Goal: Task Accomplishment & Management: Use online tool/utility

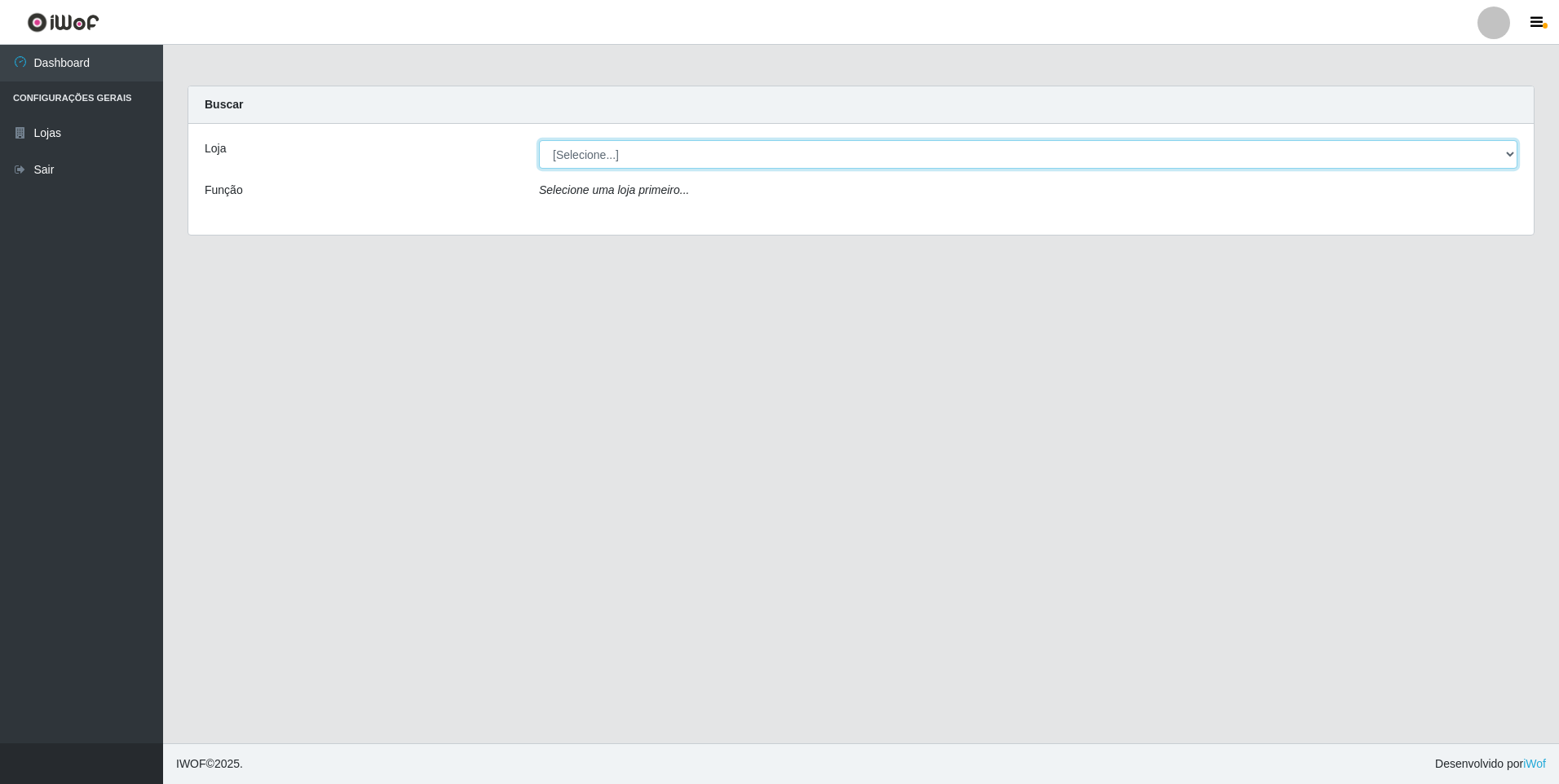
drag, startPoint x: 632, startPoint y: 143, endPoint x: 674, endPoint y: 220, distance: 87.7
click at [632, 143] on select "[Selecione...] Atacado Vem - [STREET_ADDRESS]" at bounding box center [1028, 155] width 978 height 29
select select "461"
click at [539, 140] on select "[Selecione...] Atacado Vem - [STREET_ADDRESS]" at bounding box center [1028, 155] width 978 height 29
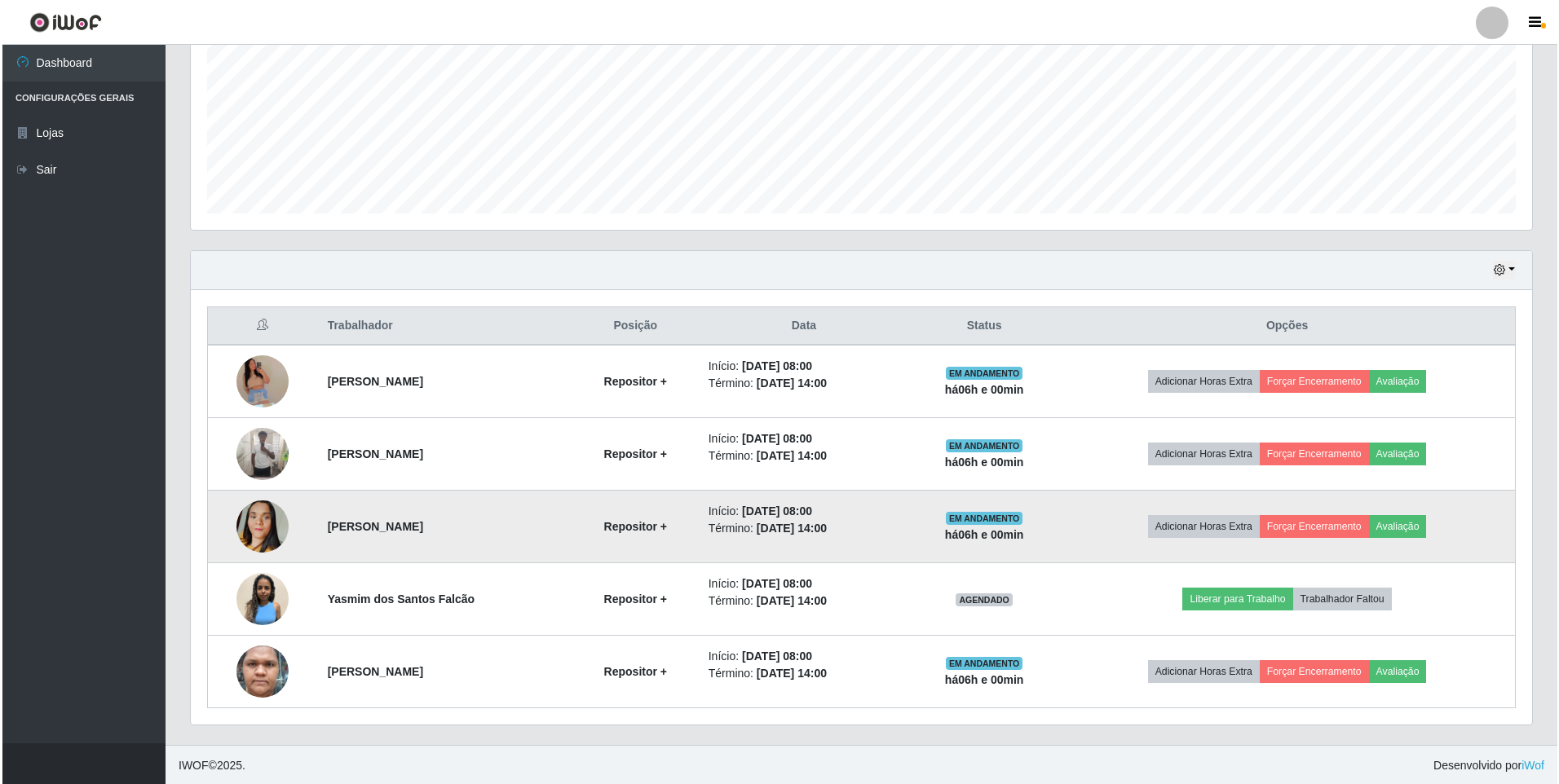
scroll to position [371, 0]
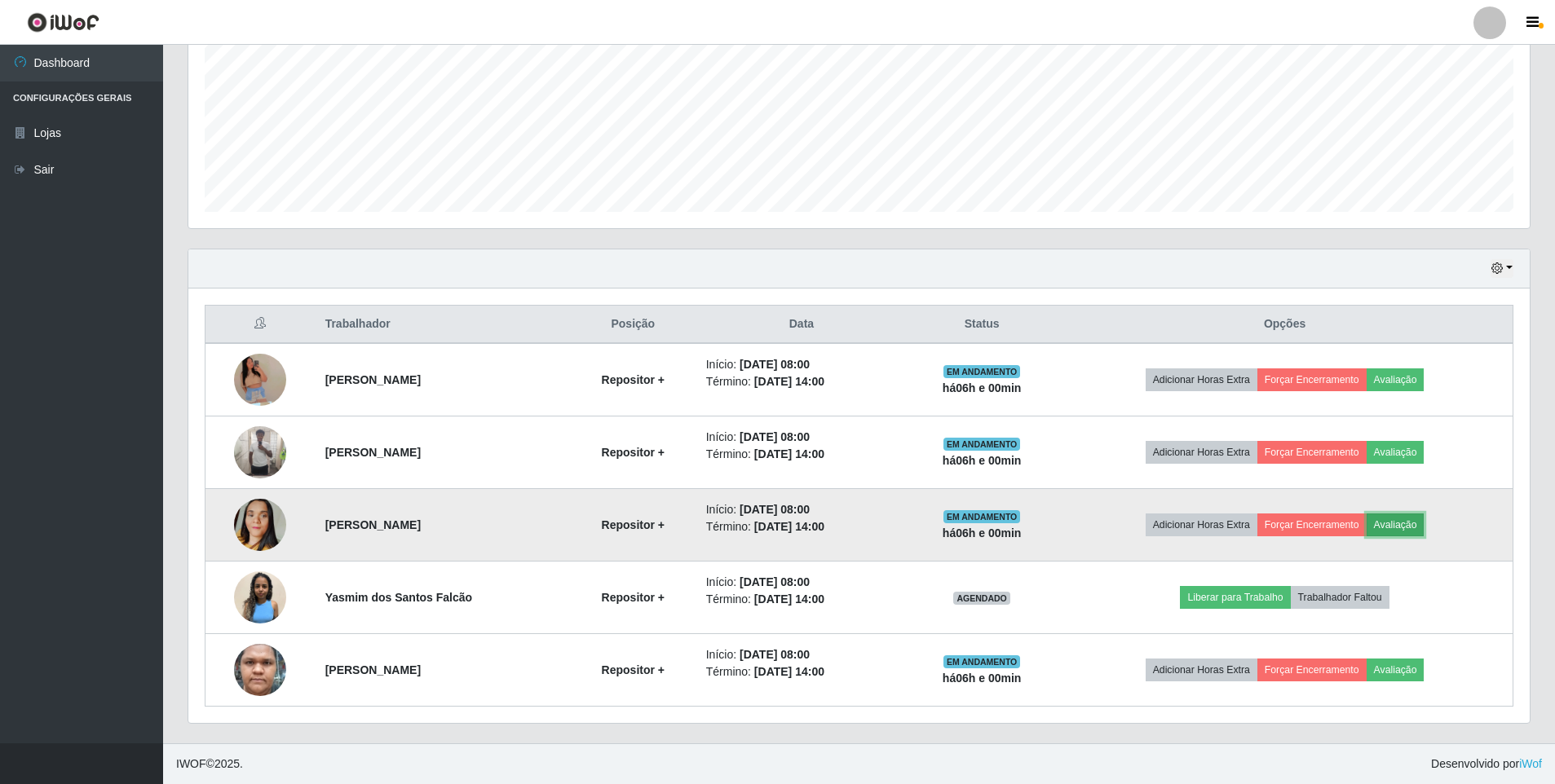
click at [1408, 520] on button "Avaliação" at bounding box center [1395, 525] width 58 height 23
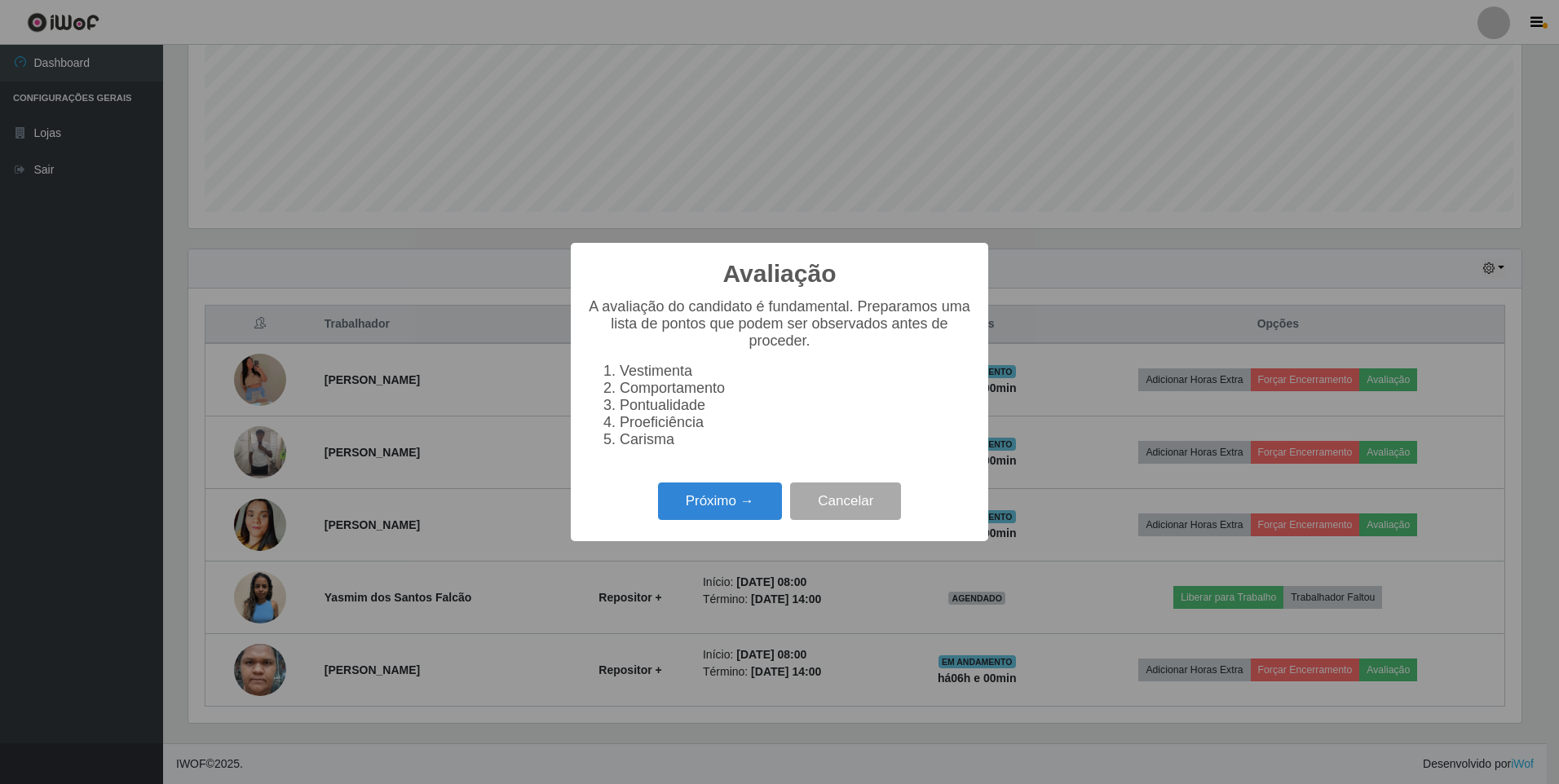
scroll to position [338, 1334]
click at [700, 498] on button "Próximo →" at bounding box center [720, 501] width 124 height 38
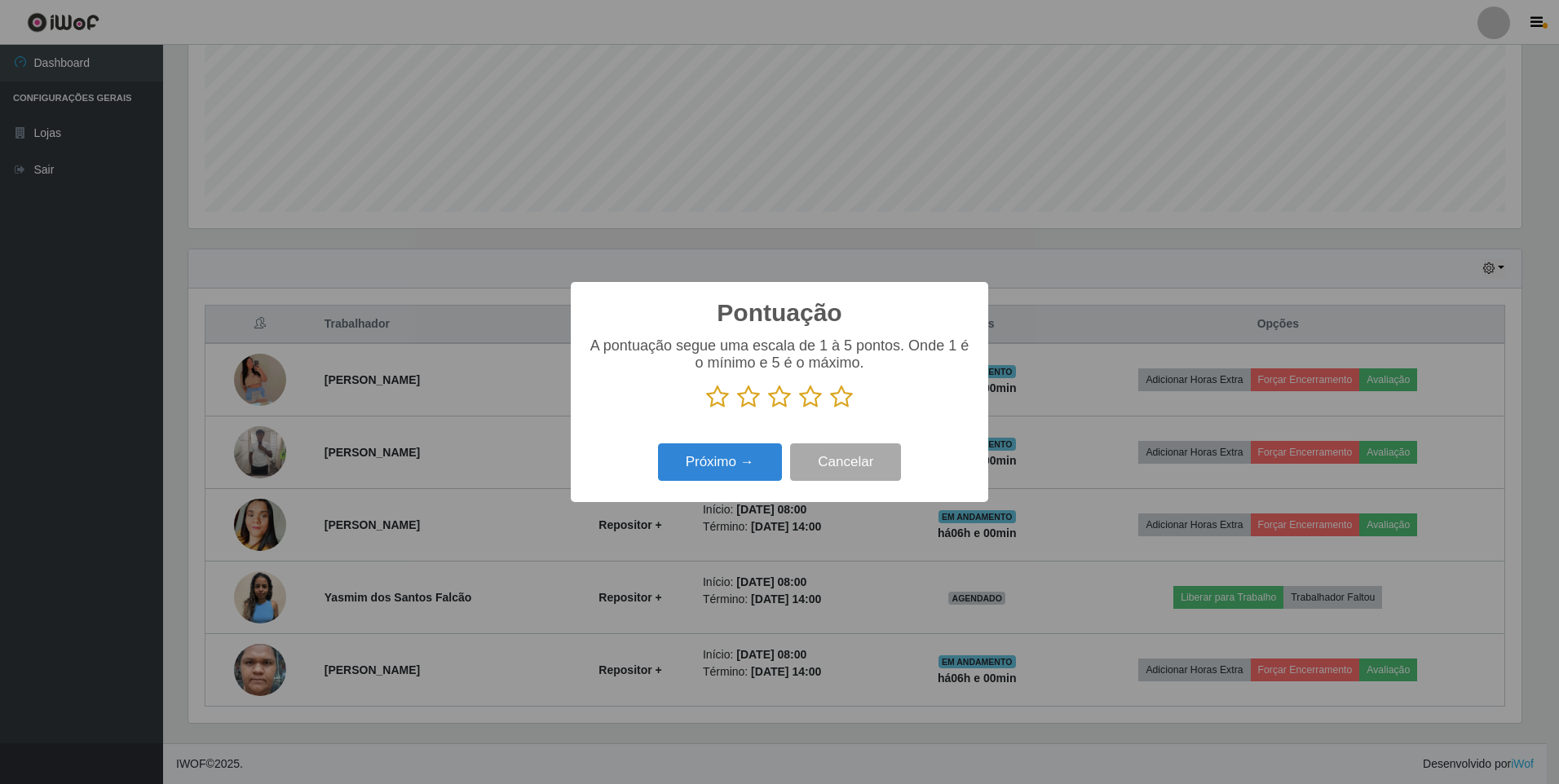
scroll to position [814811, 814103]
click at [841, 398] on icon at bounding box center [842, 397] width 23 height 25
click at [830, 410] on input "radio" at bounding box center [830, 410] width 0 height 0
click at [735, 472] on button "Próximo →" at bounding box center [720, 462] width 124 height 38
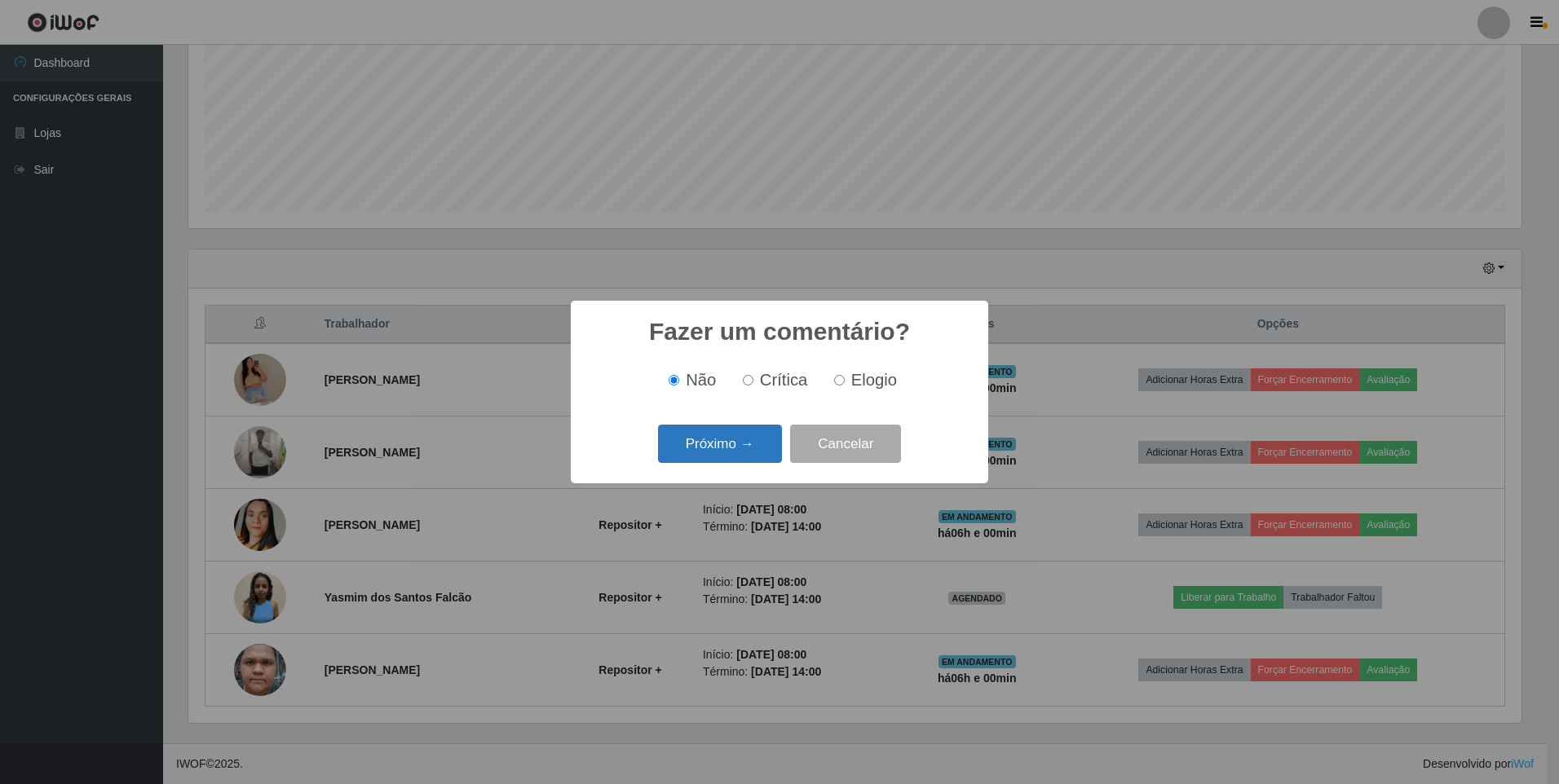
click at [695, 443] on button "Próximo →" at bounding box center [720, 444] width 124 height 38
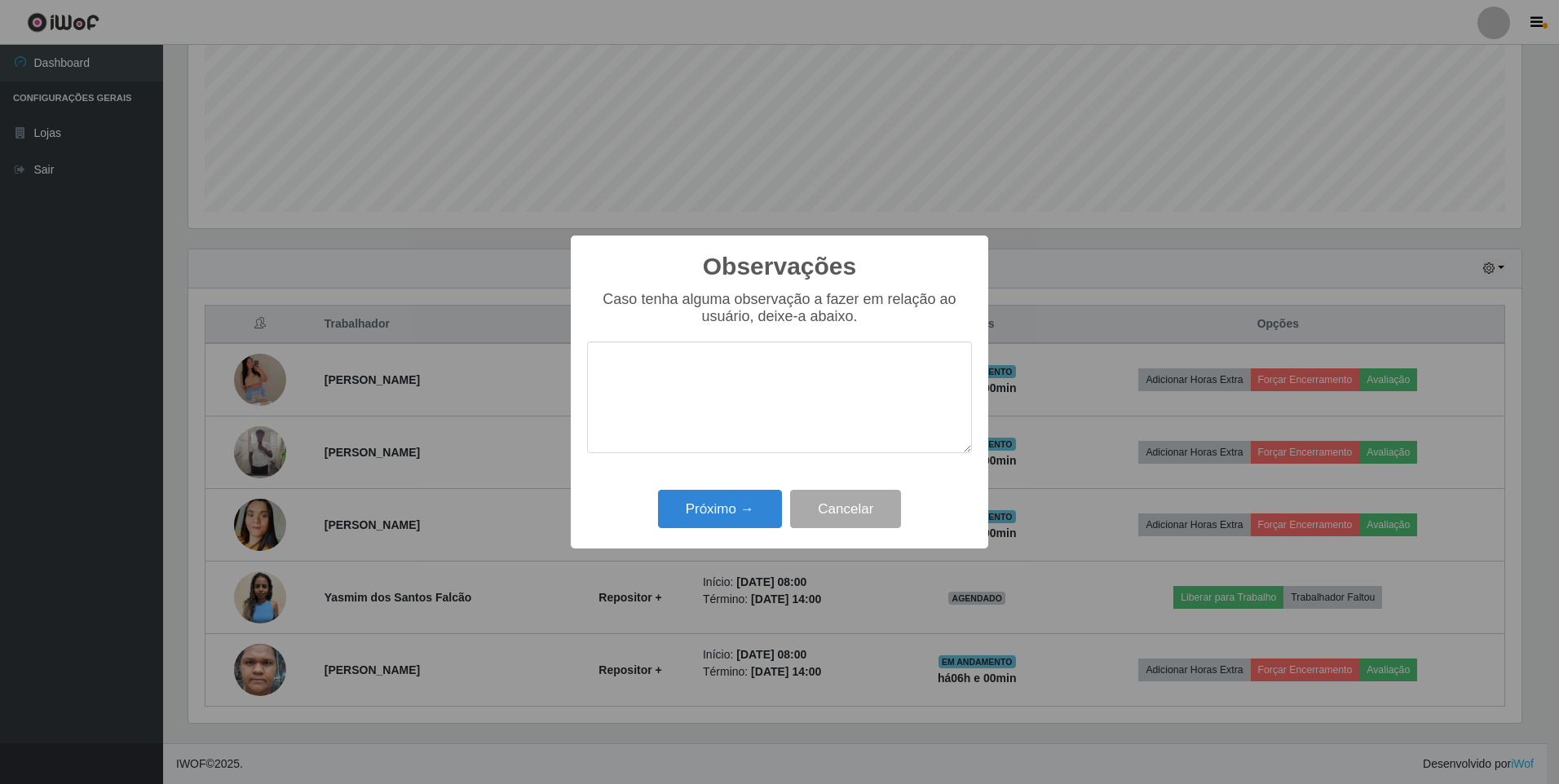
click at [721, 381] on textarea at bounding box center [780, 397] width 385 height 112
type textarea "muito boa recomendado"
click at [697, 510] on button "Próximo →" at bounding box center [720, 509] width 124 height 38
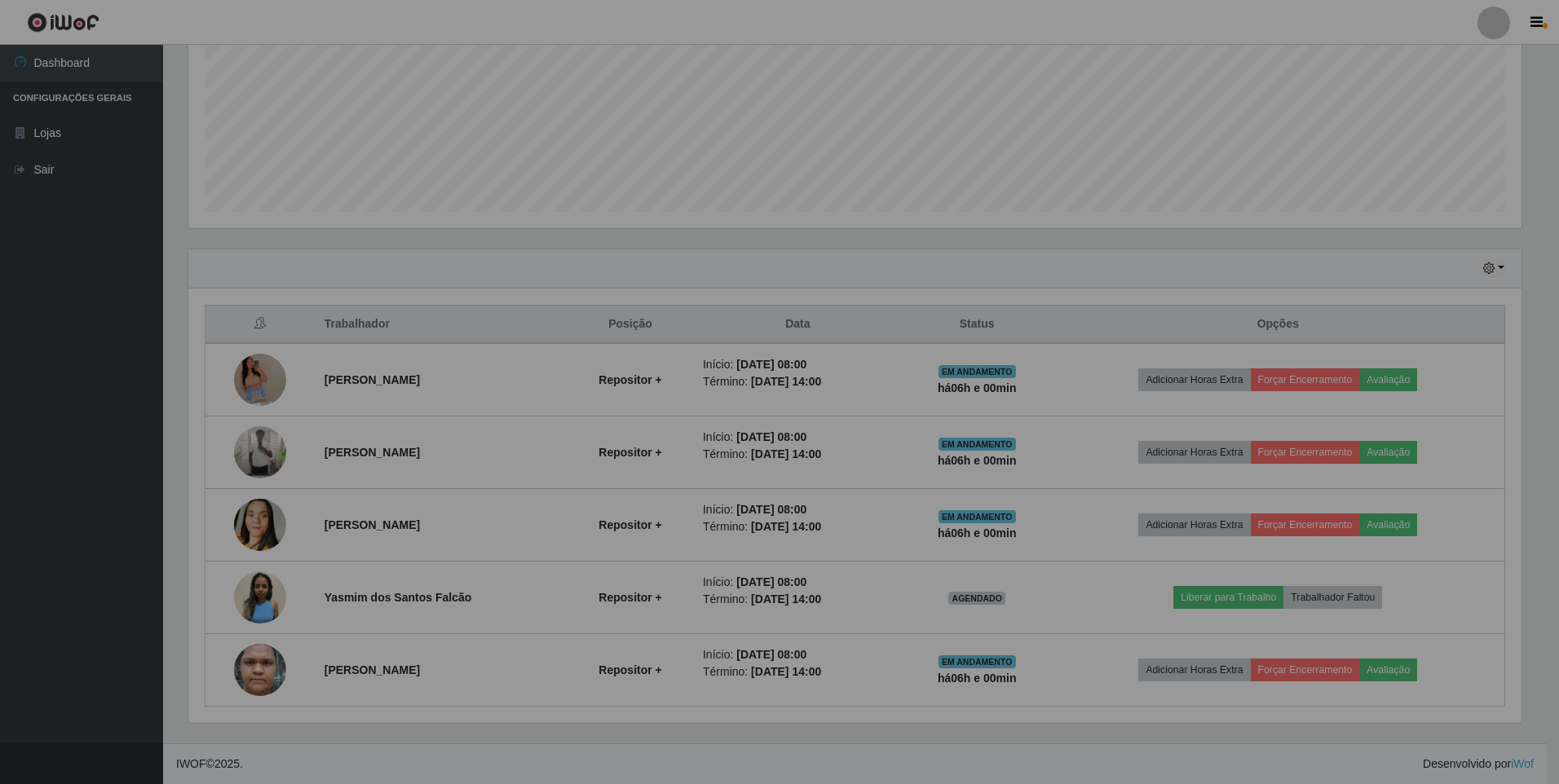
scroll to position [338, 1341]
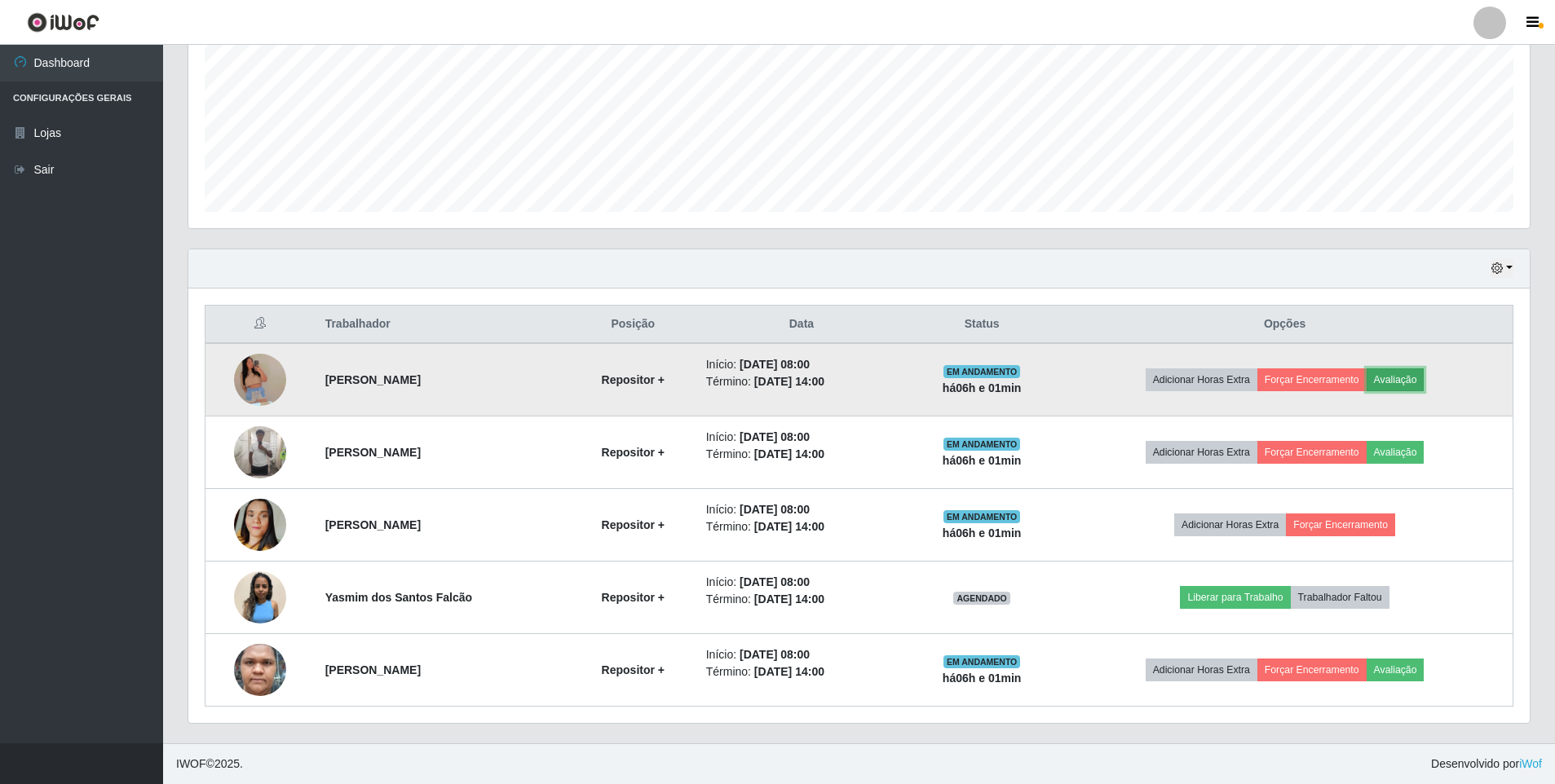
click at [1404, 371] on button "Avaliação" at bounding box center [1395, 380] width 58 height 23
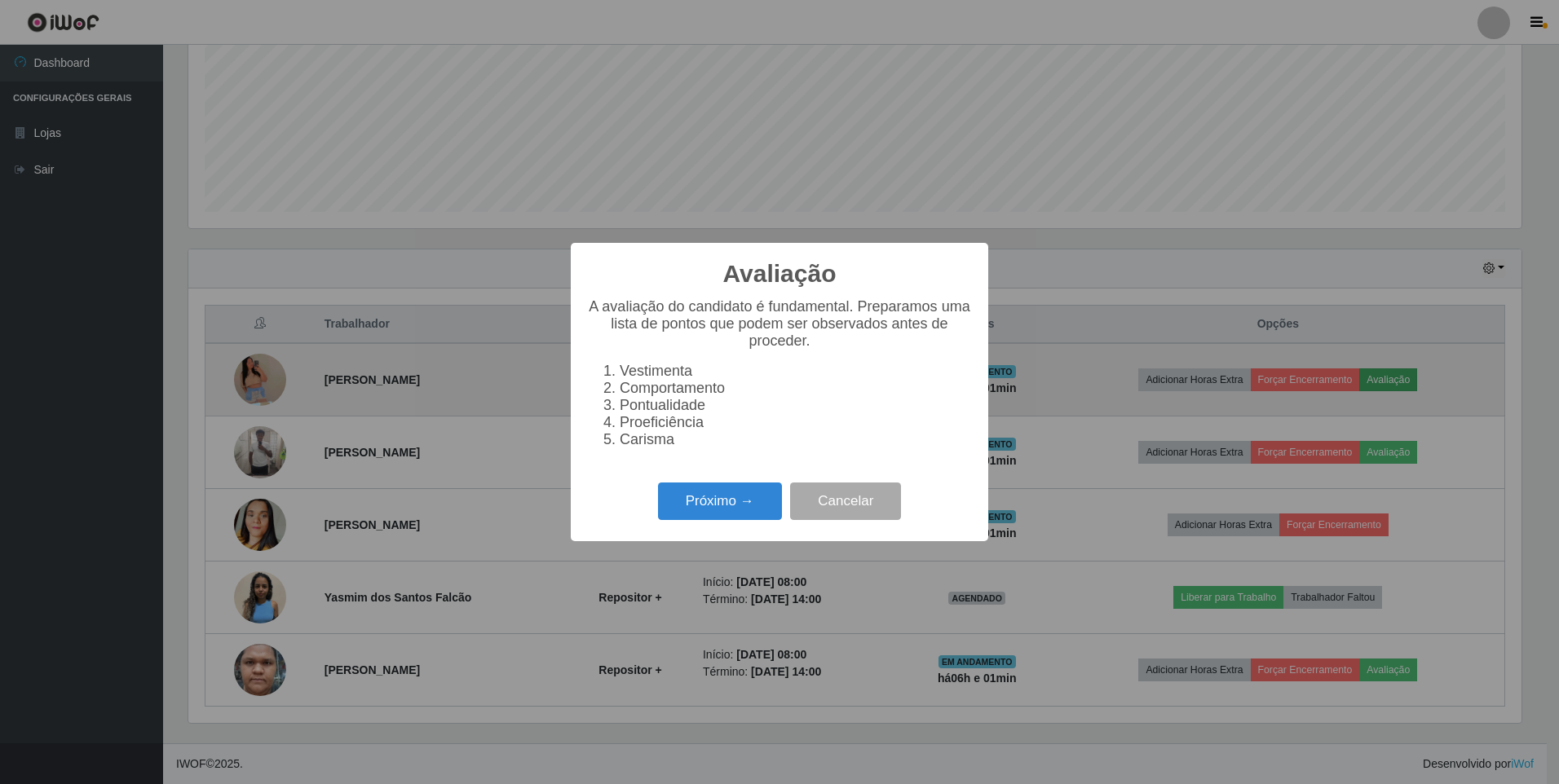
scroll to position [338, 1334]
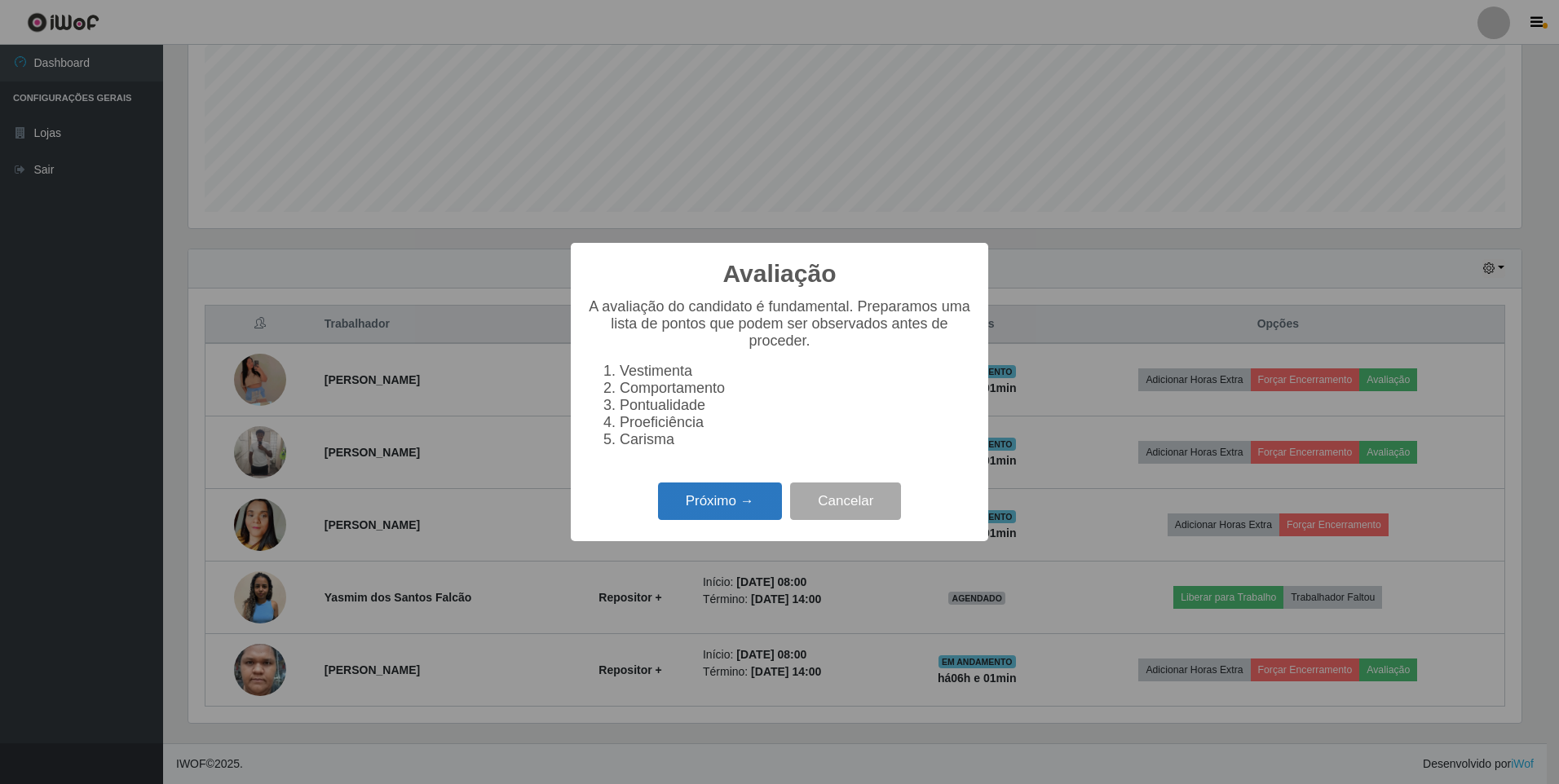
click at [727, 508] on button "Próximo →" at bounding box center [720, 501] width 124 height 38
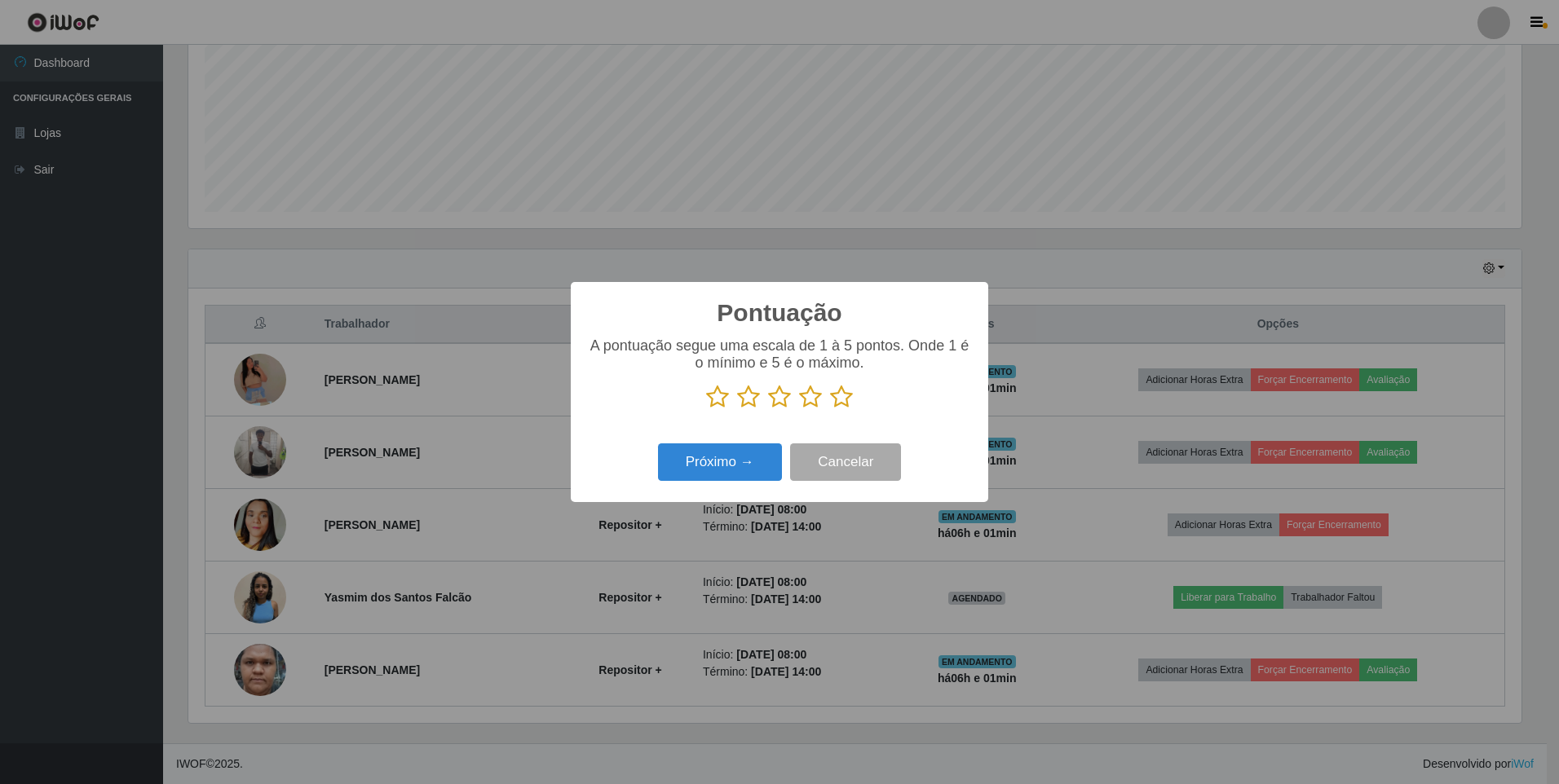
scroll to position [814811, 814103]
drag, startPoint x: 843, startPoint y: 400, endPoint x: 800, endPoint y: 418, distance: 46.6
click at [842, 400] on icon at bounding box center [842, 397] width 23 height 25
click at [830, 410] on input "radio" at bounding box center [830, 410] width 0 height 0
click at [722, 463] on button "Próximo →" at bounding box center [720, 462] width 124 height 38
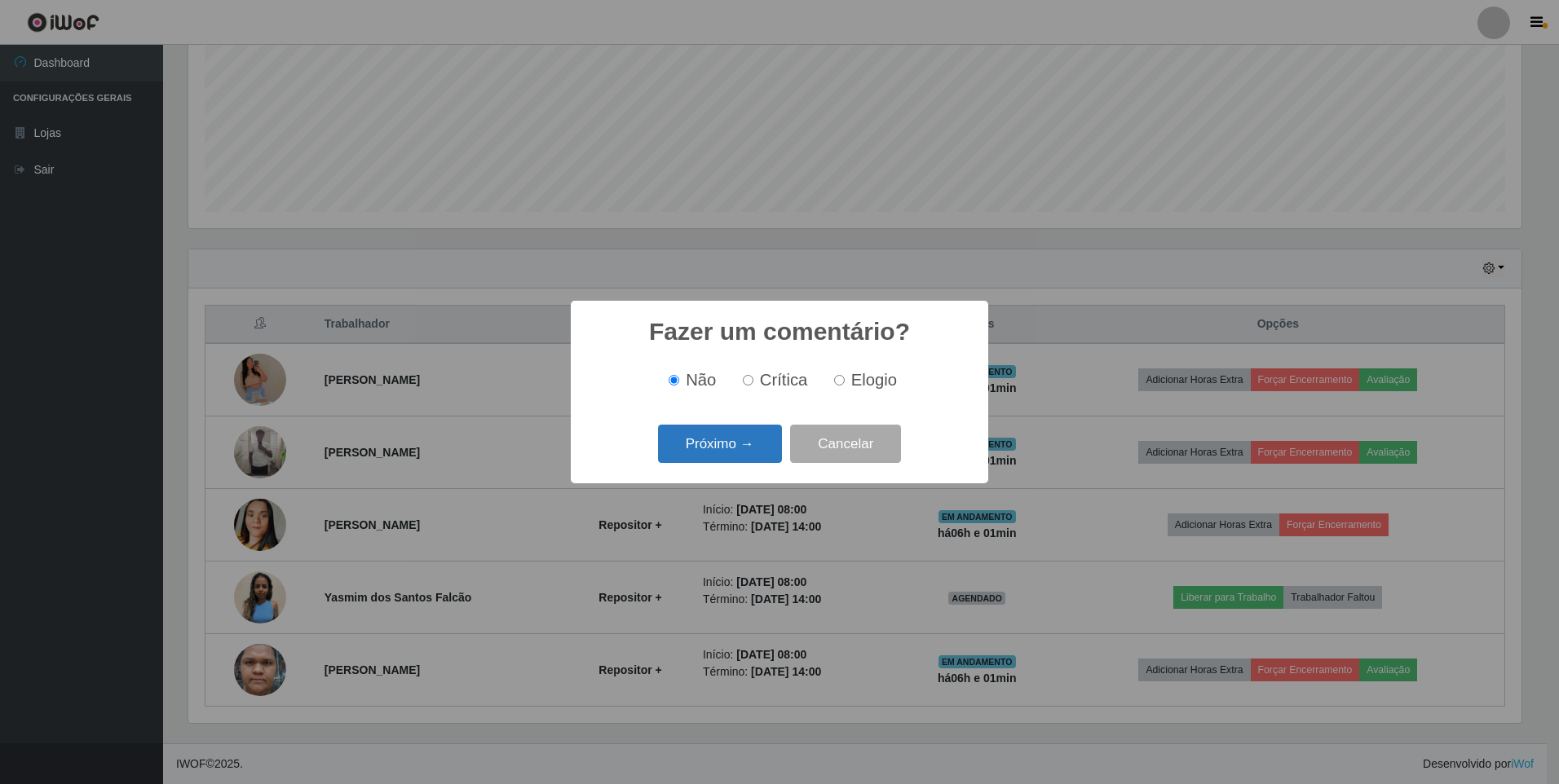
click at [716, 442] on button "Próximo →" at bounding box center [720, 444] width 124 height 38
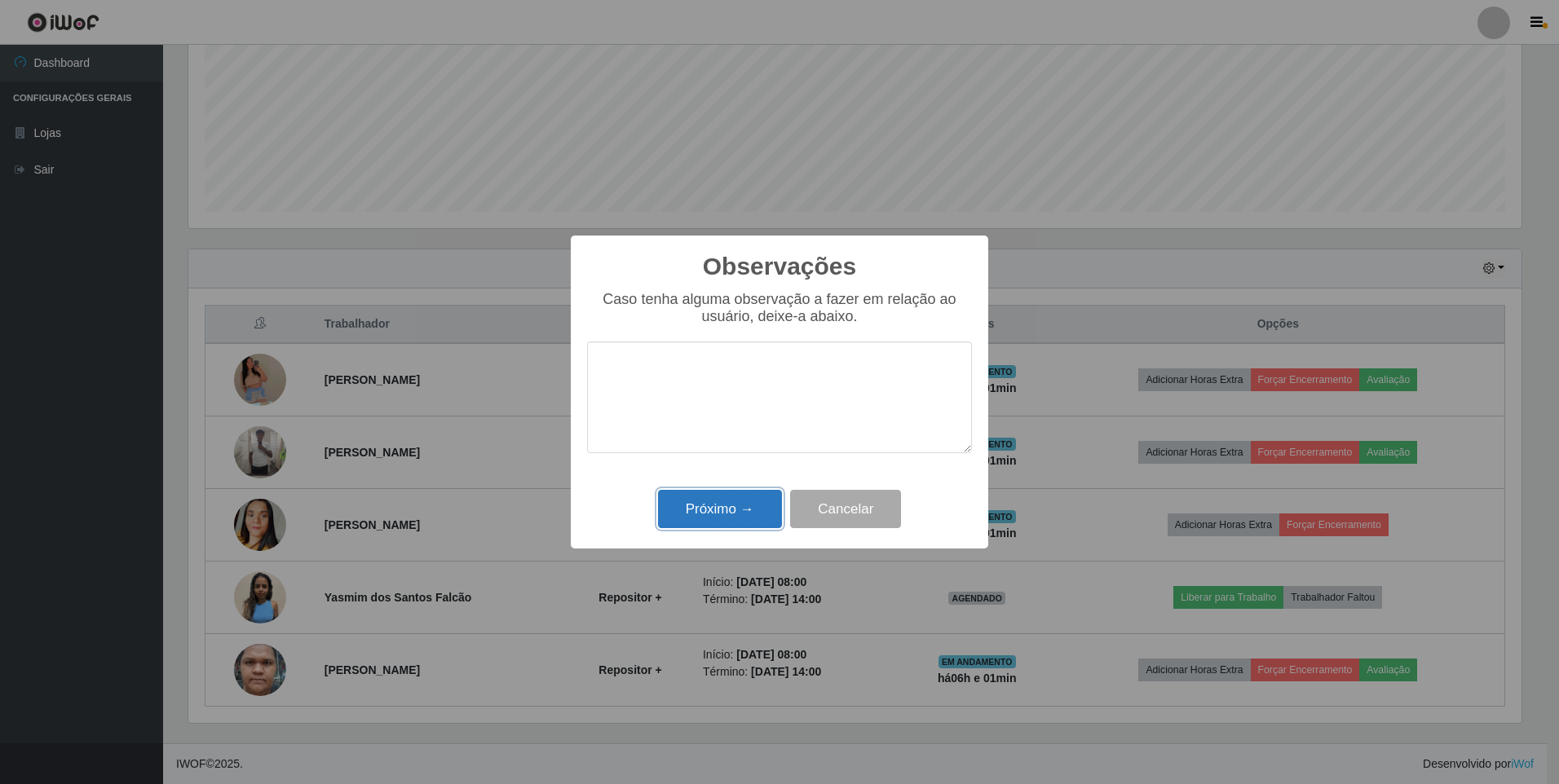
click at [716, 502] on button "Próximo →" at bounding box center [720, 509] width 124 height 38
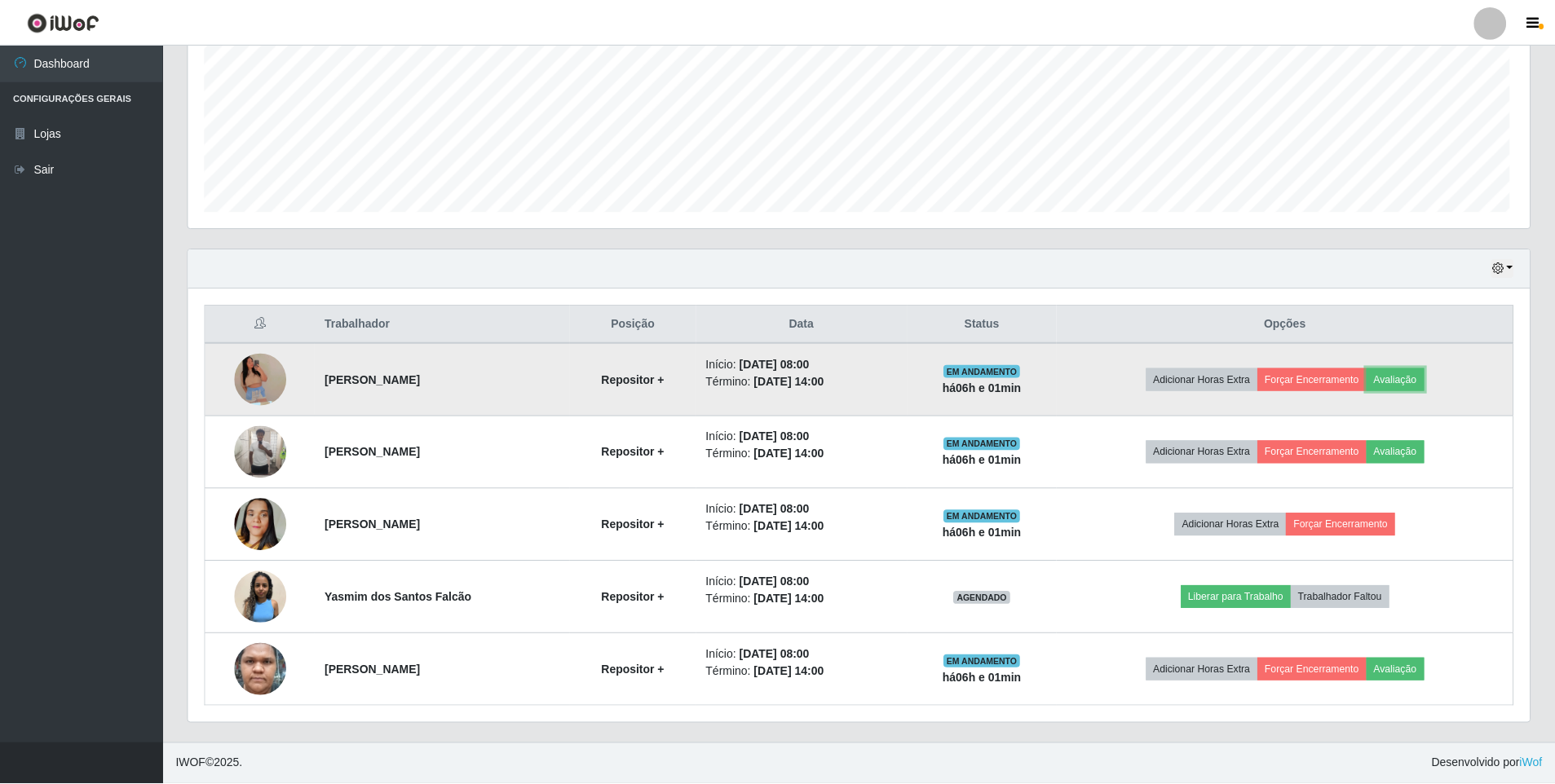
scroll to position [338, 1341]
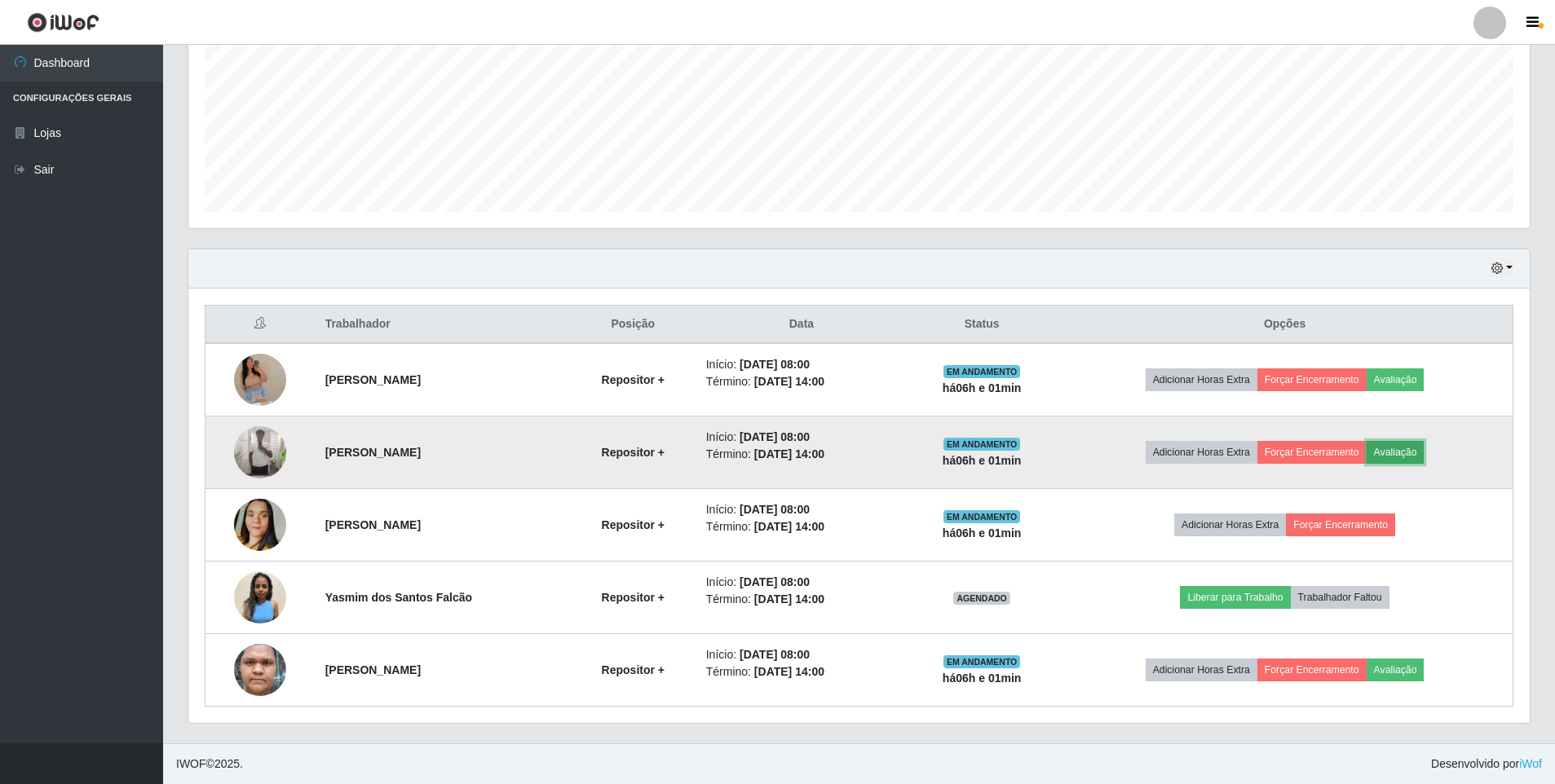
click at [1414, 449] on button "Avaliação" at bounding box center [1395, 453] width 58 height 23
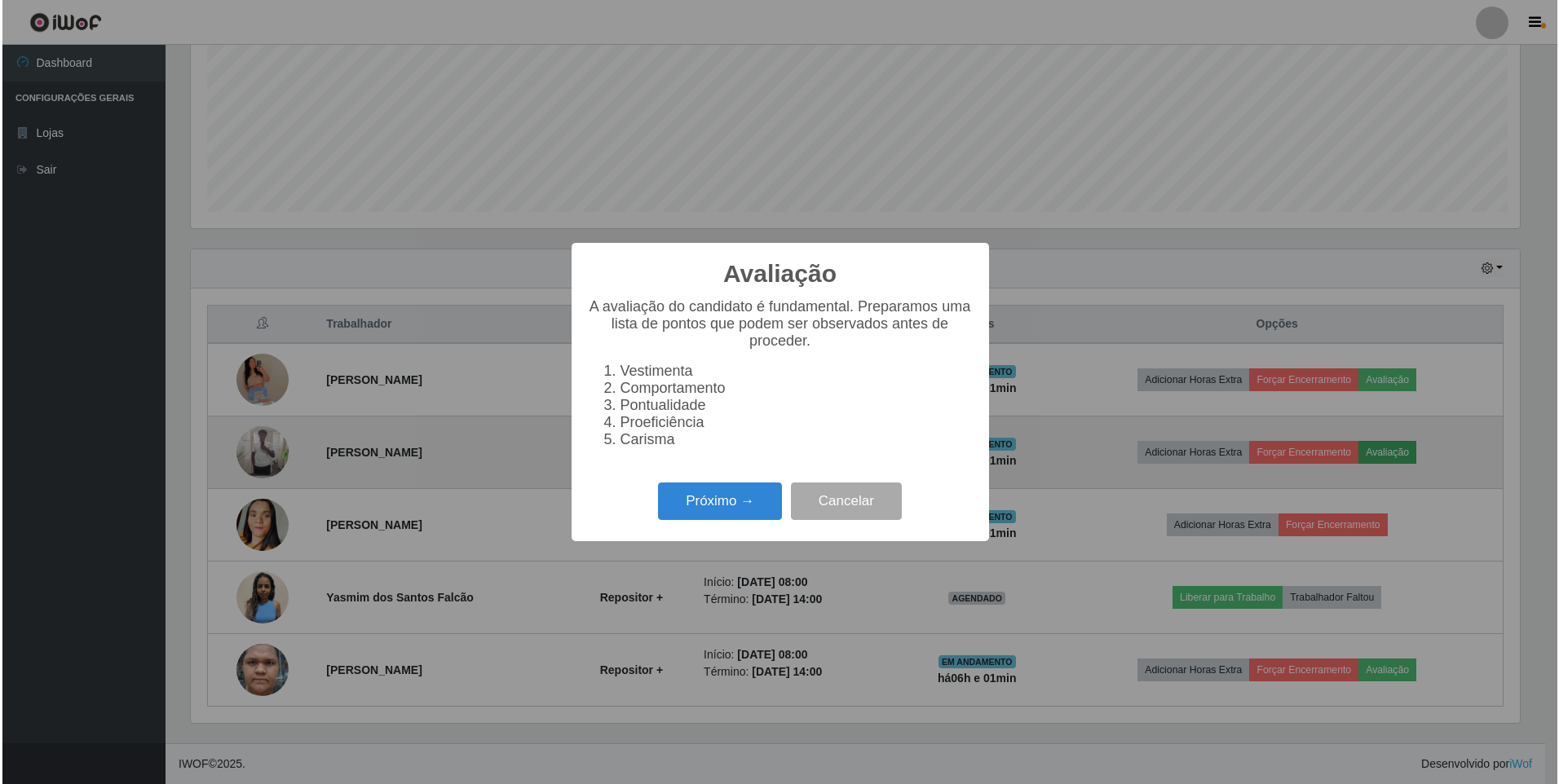
scroll to position [338, 1334]
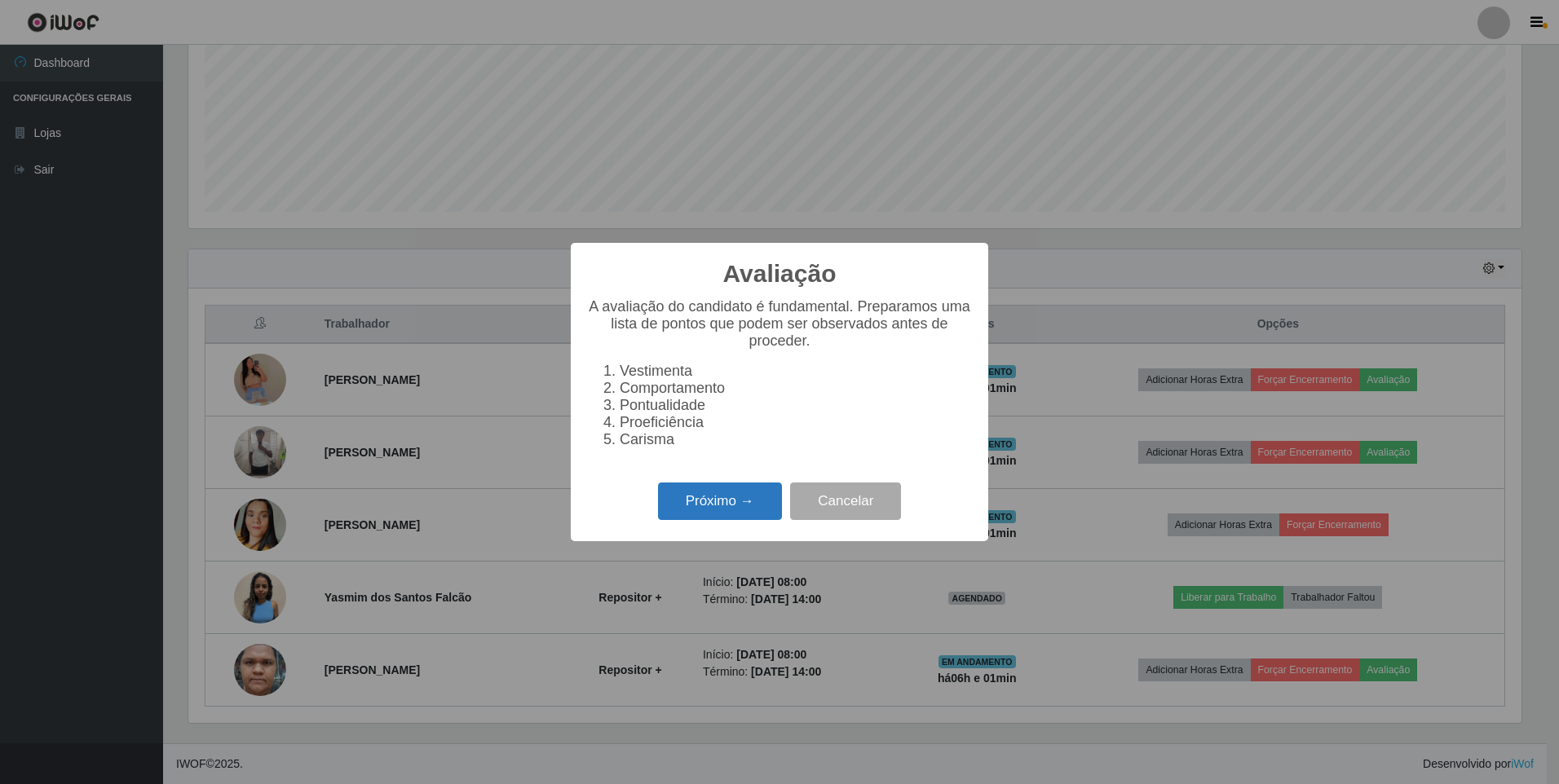
click at [711, 507] on button "Próximo →" at bounding box center [720, 501] width 124 height 38
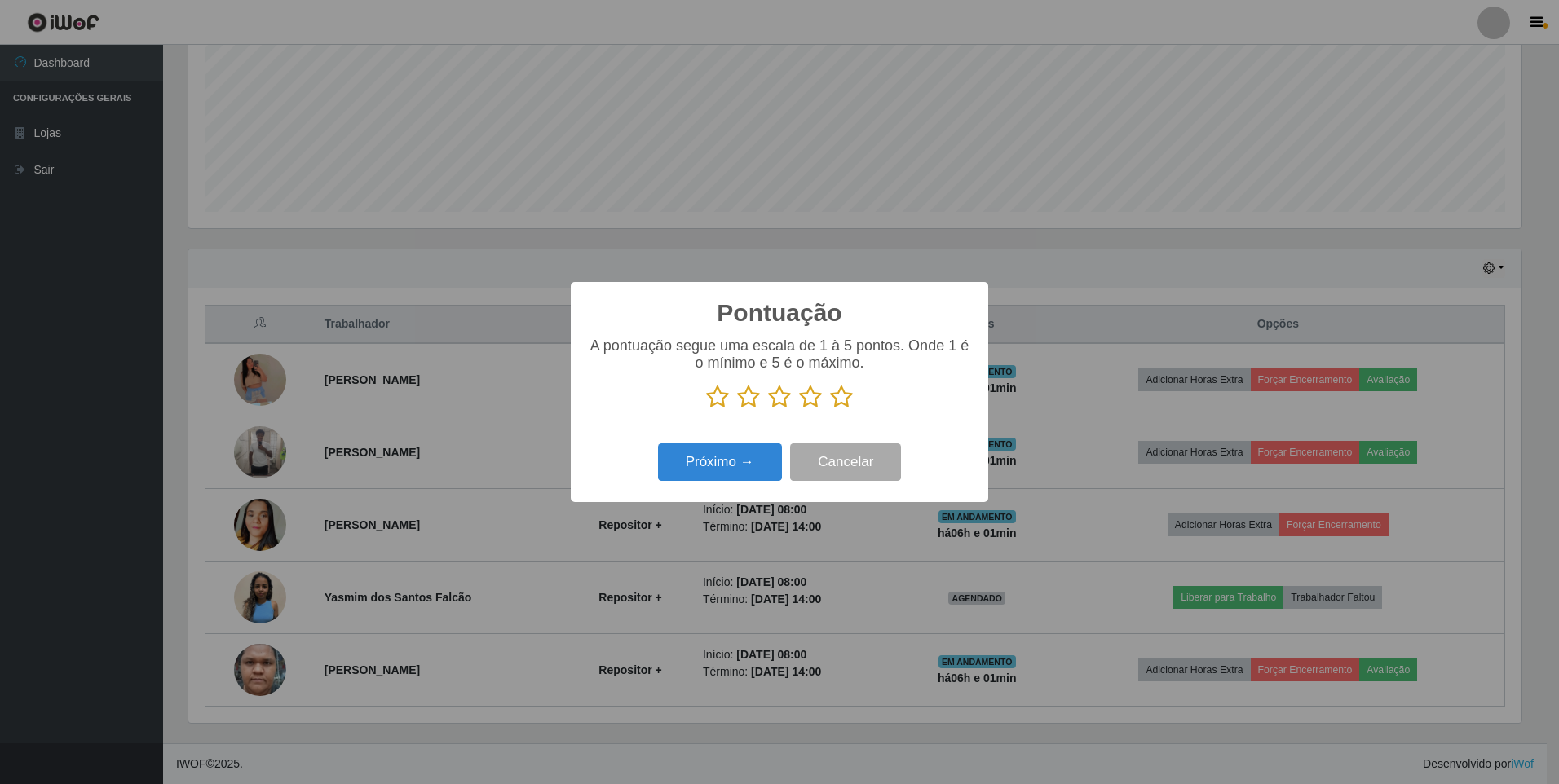
scroll to position [814811, 814103]
drag, startPoint x: 844, startPoint y: 398, endPoint x: 773, endPoint y: 432, distance: 78.7
click at [843, 398] on icon at bounding box center [842, 397] width 23 height 25
click at [830, 410] on input "radio" at bounding box center [830, 410] width 0 height 0
click at [721, 465] on button "Próximo →" at bounding box center [720, 462] width 124 height 38
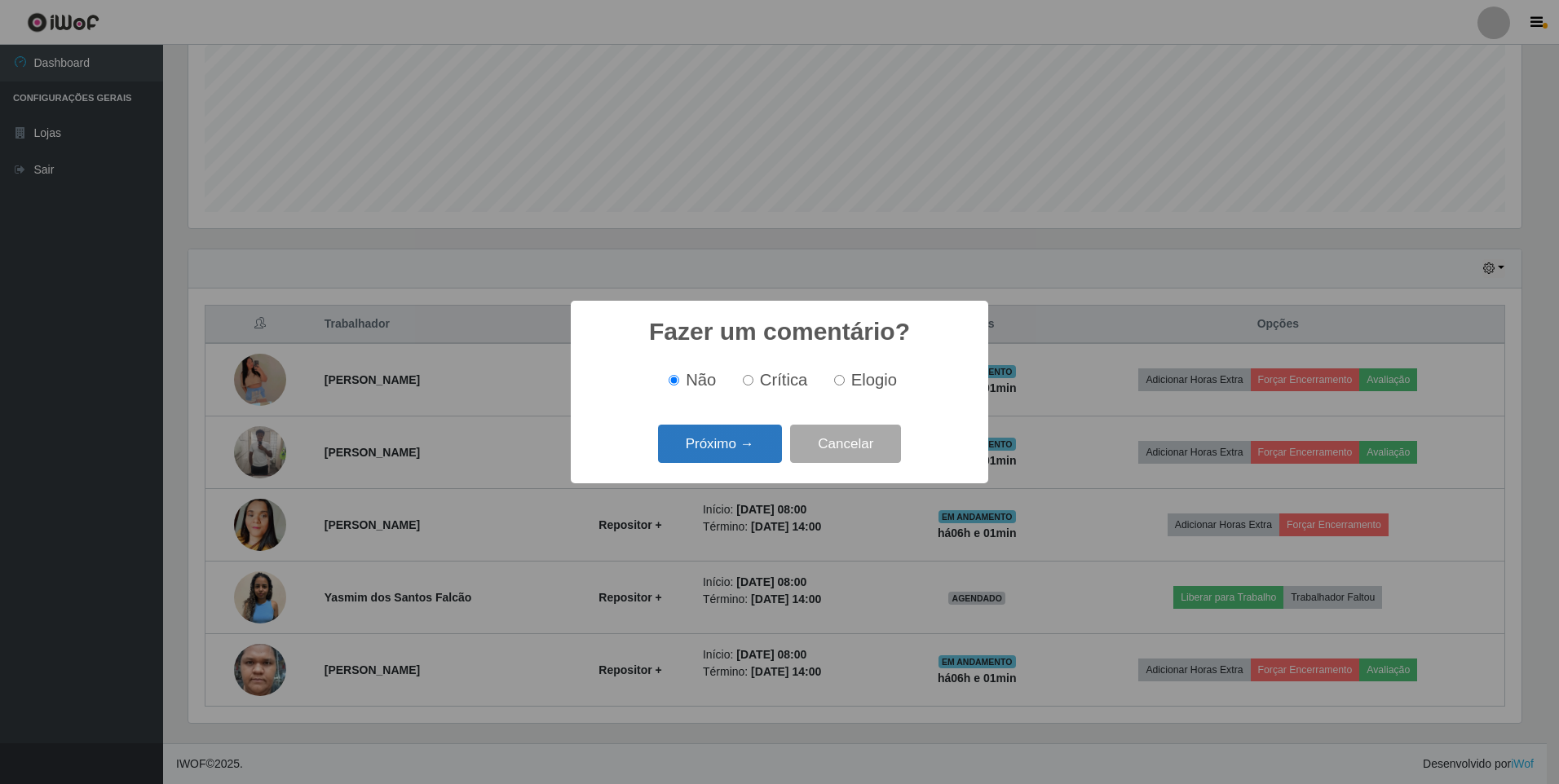
click at [733, 443] on button "Próximo →" at bounding box center [720, 444] width 124 height 38
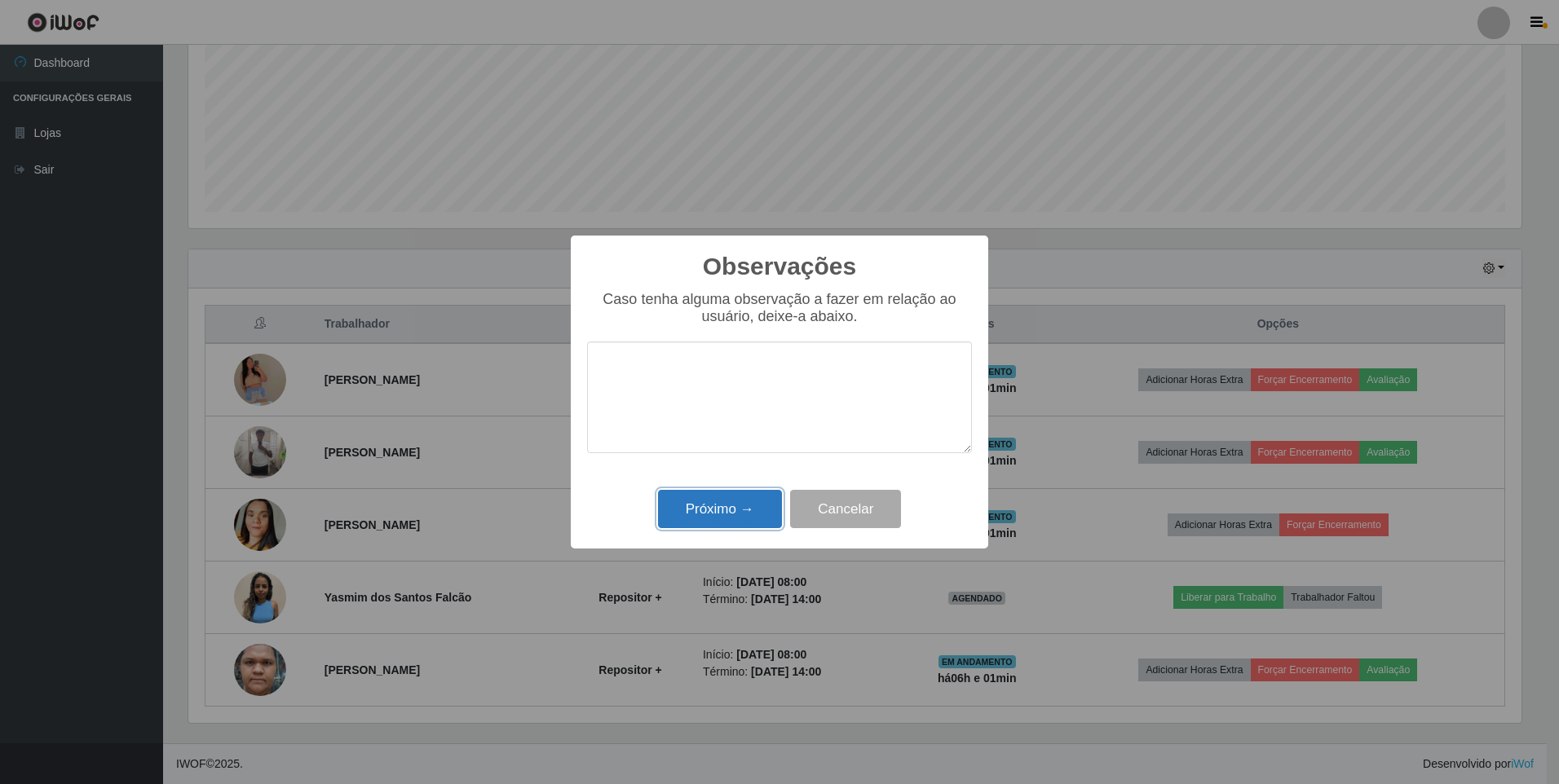
click at [692, 503] on button "Próximo →" at bounding box center [720, 509] width 124 height 38
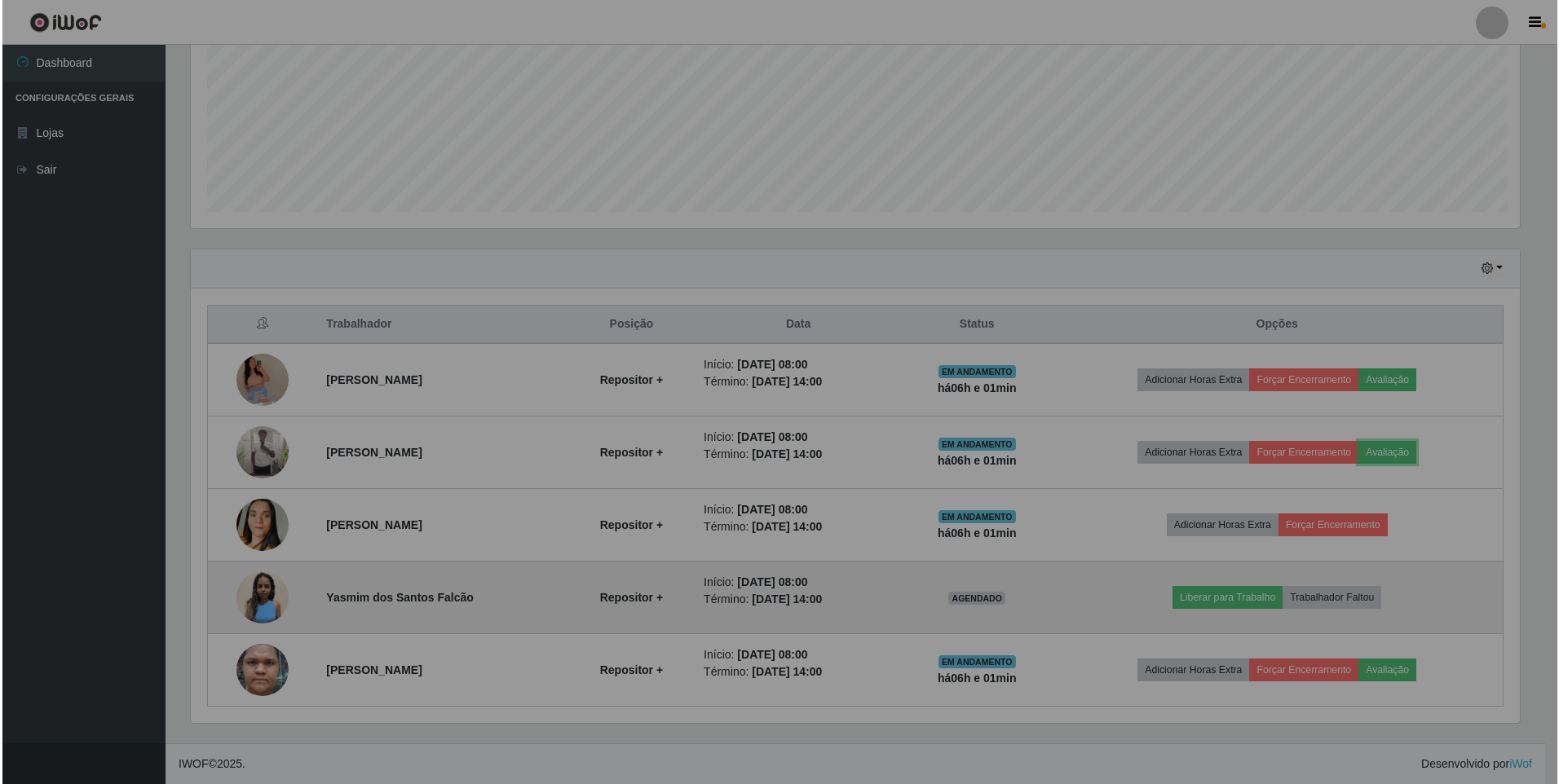
scroll to position [338, 1341]
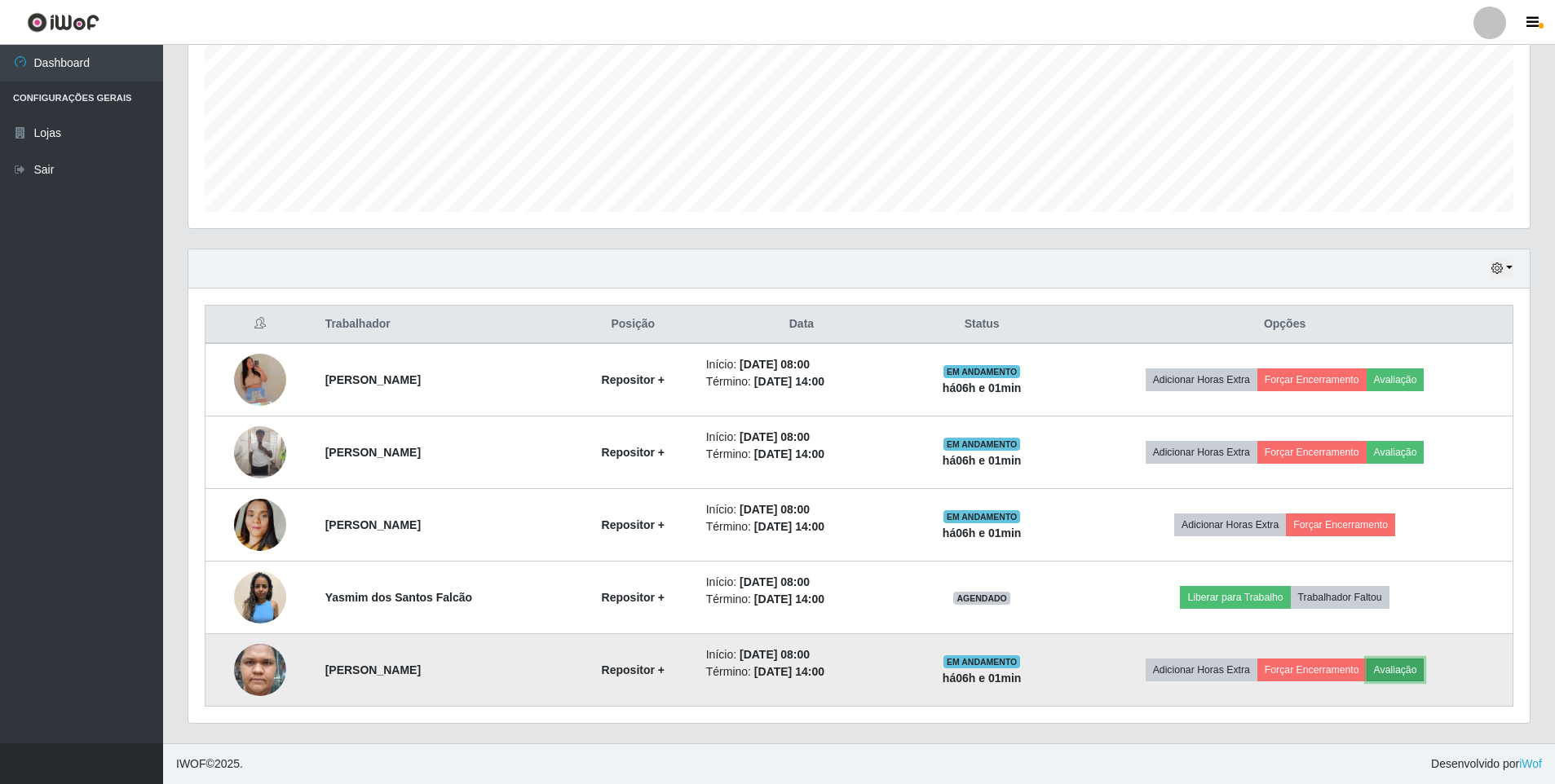
click at [1410, 668] on button "Avaliação" at bounding box center [1395, 670] width 58 height 23
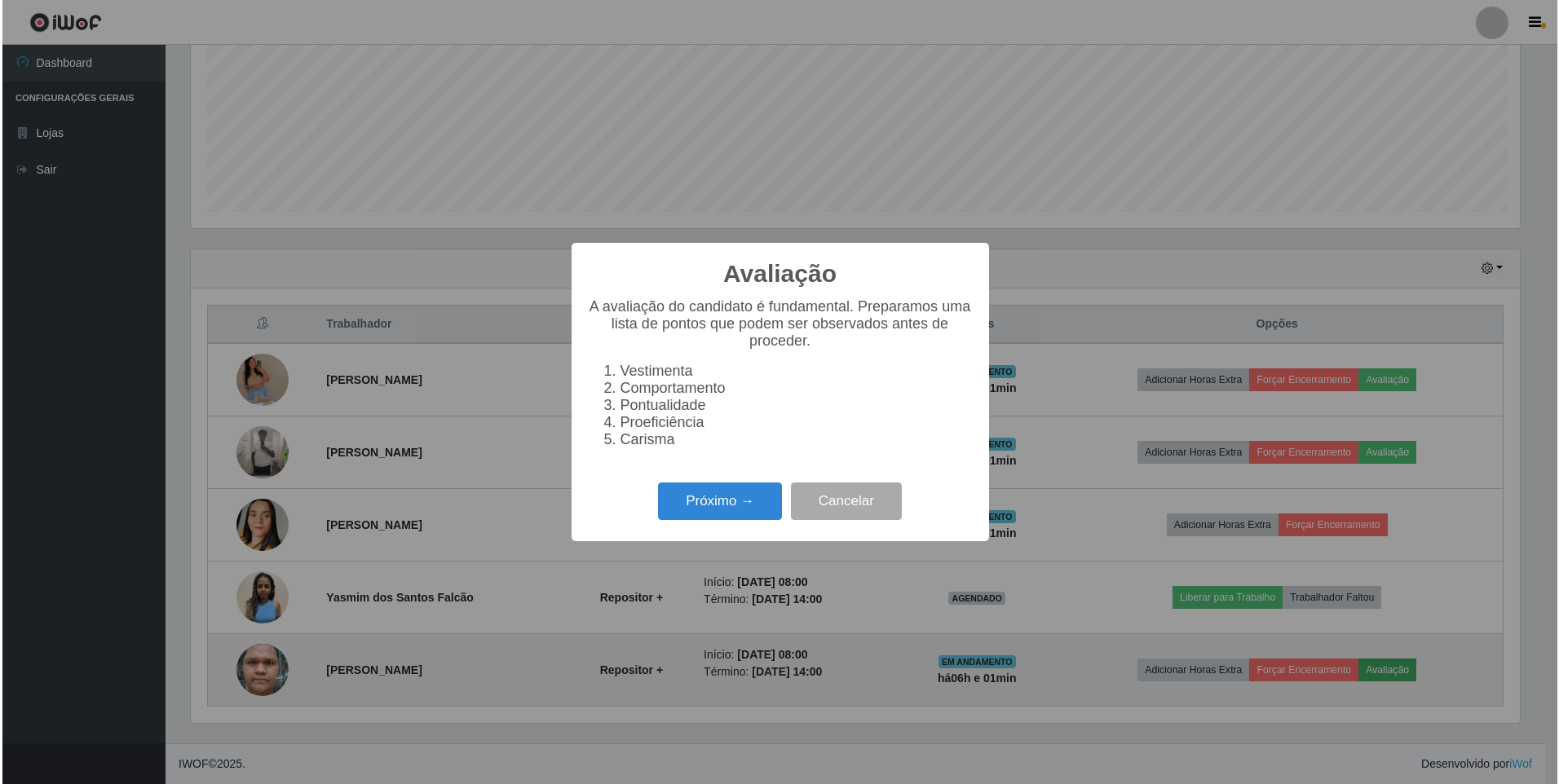
scroll to position [338, 1334]
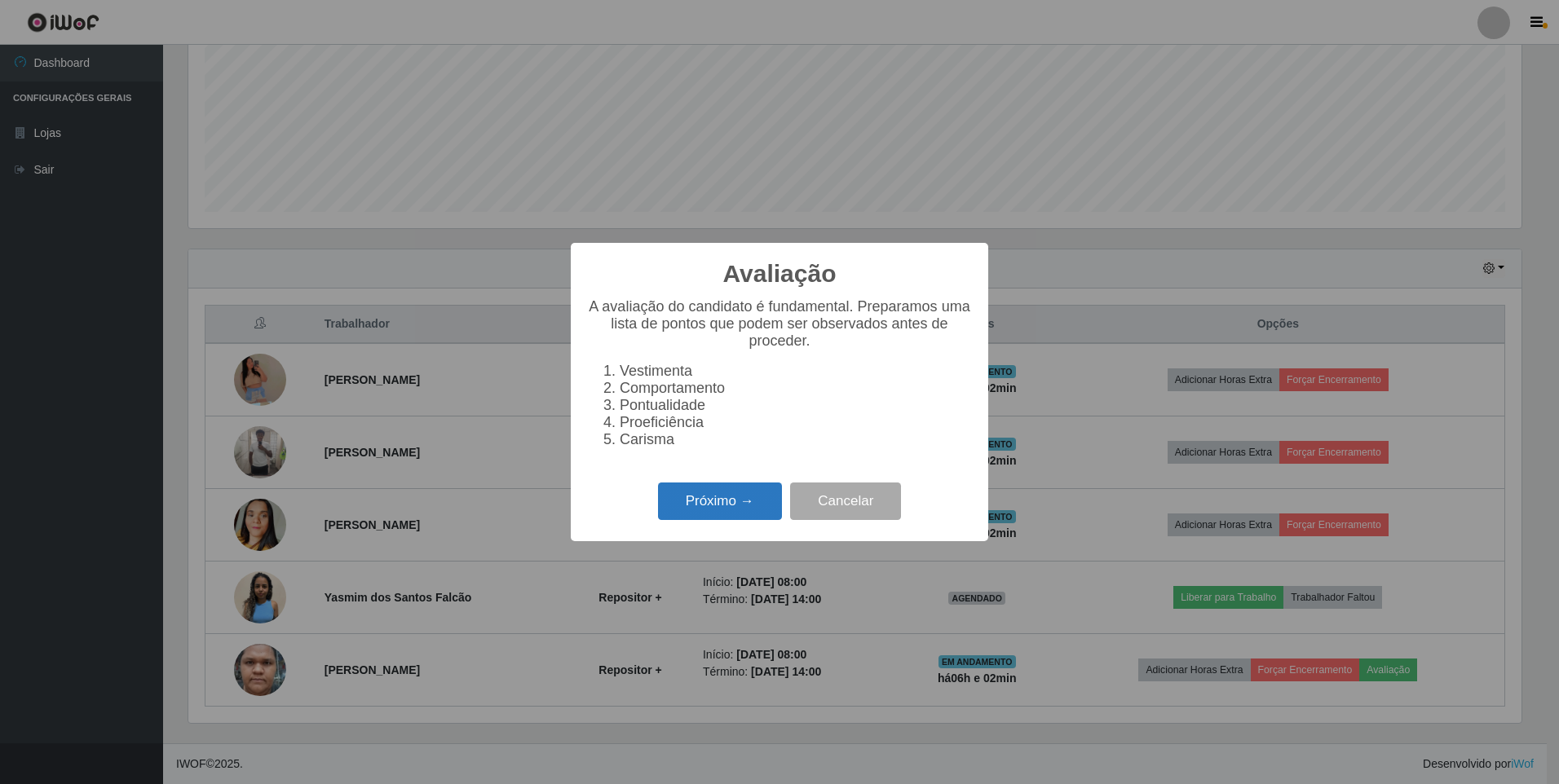
click at [673, 505] on button "Próximo →" at bounding box center [720, 501] width 124 height 38
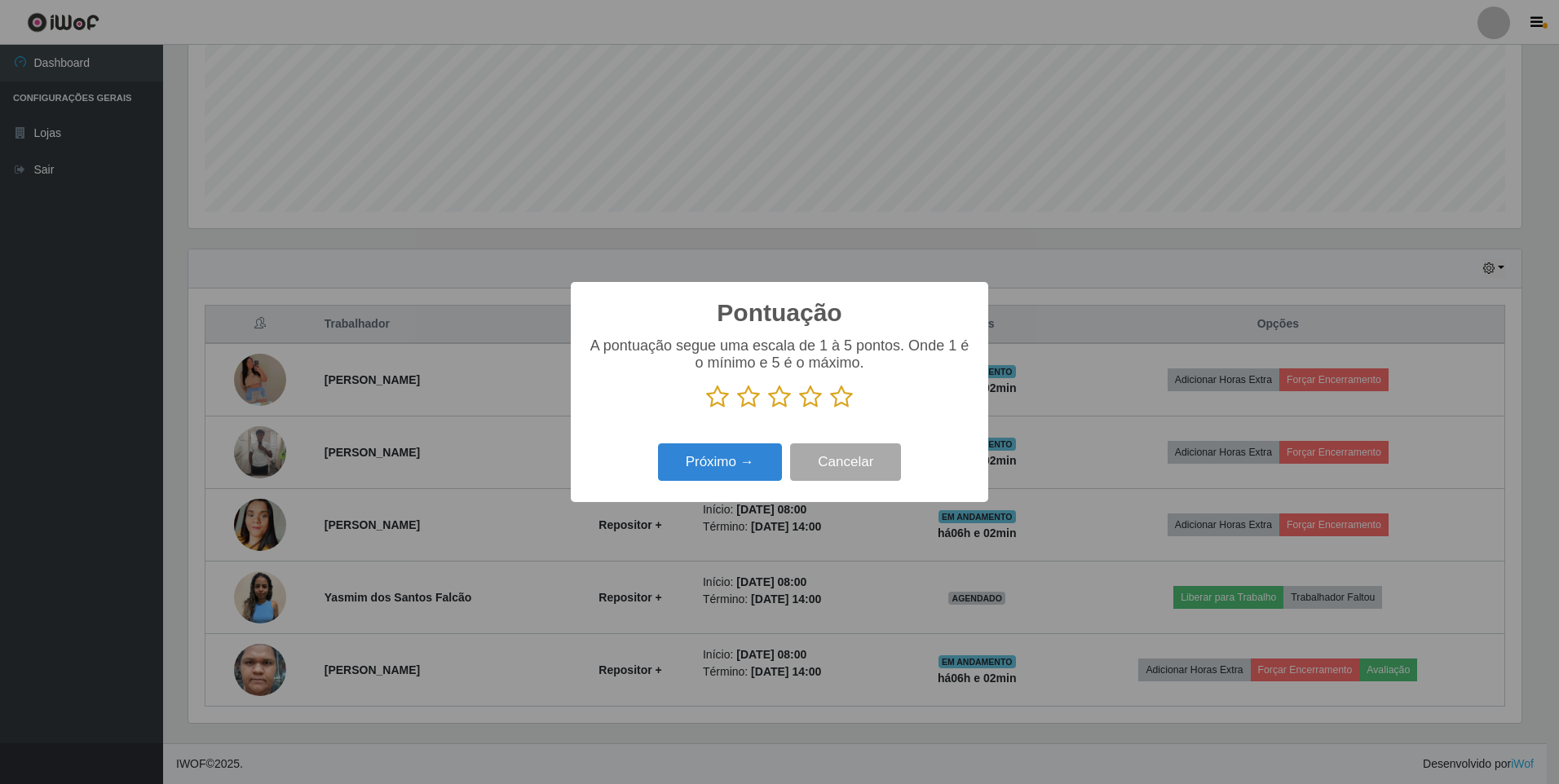
scroll to position [814811, 814103]
drag, startPoint x: 845, startPoint y: 393, endPoint x: 782, endPoint y: 426, distance: 71.1
click at [833, 398] on icon at bounding box center [842, 397] width 23 height 25
click at [830, 410] on input "radio" at bounding box center [830, 410] width 0 height 0
click at [736, 458] on button "Próximo →" at bounding box center [720, 462] width 124 height 38
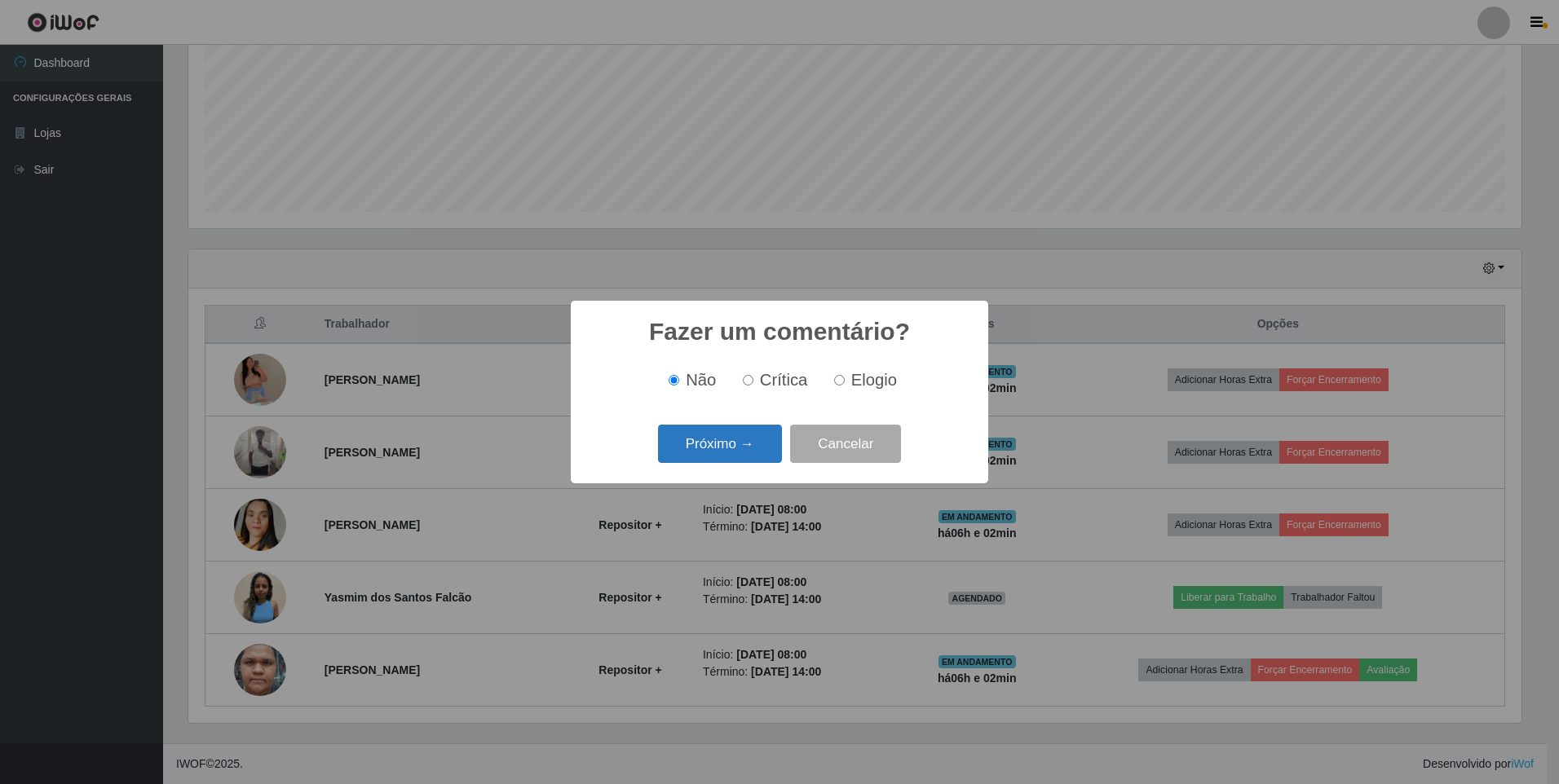
click at [726, 442] on button "Próximo →" at bounding box center [720, 444] width 124 height 38
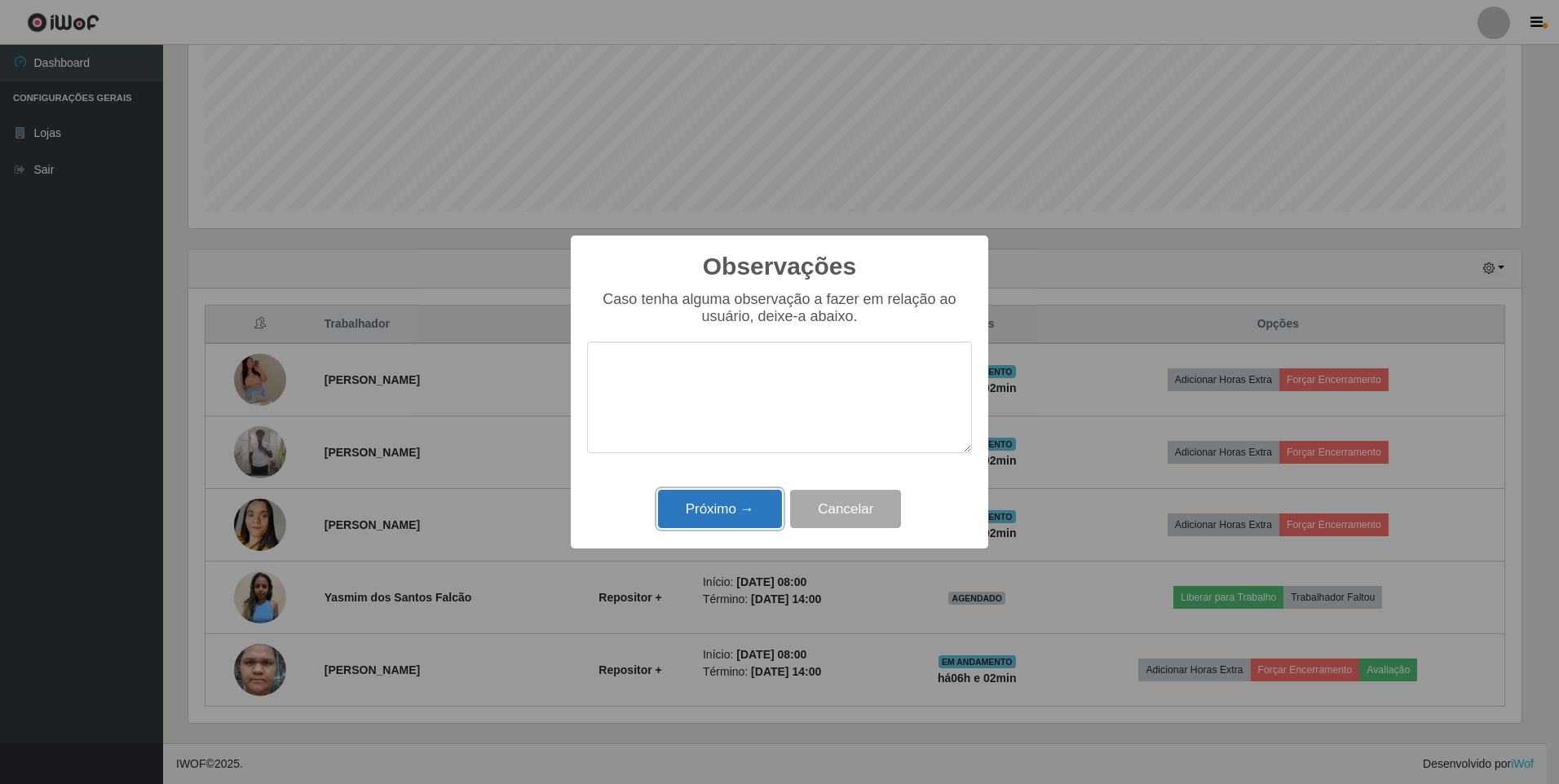
click at [731, 508] on button "Próximo →" at bounding box center [720, 509] width 124 height 38
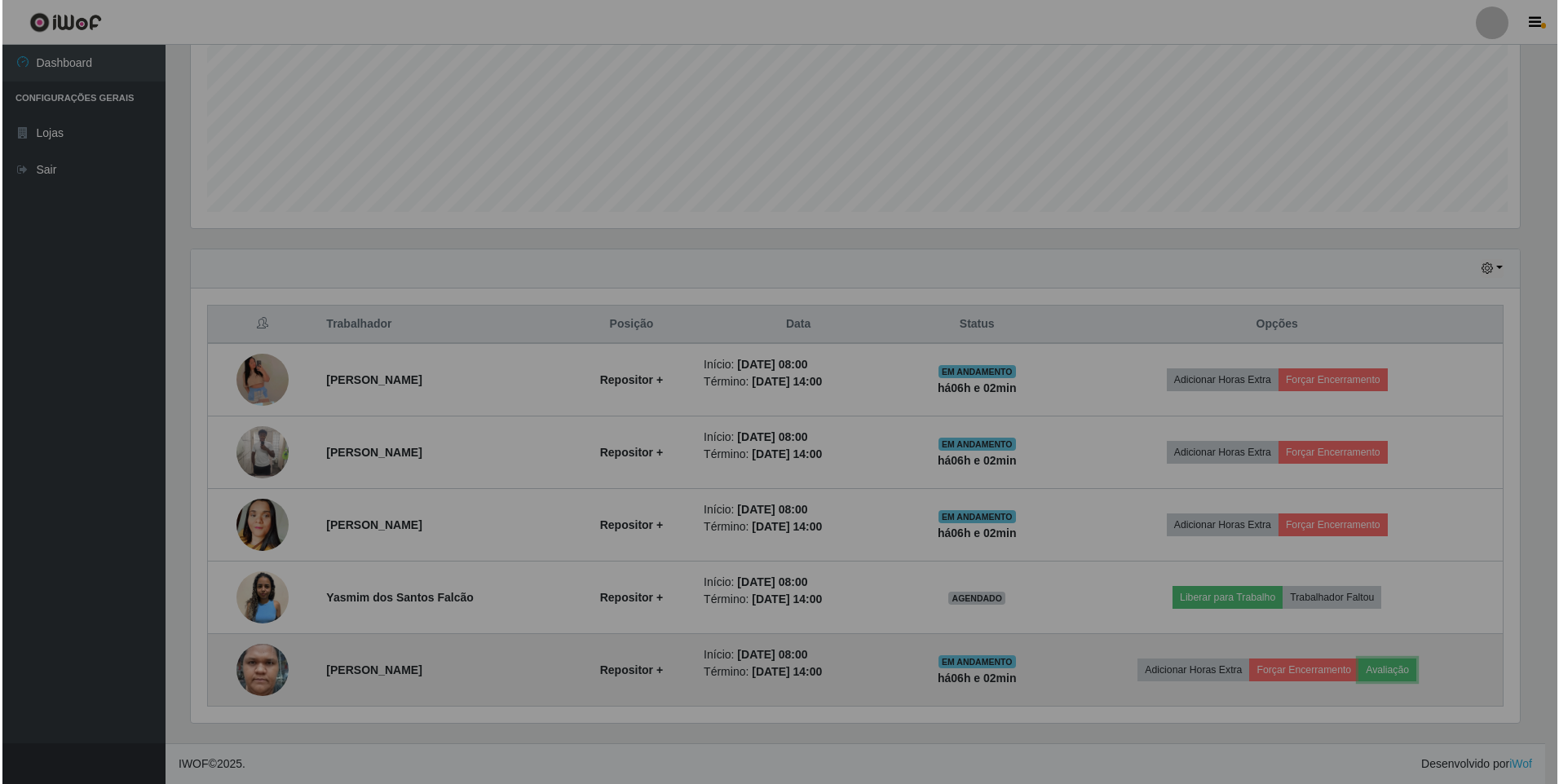
scroll to position [338, 1341]
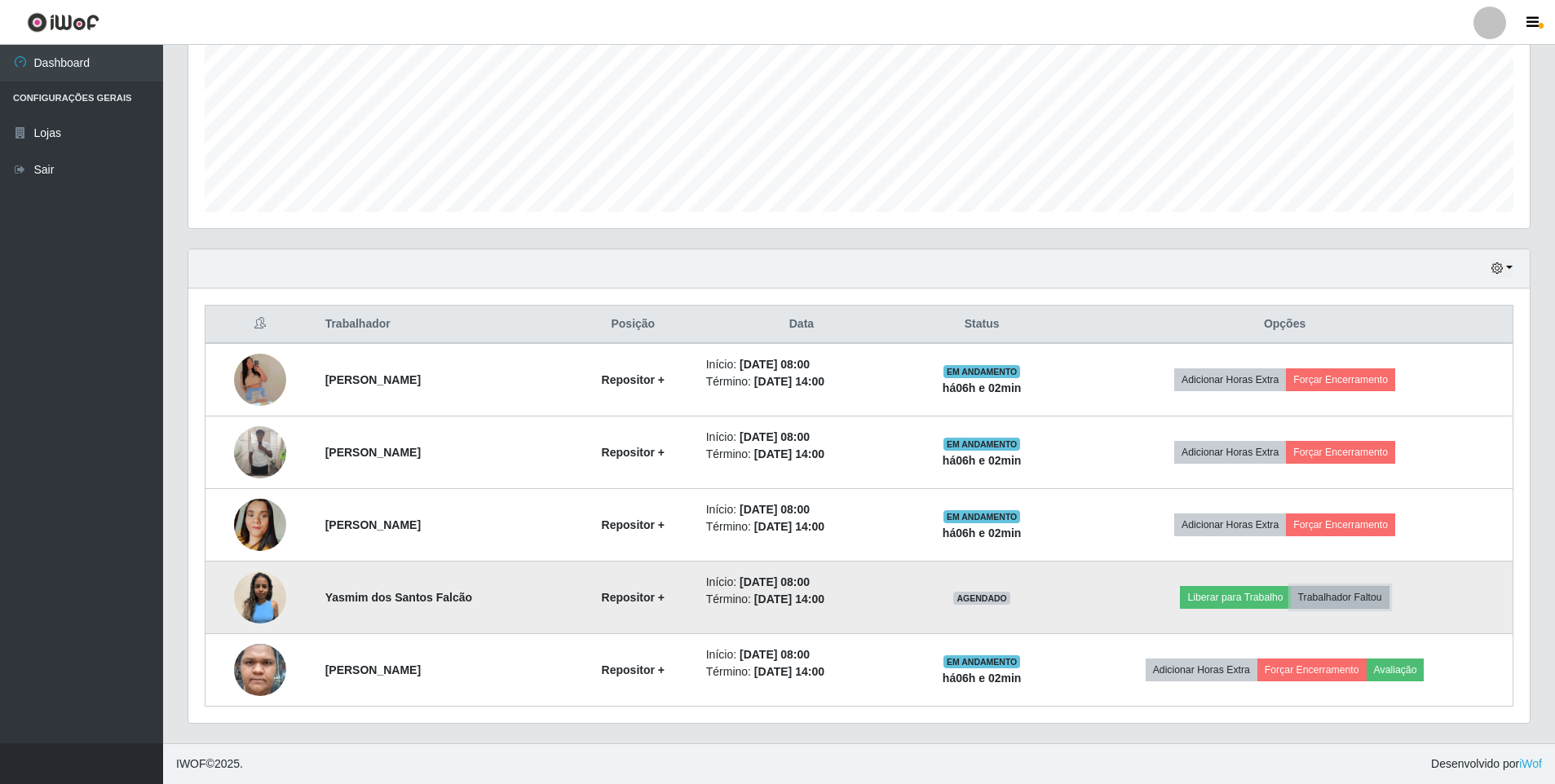
click at [1353, 598] on button "Trabalhador Faltou" at bounding box center [1339, 598] width 98 height 23
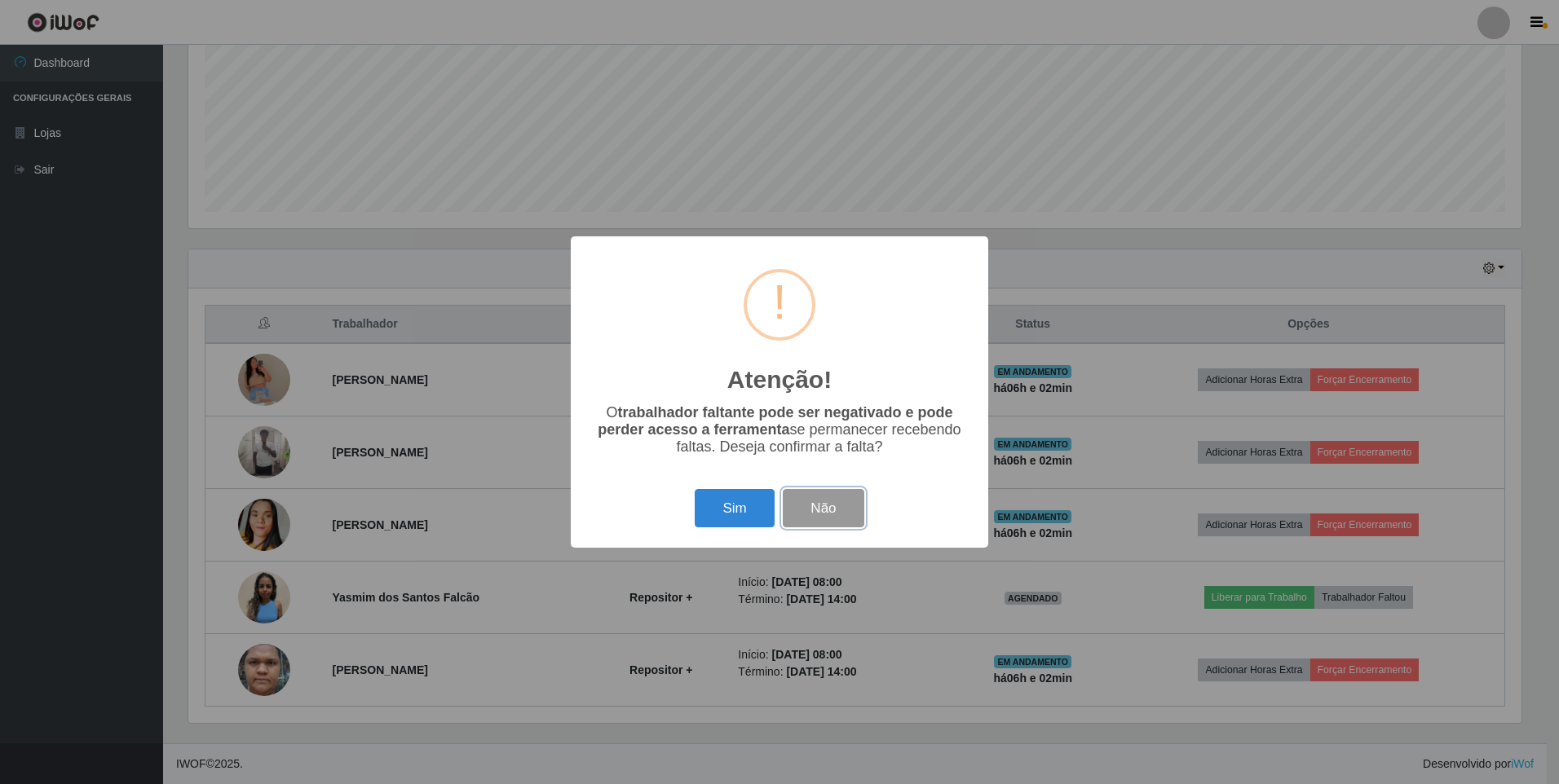
click at [821, 512] on button "Não" at bounding box center [822, 508] width 81 height 38
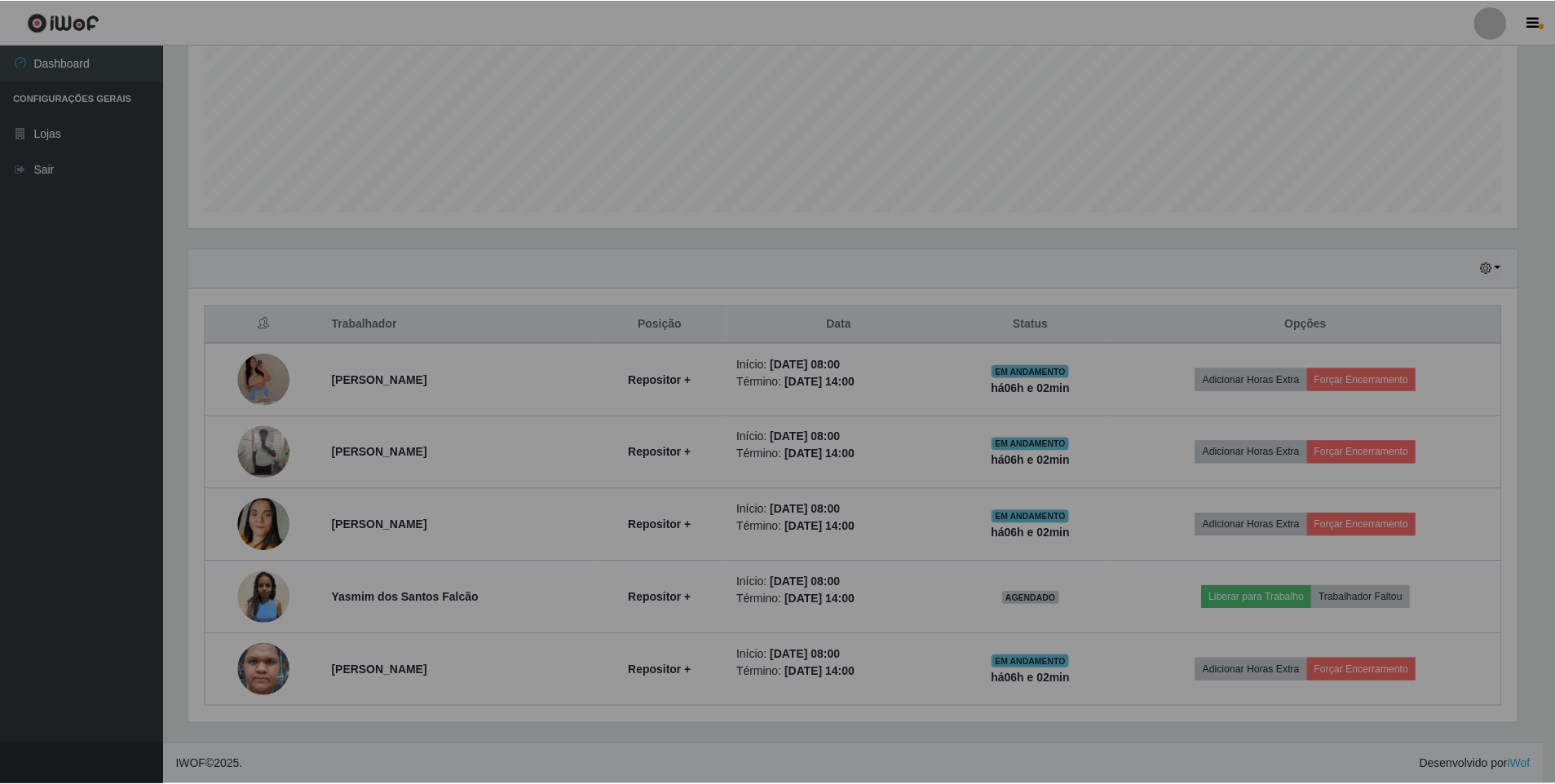
scroll to position [338, 1341]
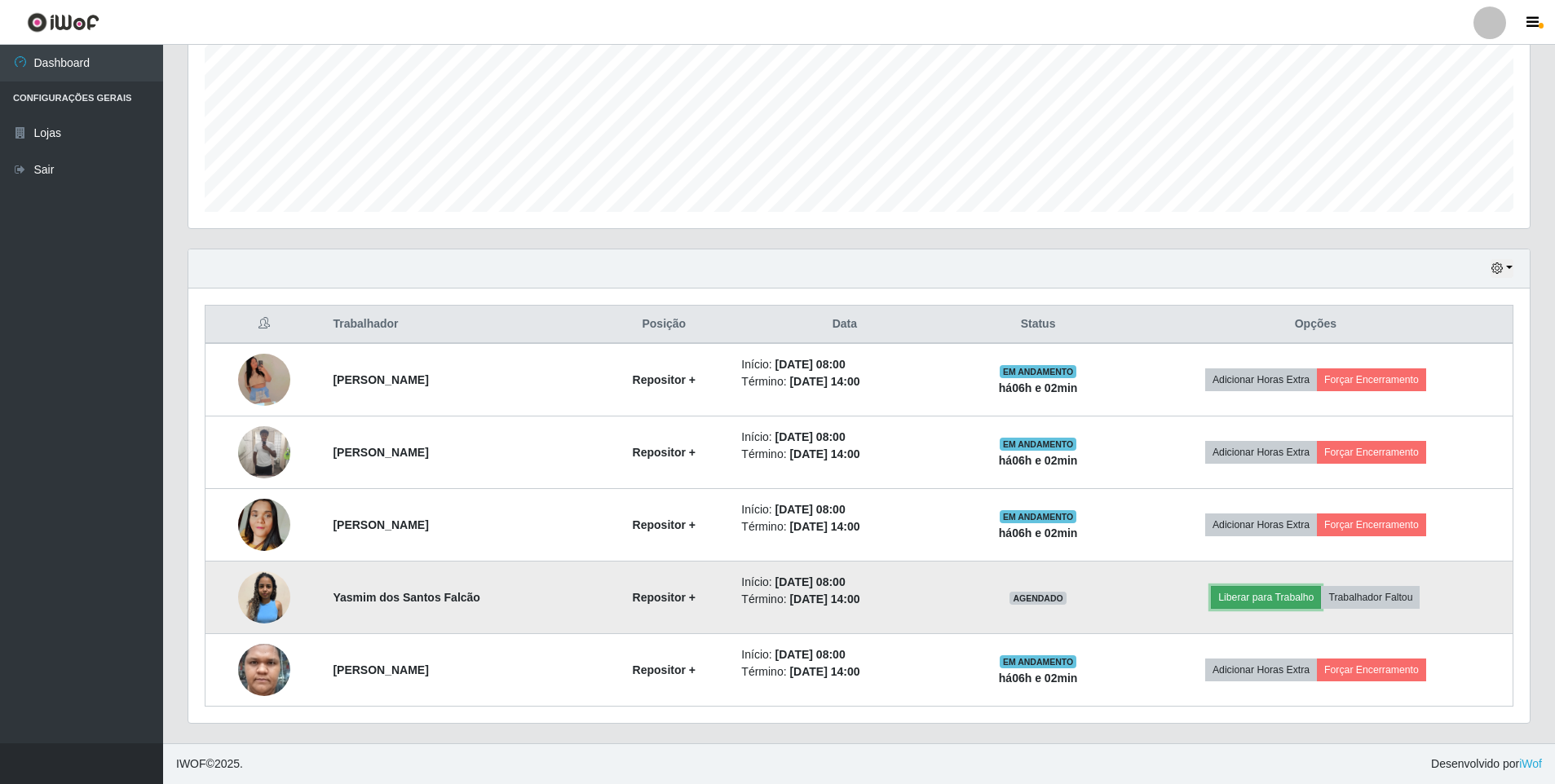
click at [1267, 597] on button "Liberar para Trabalho" at bounding box center [1266, 598] width 110 height 23
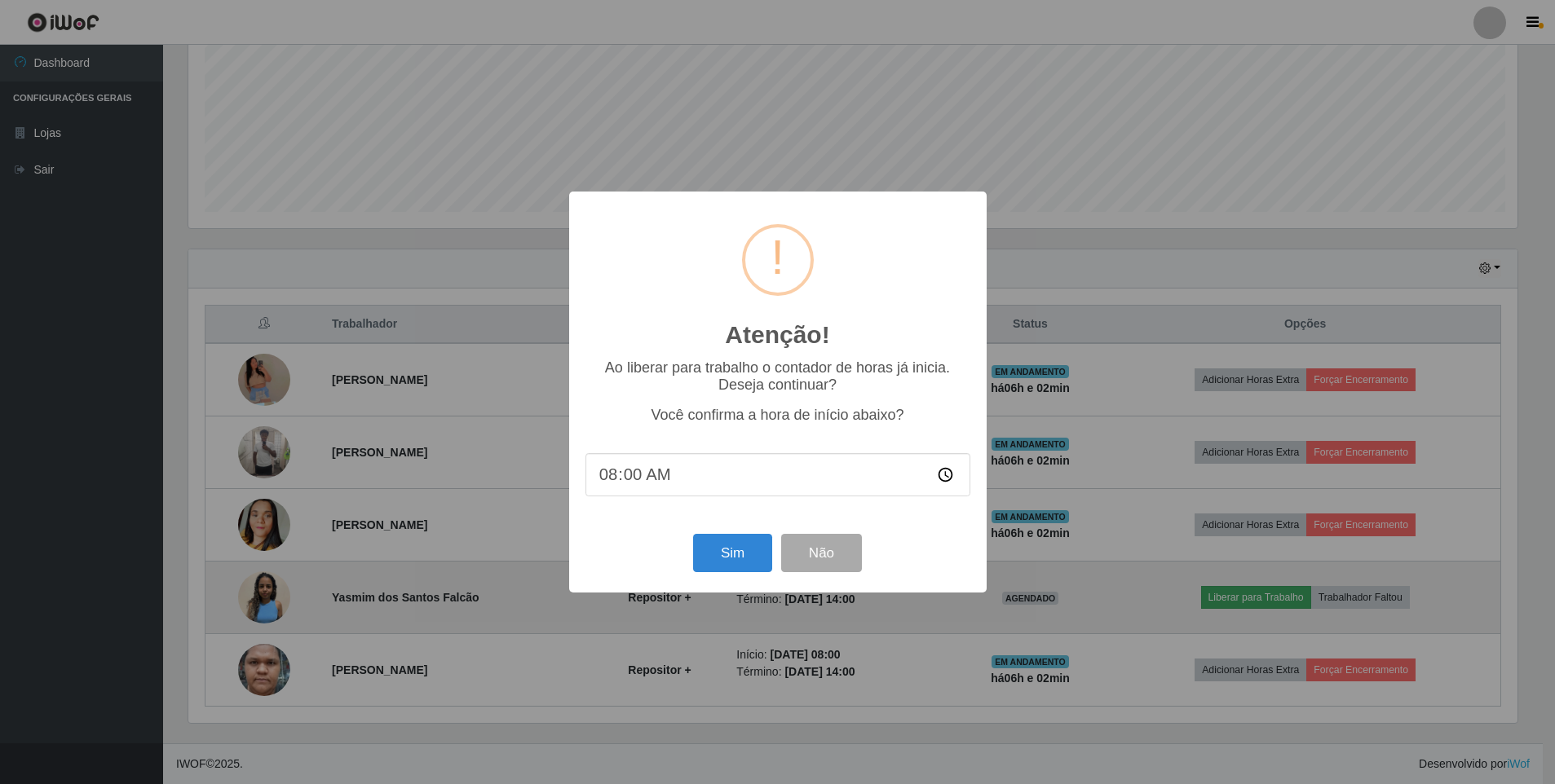
scroll to position [338, 1333]
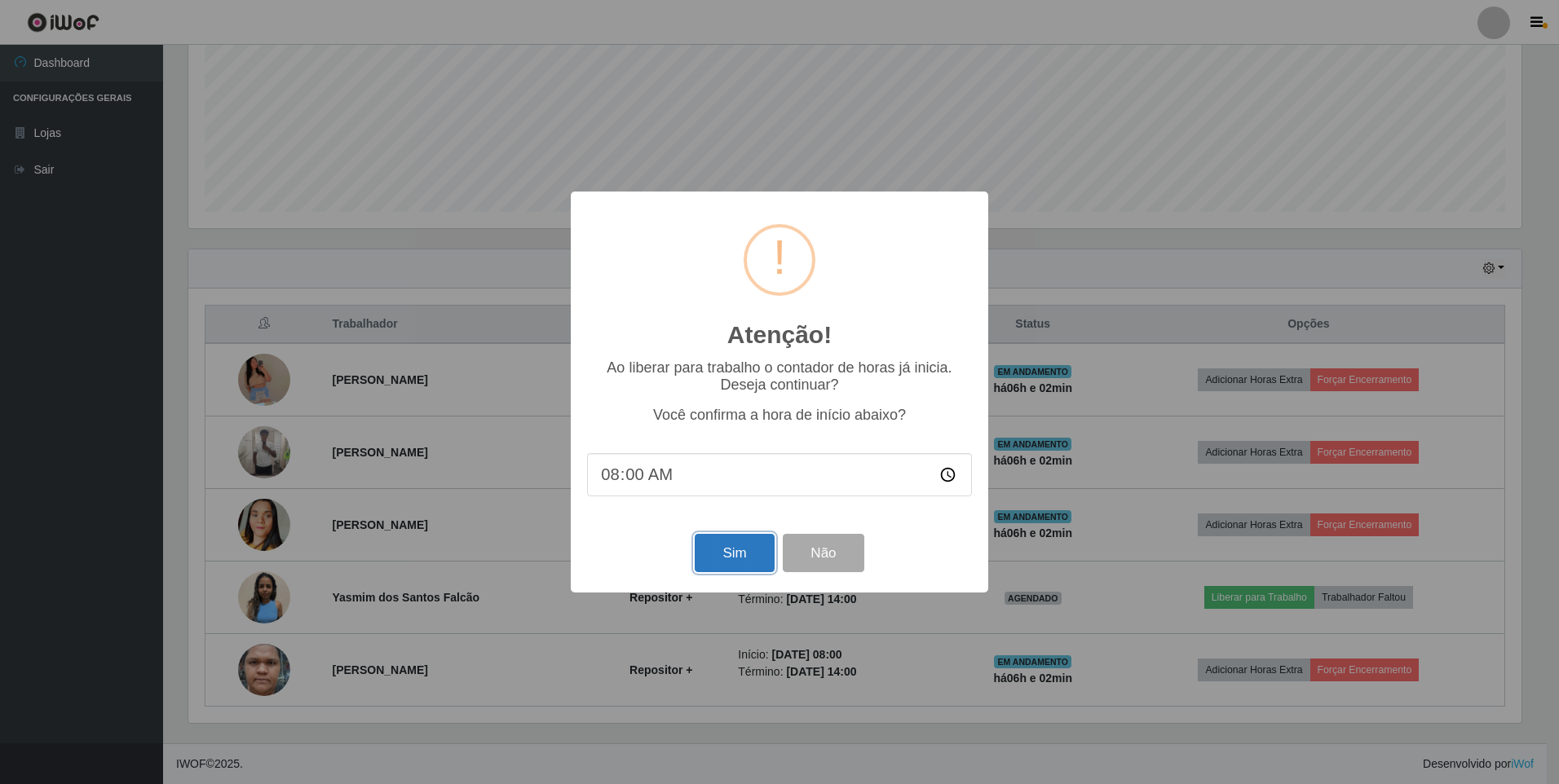
click at [718, 554] on button "Sim" at bounding box center [734, 553] width 79 height 38
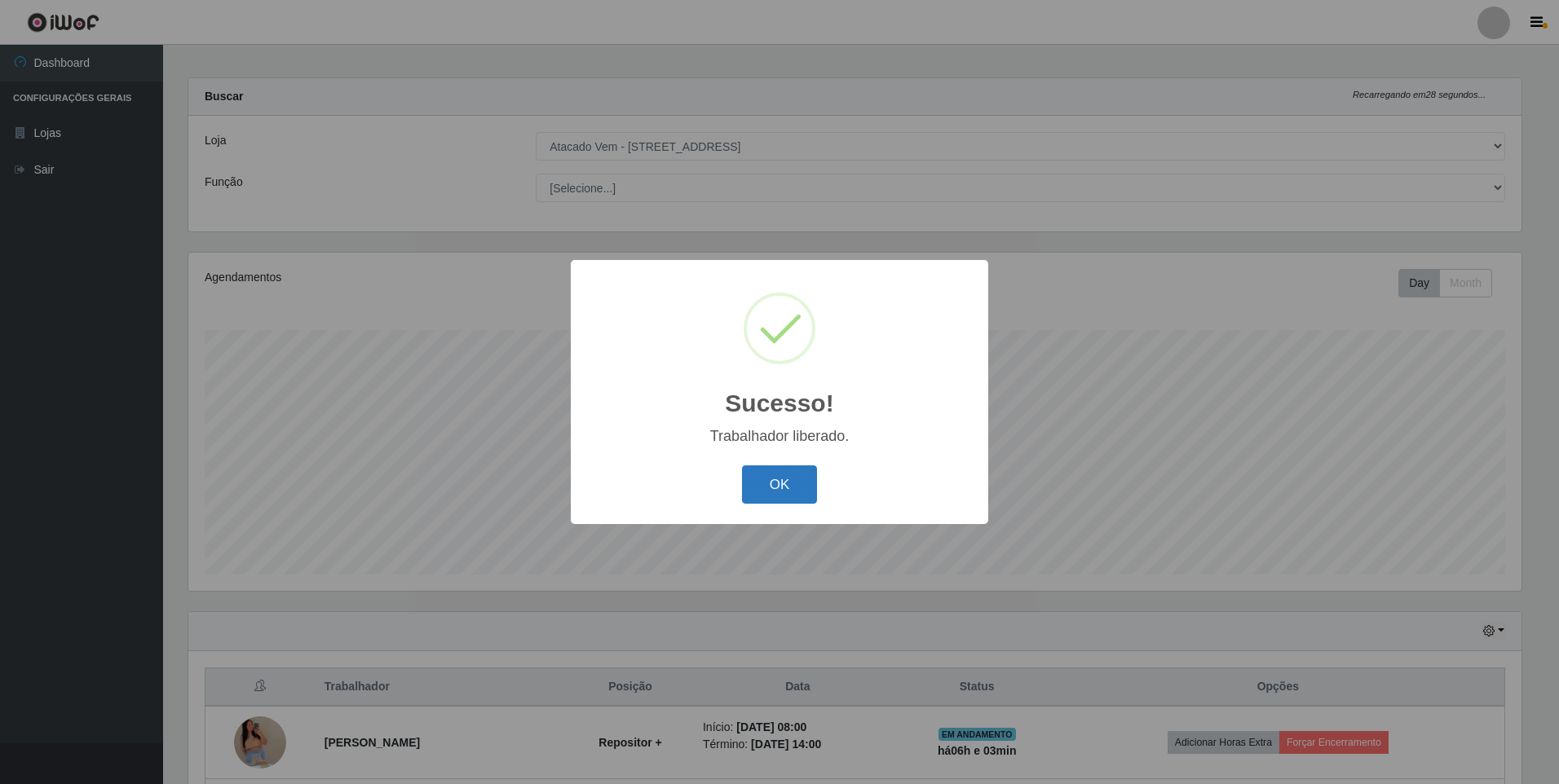
click at [759, 477] on button "OK" at bounding box center [780, 484] width 75 height 38
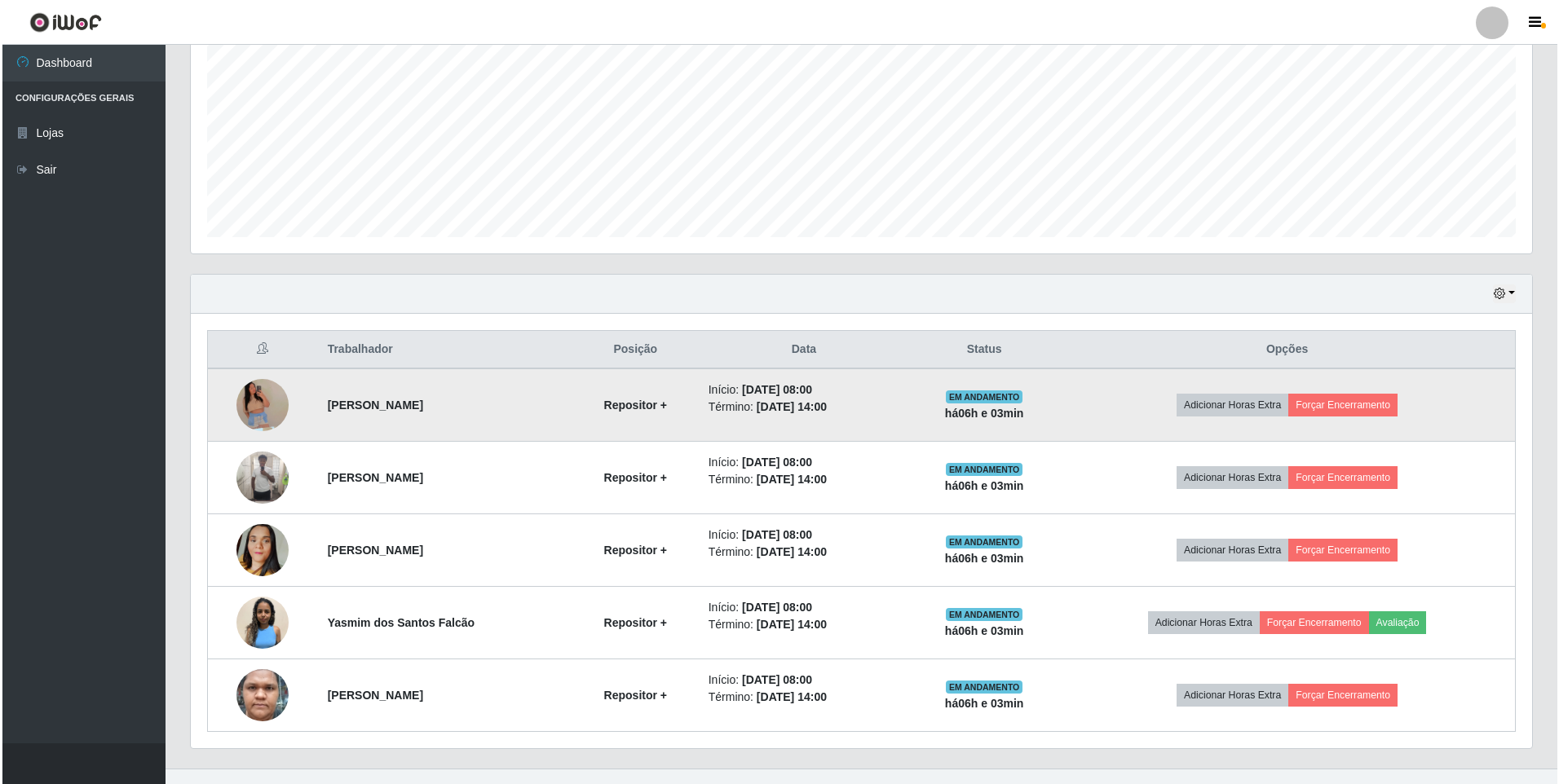
scroll to position [371, 0]
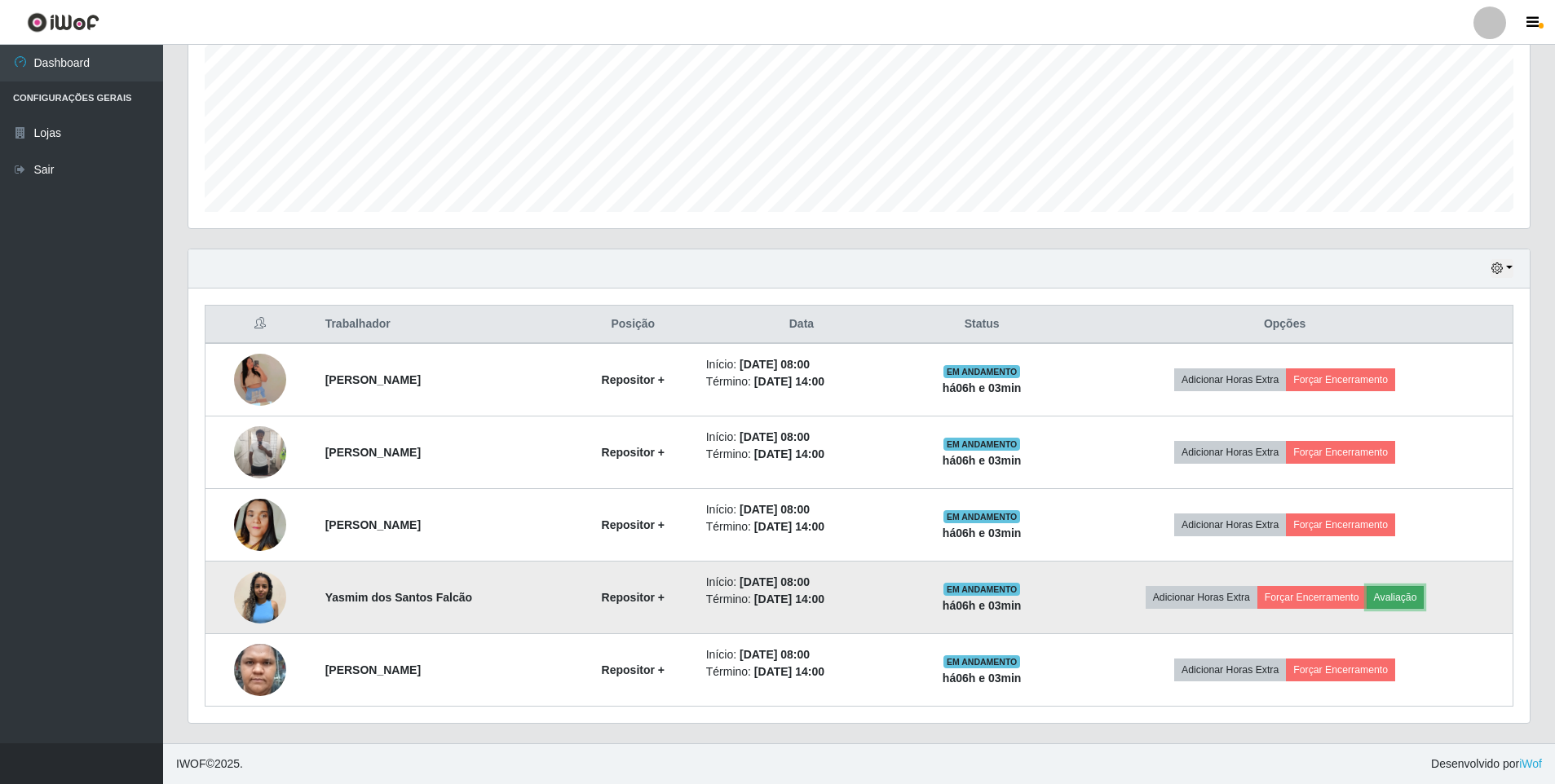
click at [1414, 598] on button "Avaliação" at bounding box center [1395, 598] width 58 height 23
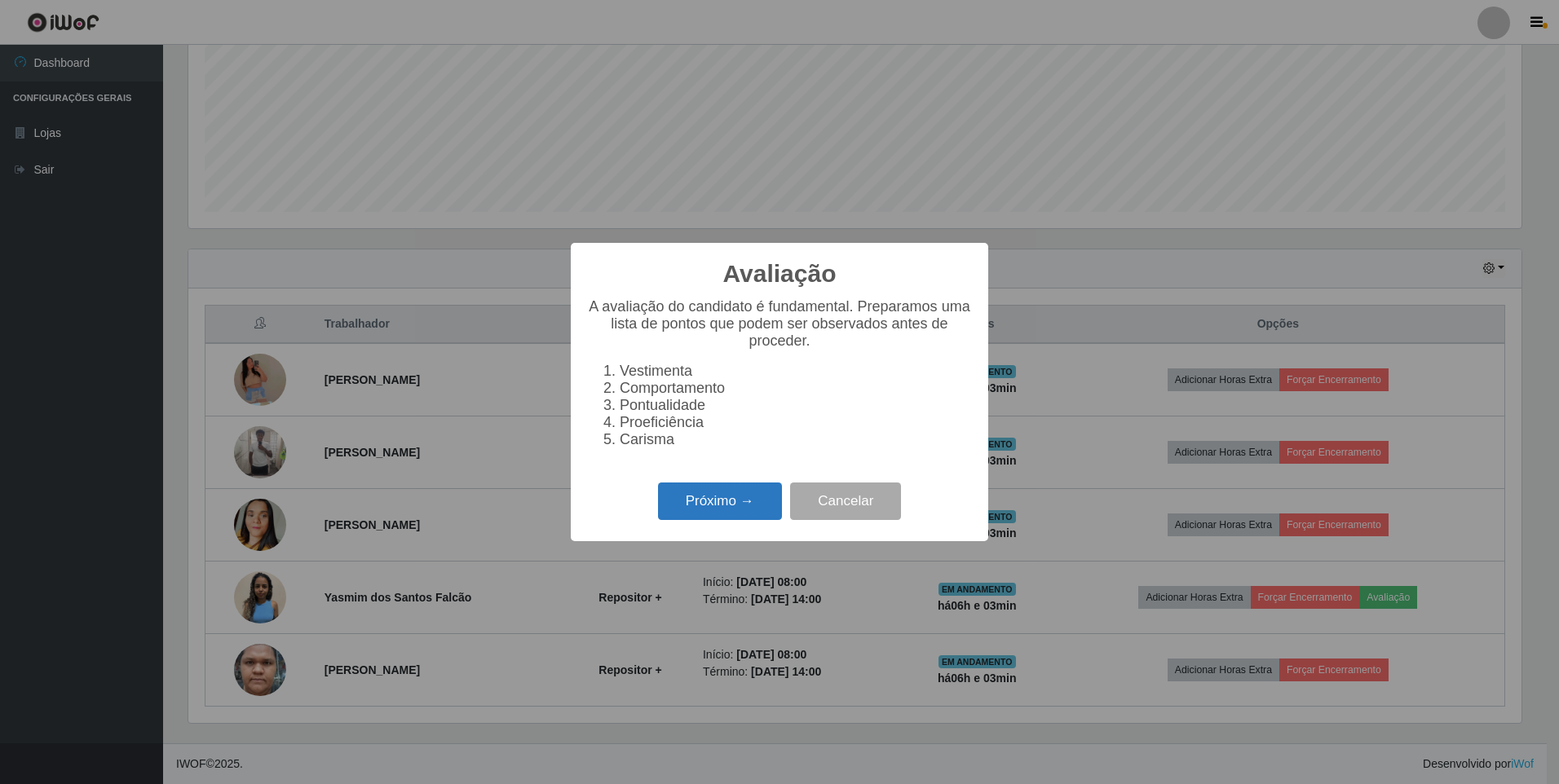
click at [733, 520] on button "Próximo →" at bounding box center [720, 501] width 124 height 38
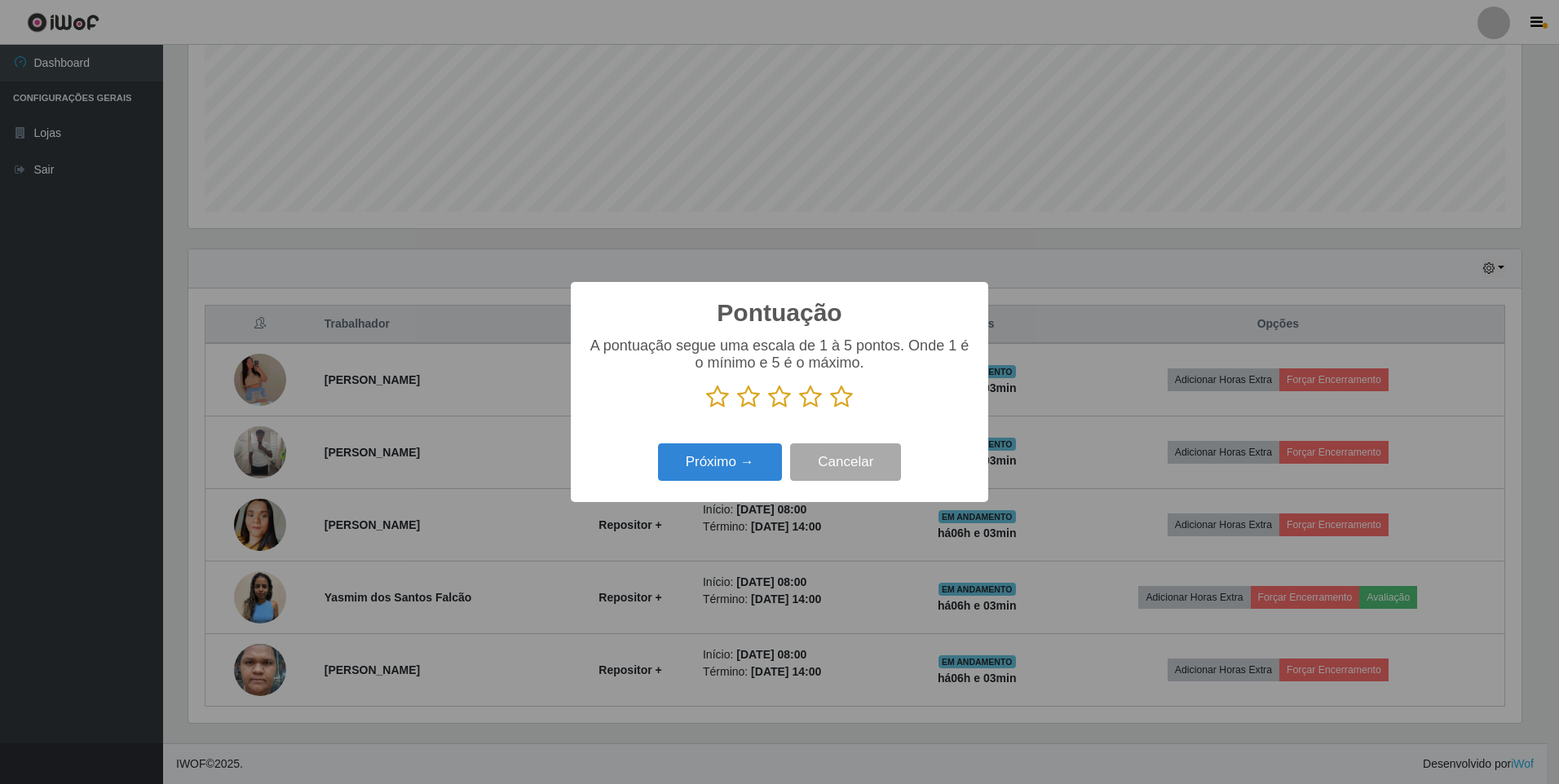
scroll to position [814811, 814103]
drag, startPoint x: 844, startPoint y: 396, endPoint x: 839, endPoint y: 410, distance: 14.9
click at [844, 395] on icon at bounding box center [842, 397] width 23 height 25
click at [830, 410] on input "radio" at bounding box center [830, 410] width 0 height 0
click at [736, 471] on button "Próximo →" at bounding box center [720, 462] width 124 height 38
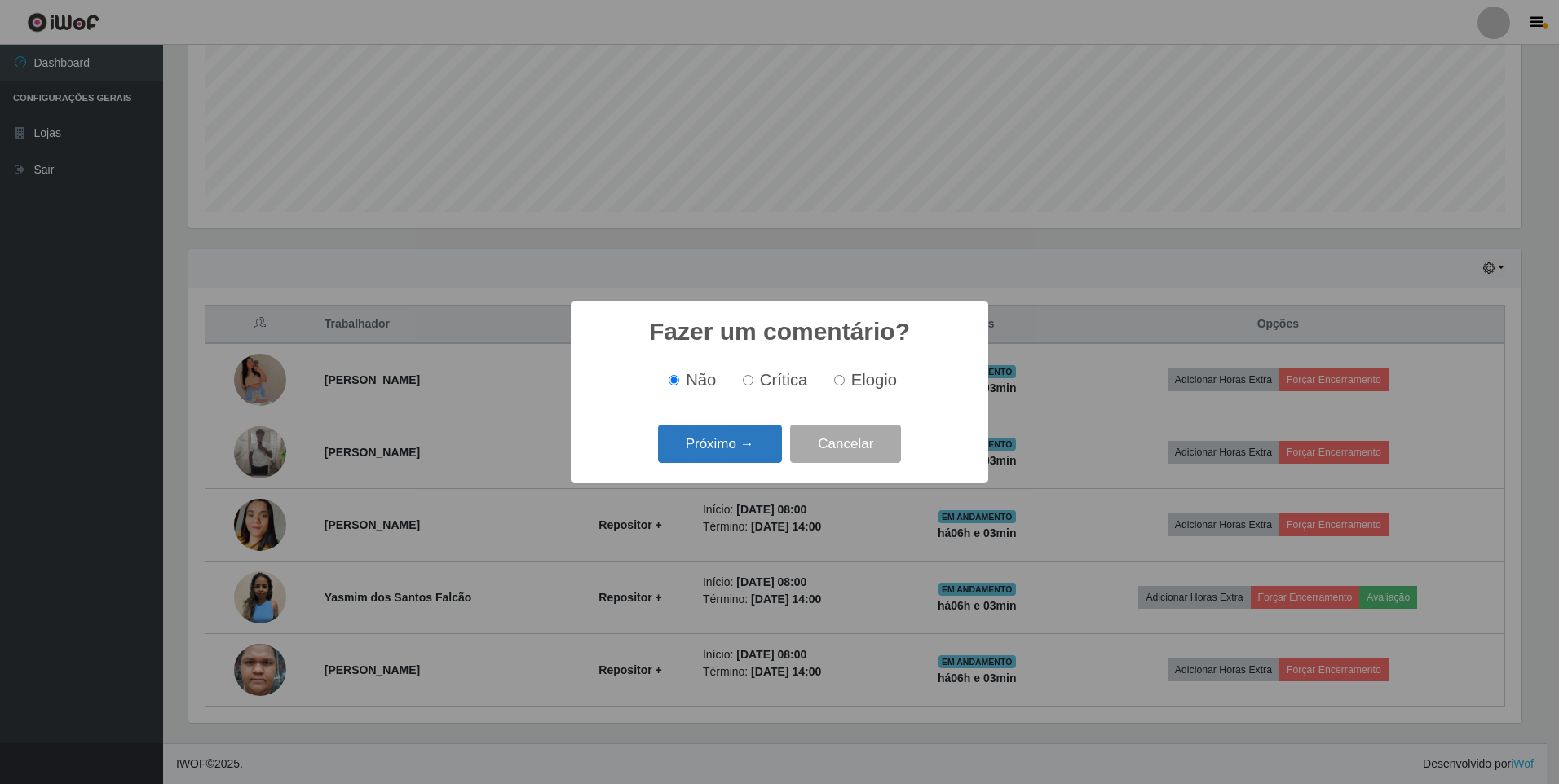
click at [721, 443] on button "Próximo →" at bounding box center [720, 444] width 124 height 38
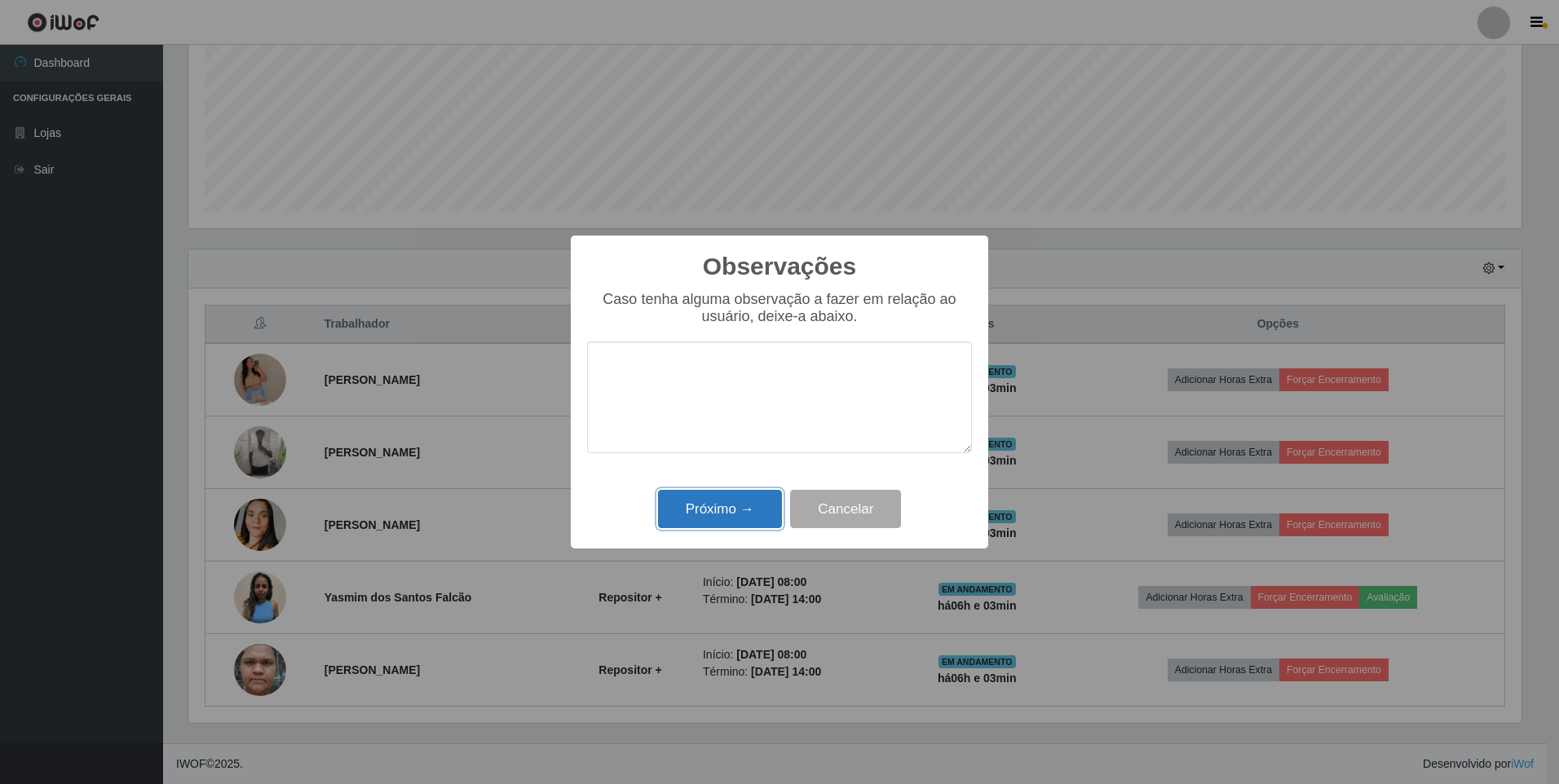
click at [694, 510] on button "Próximo →" at bounding box center [720, 509] width 124 height 38
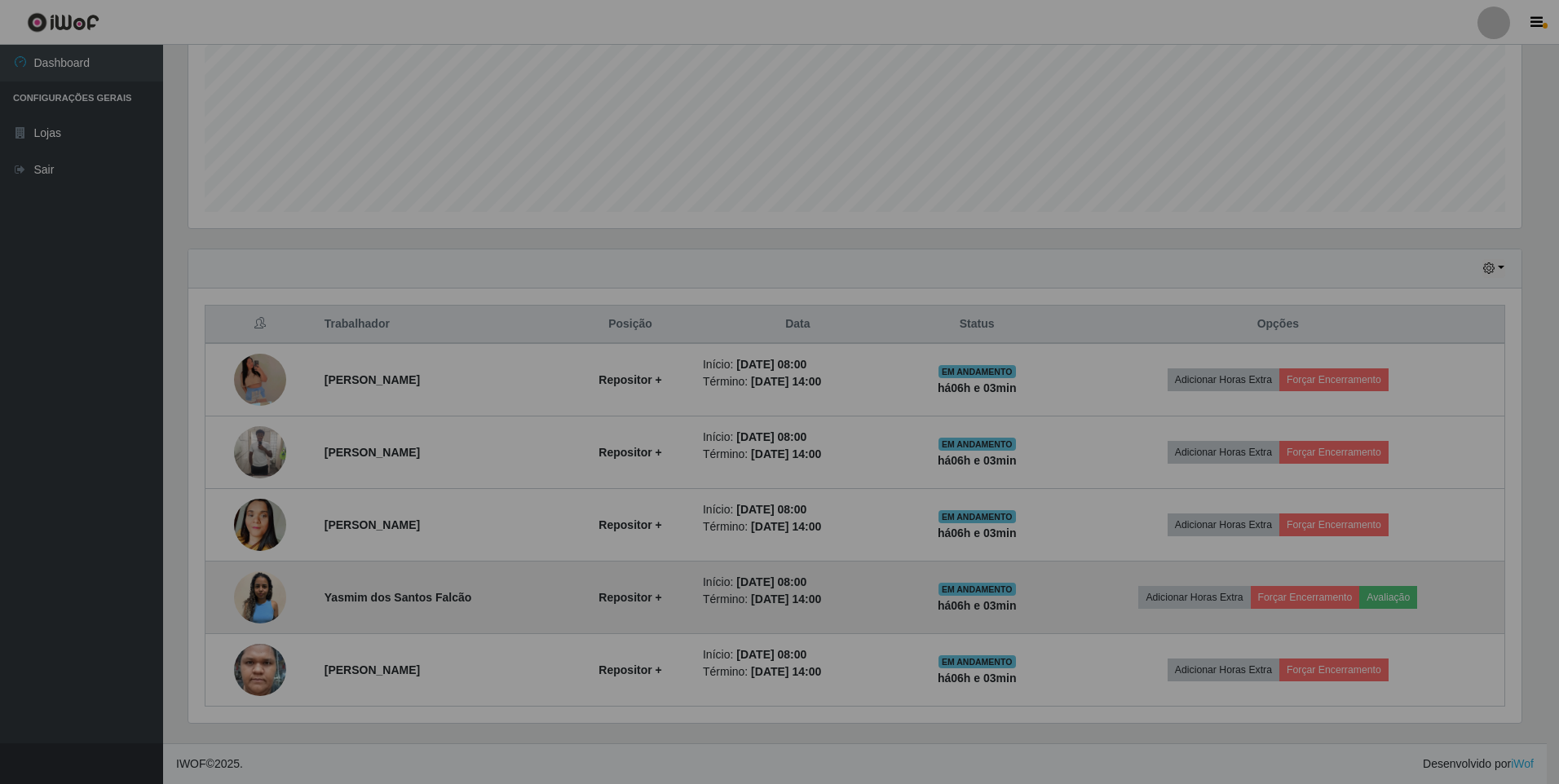
scroll to position [338, 1341]
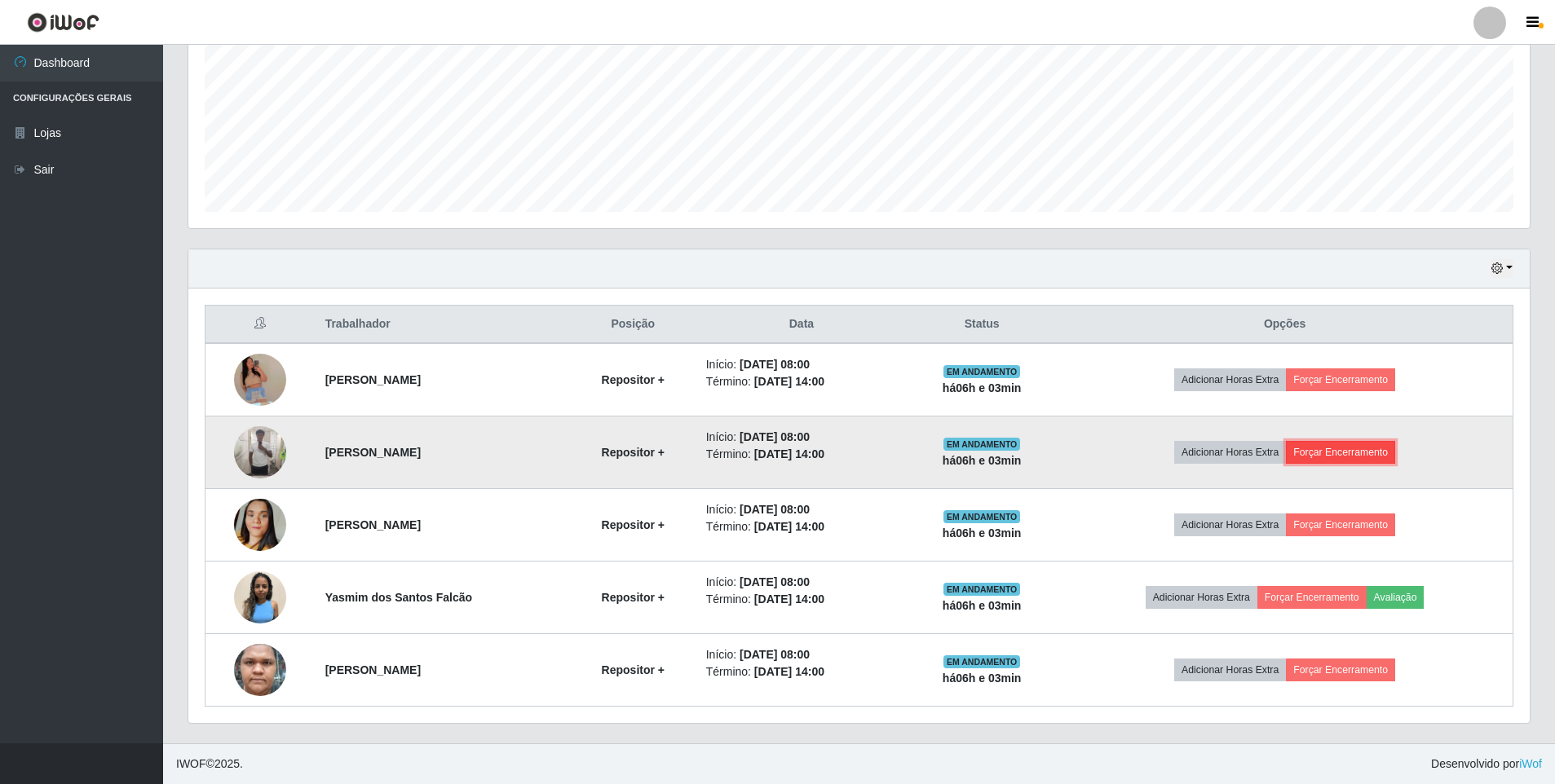
click at [1334, 450] on button "Forçar Encerramento" at bounding box center [1340, 453] width 109 height 23
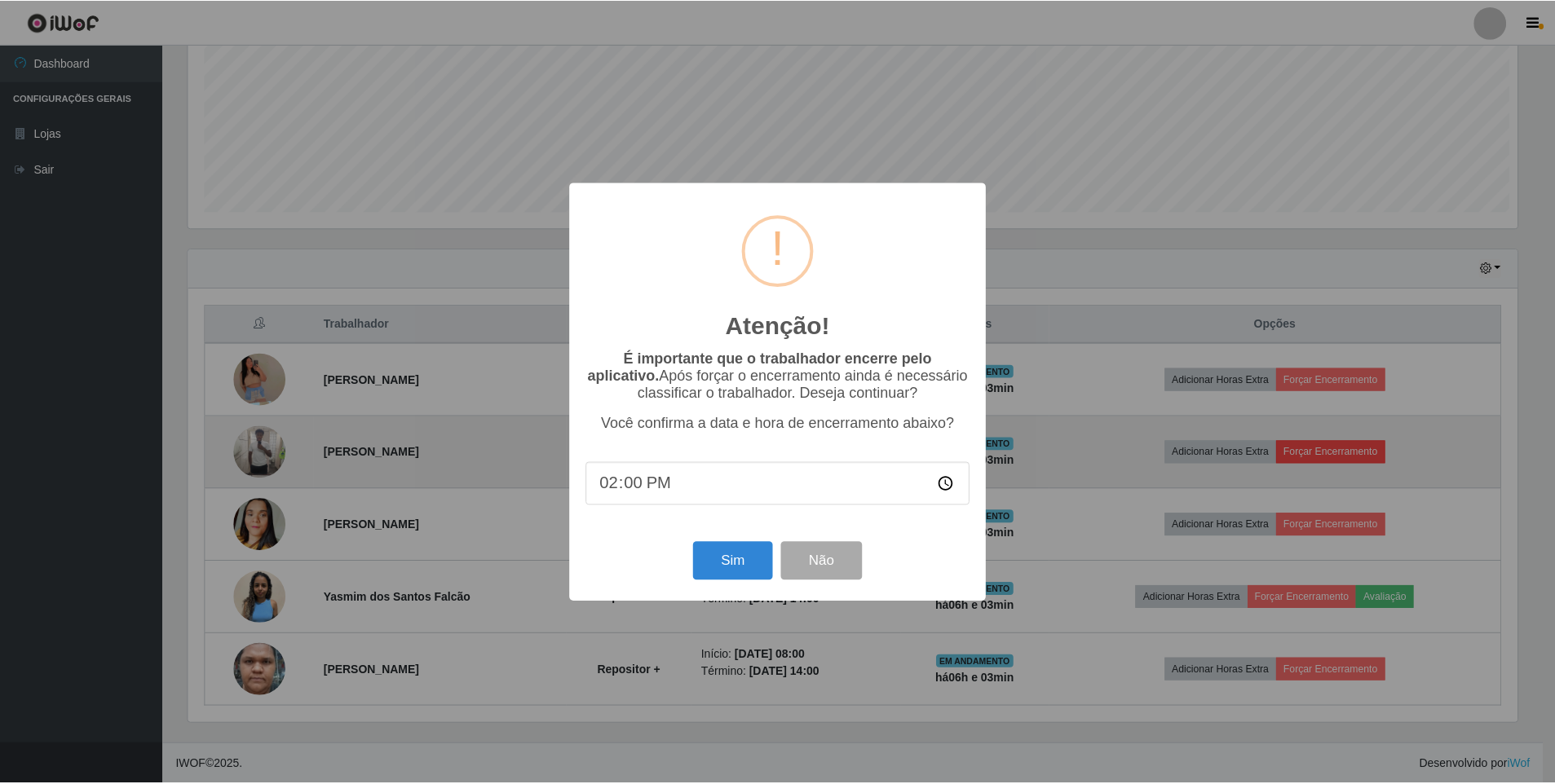
scroll to position [338, 1333]
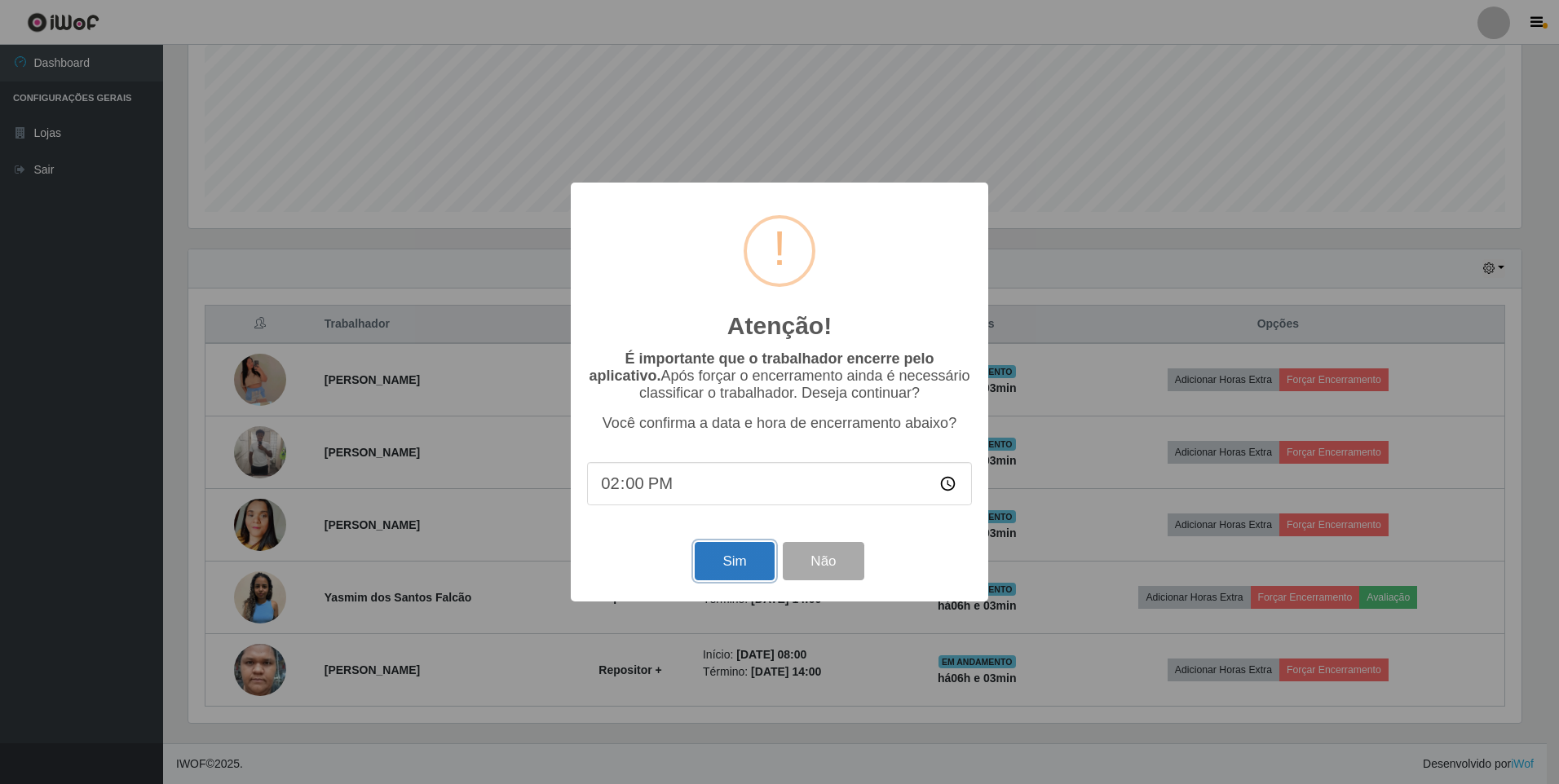
click at [742, 560] on button "Sim" at bounding box center [734, 562] width 79 height 38
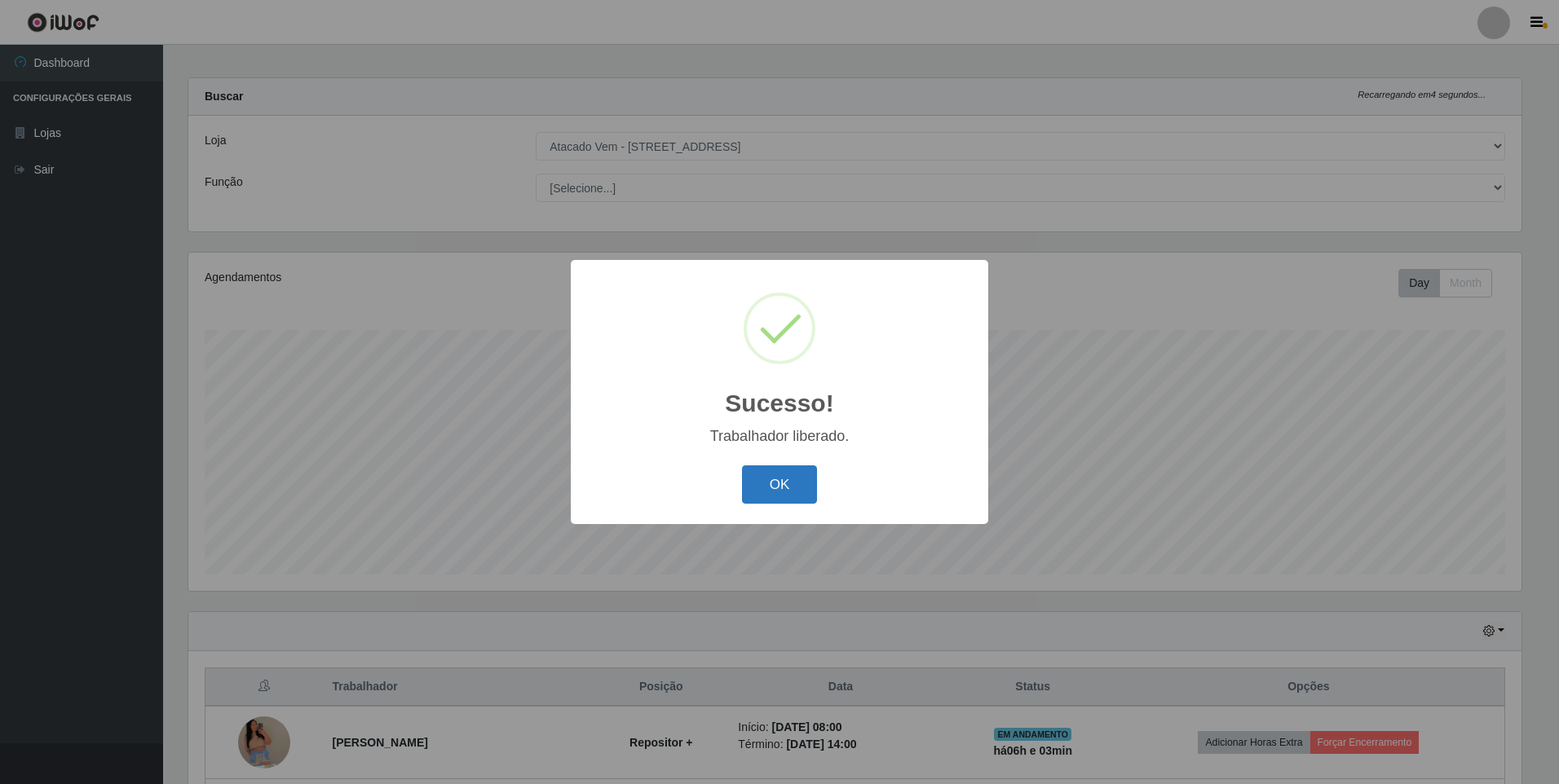
click at [778, 486] on button "OK" at bounding box center [780, 484] width 75 height 38
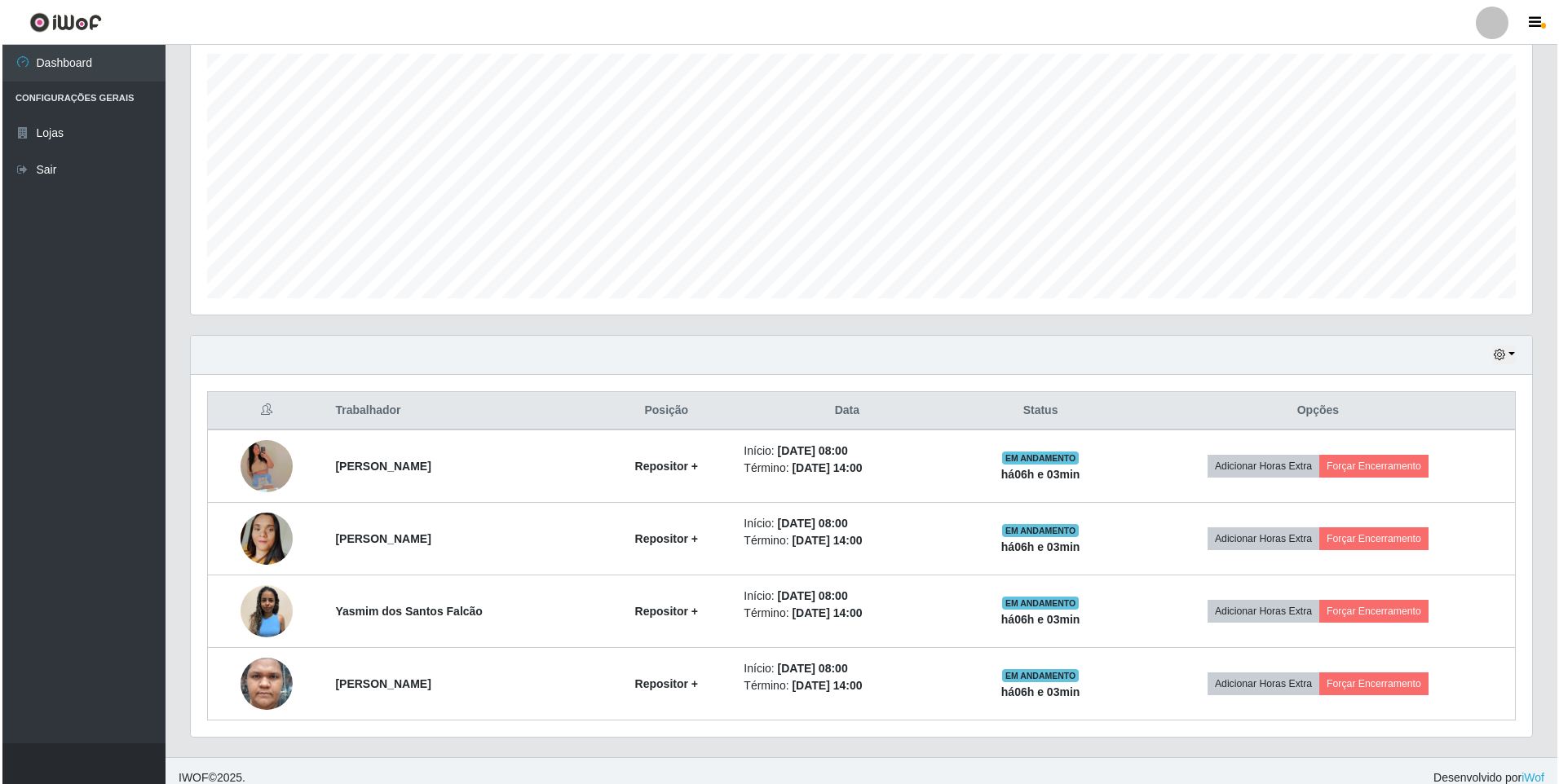
scroll to position [0, 0]
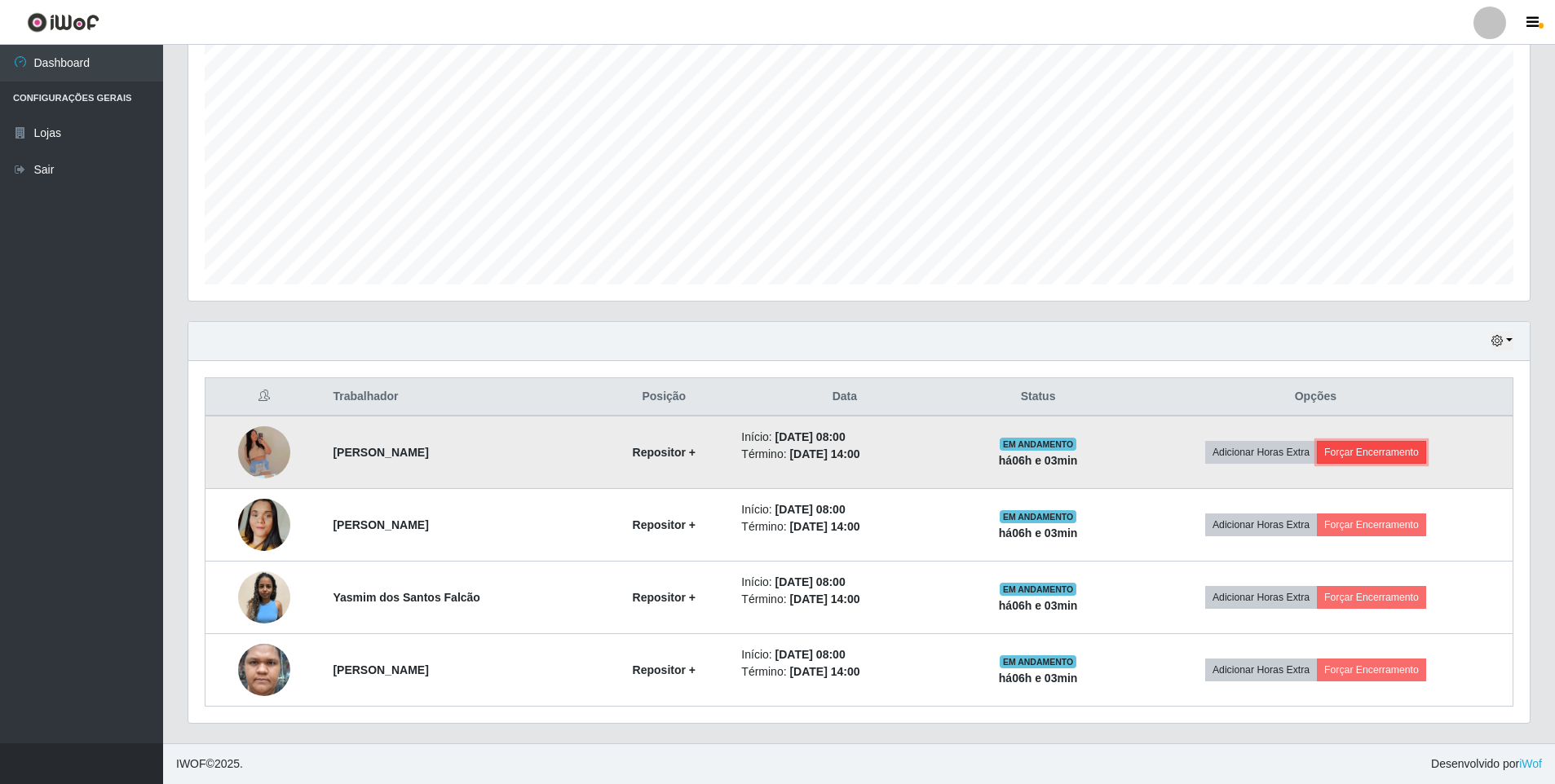
click at [1373, 453] on button "Forçar Encerramento" at bounding box center [1372, 453] width 109 height 23
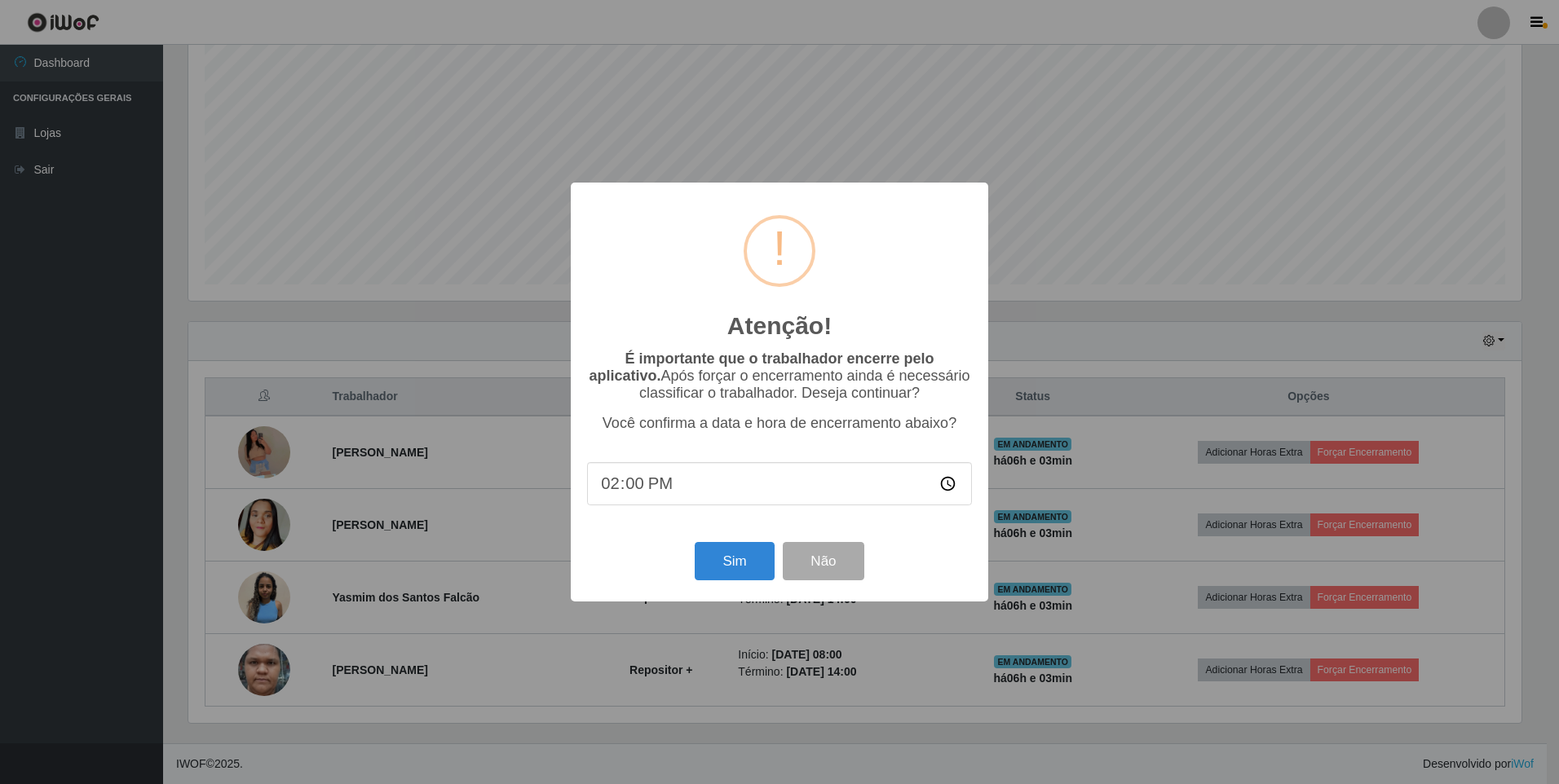
scroll to position [814811, 814103]
click at [719, 561] on button "Sim" at bounding box center [734, 562] width 79 height 38
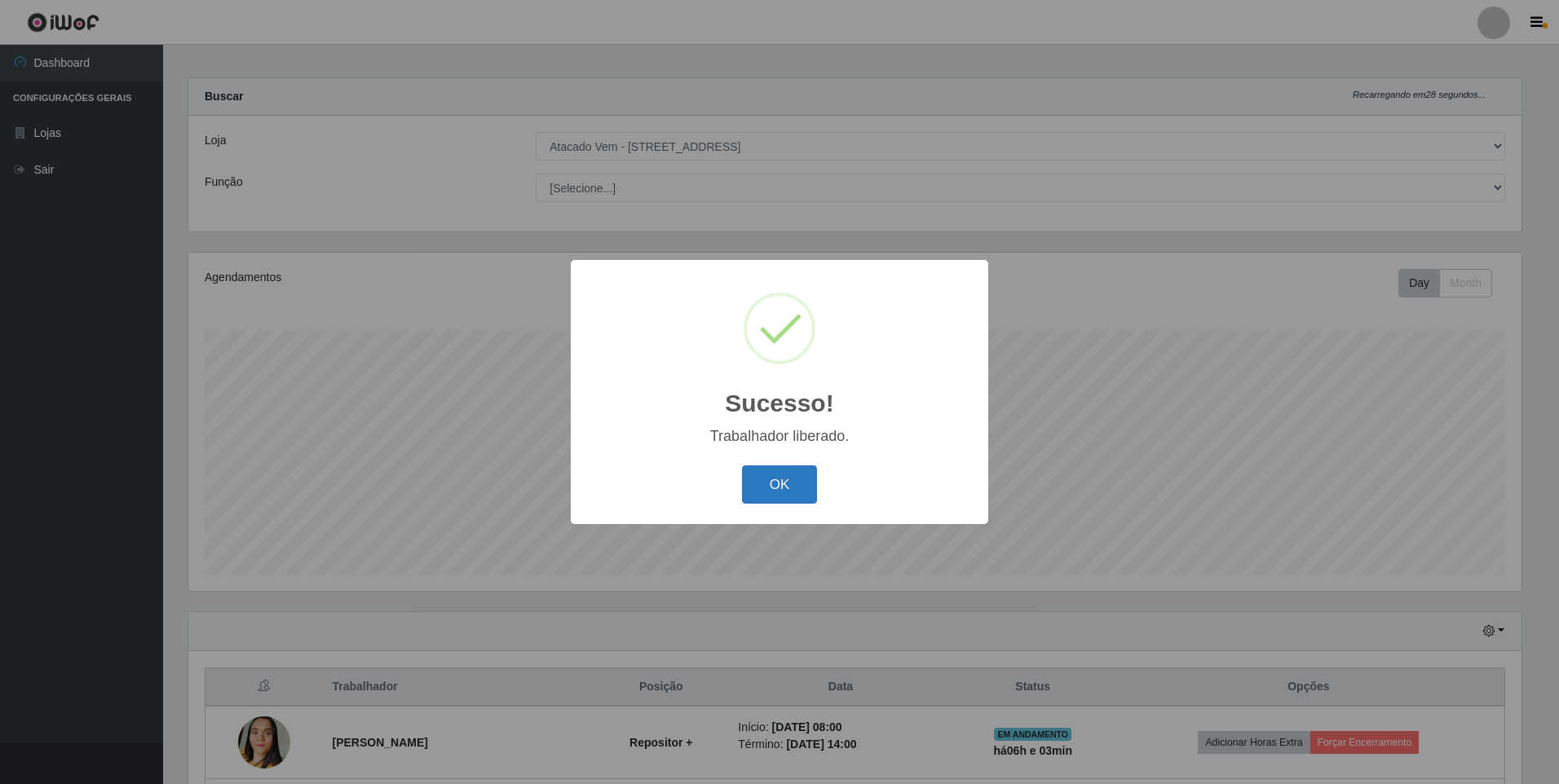
click at [771, 472] on button "OK" at bounding box center [780, 484] width 75 height 38
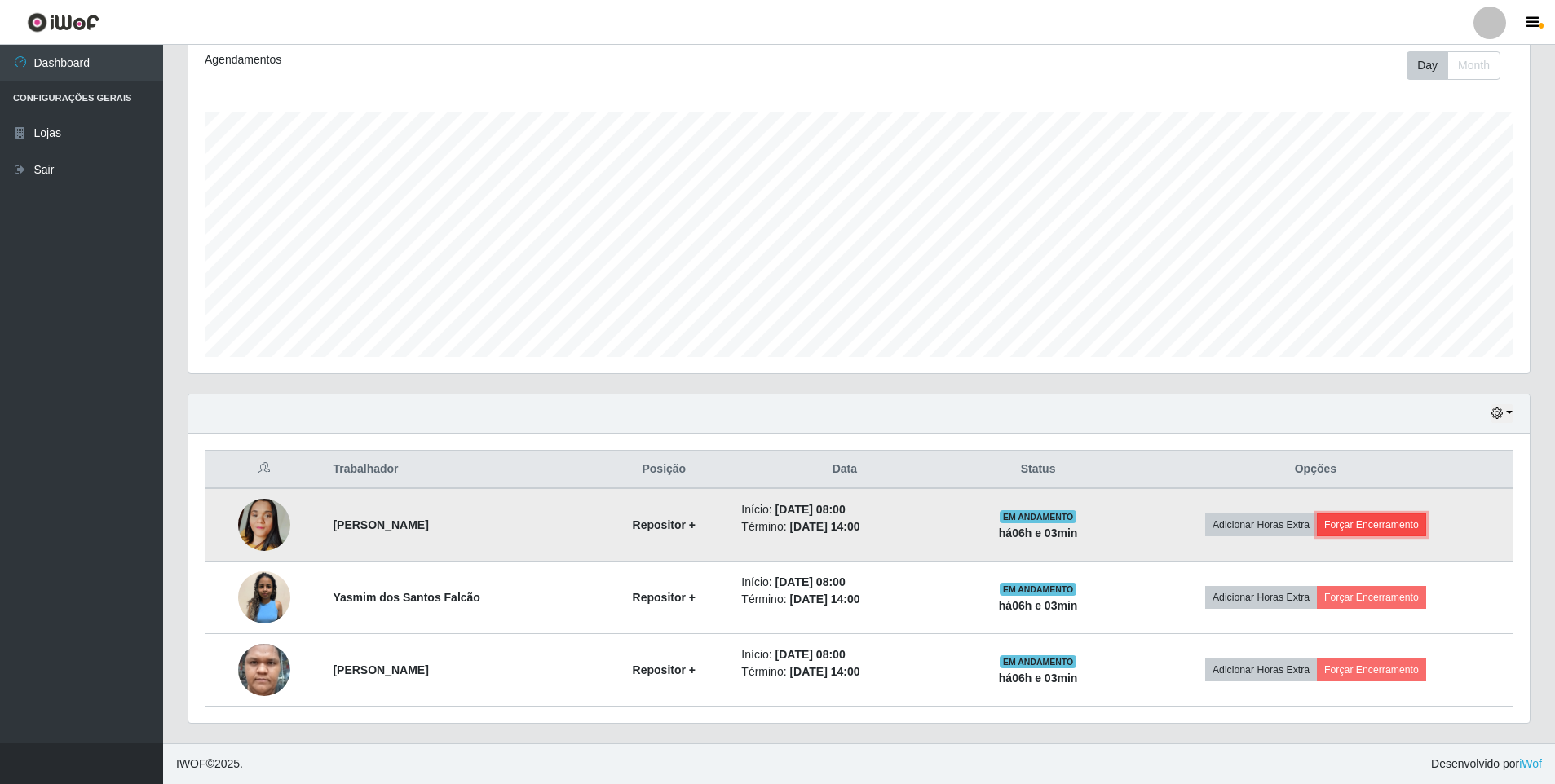
click at [1346, 519] on button "Forçar Encerramento" at bounding box center [1372, 525] width 109 height 23
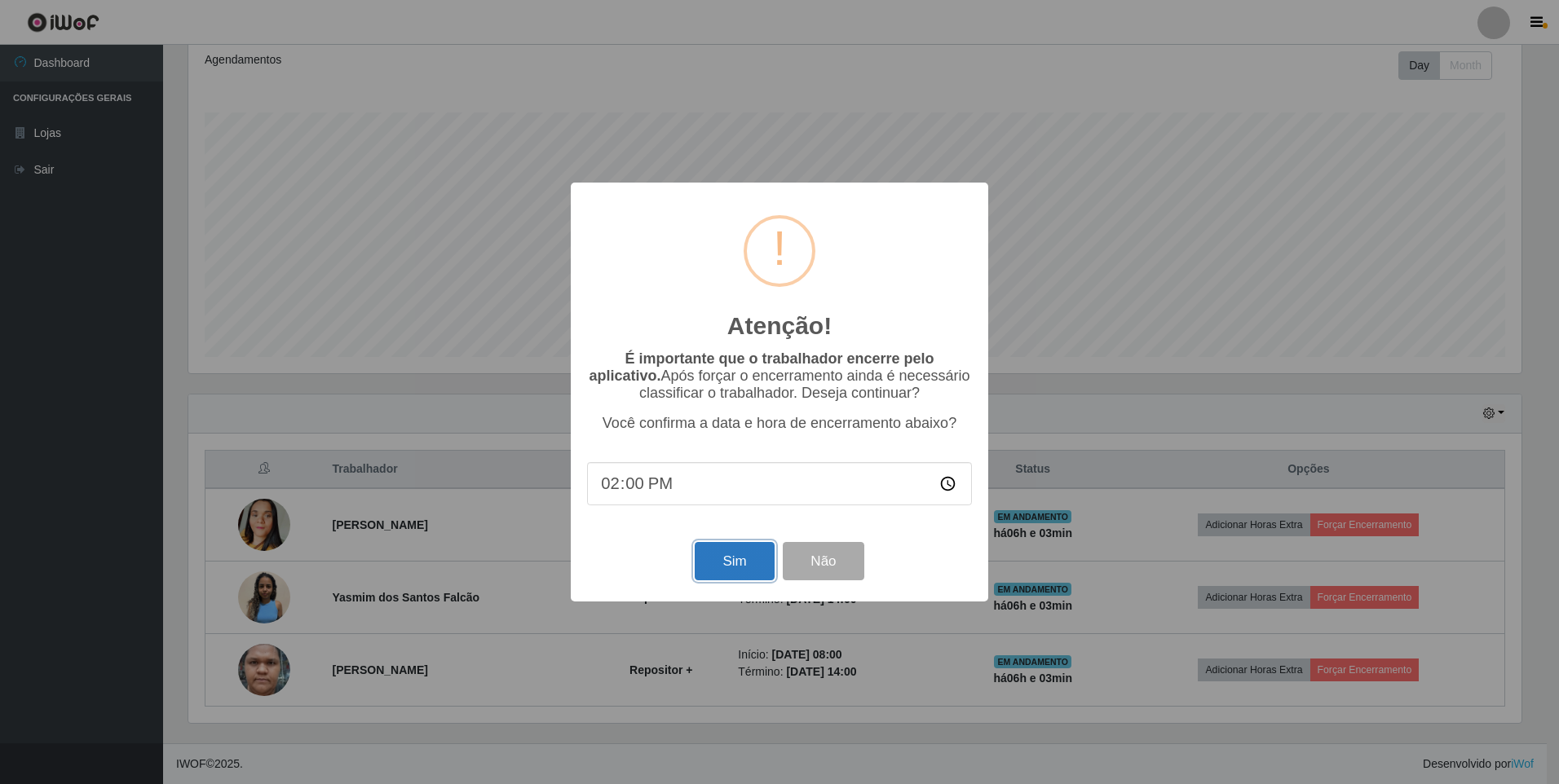
click at [723, 560] on button "Sim" at bounding box center [734, 562] width 79 height 38
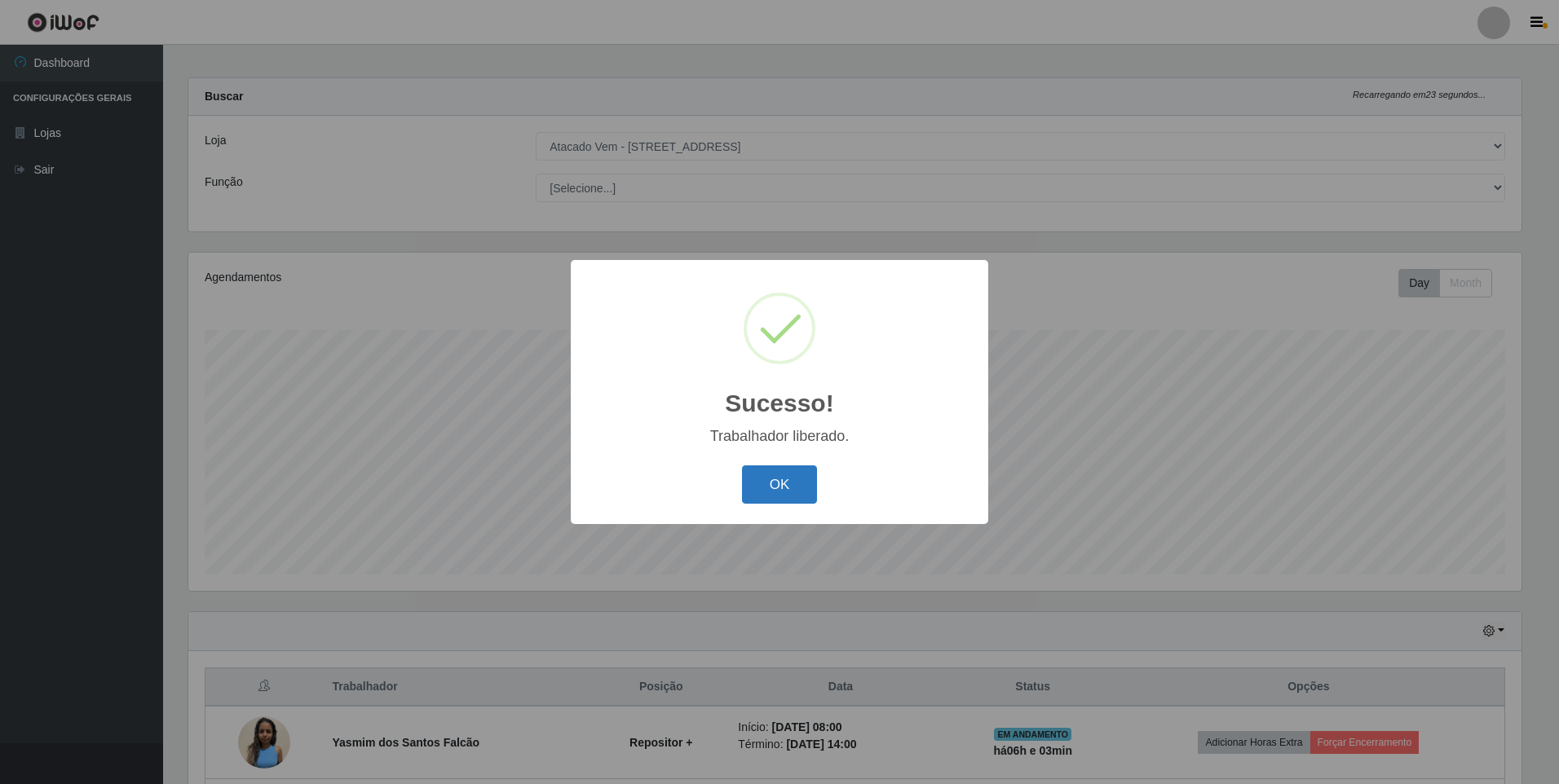
click at [763, 473] on button "OK" at bounding box center [780, 484] width 75 height 38
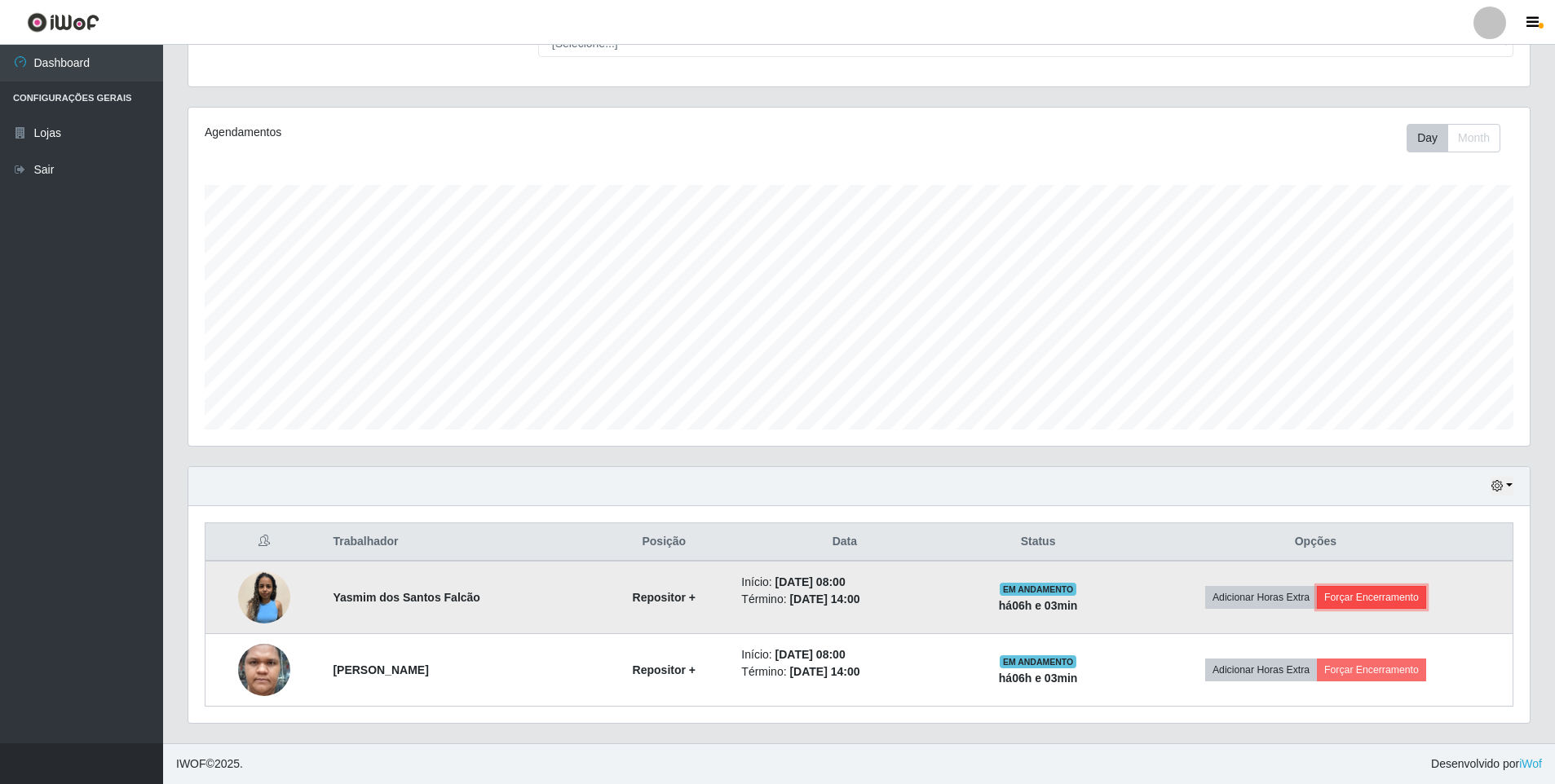
click at [1356, 598] on button "Forçar Encerramento" at bounding box center [1372, 598] width 109 height 23
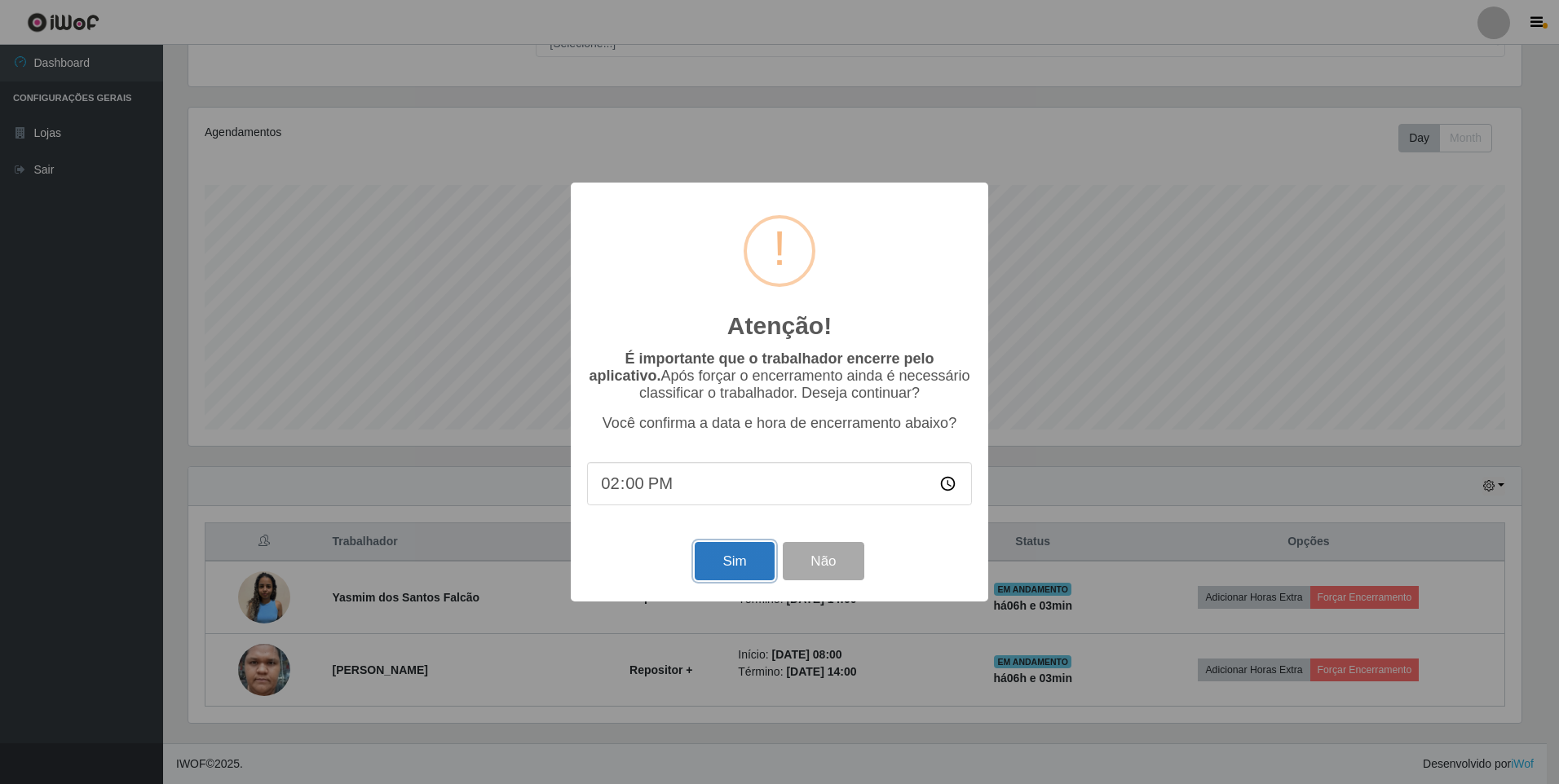
click at [718, 559] on button "Sim" at bounding box center [734, 562] width 79 height 38
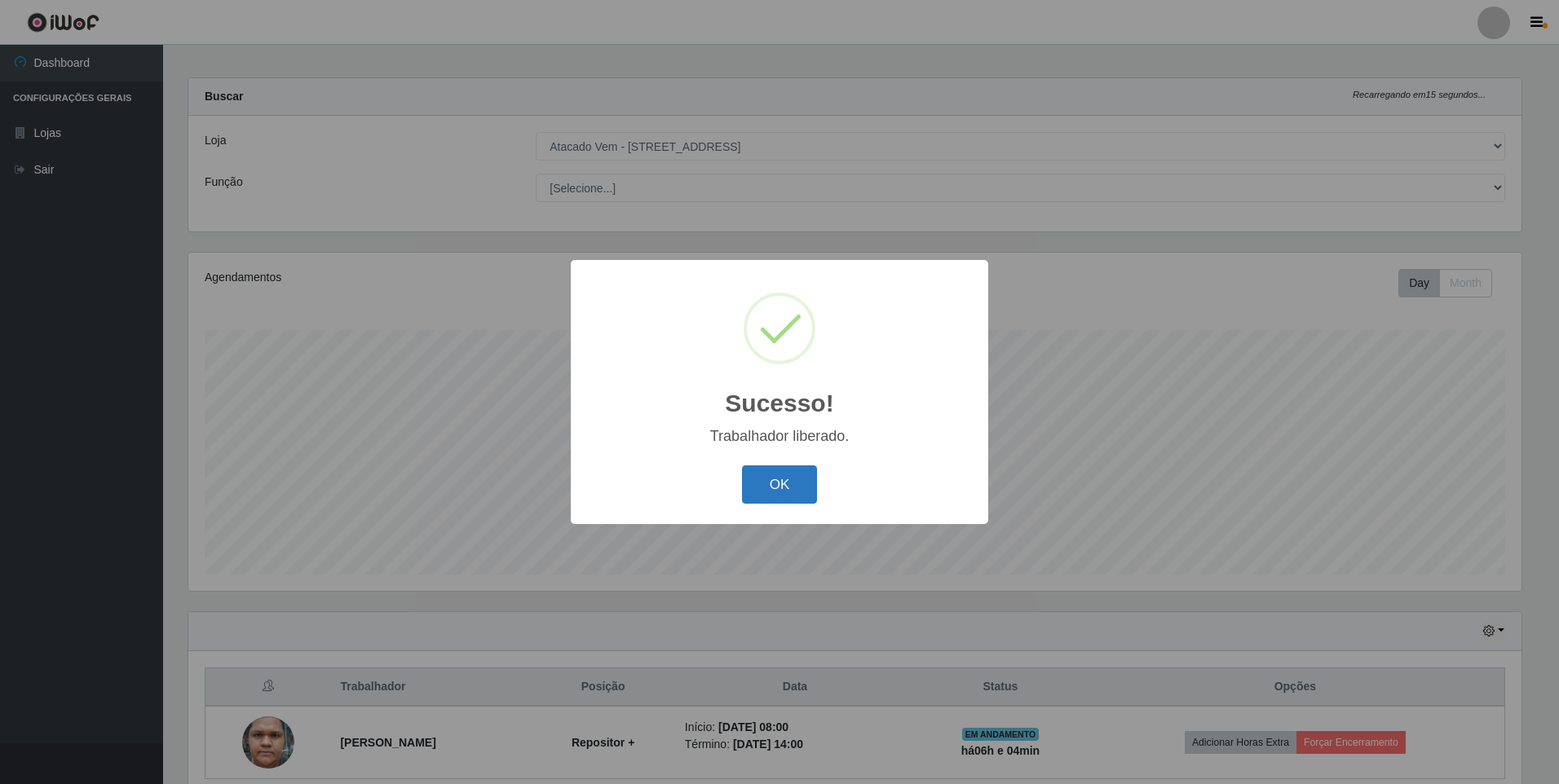
click at [772, 478] on button "OK" at bounding box center [780, 484] width 75 height 38
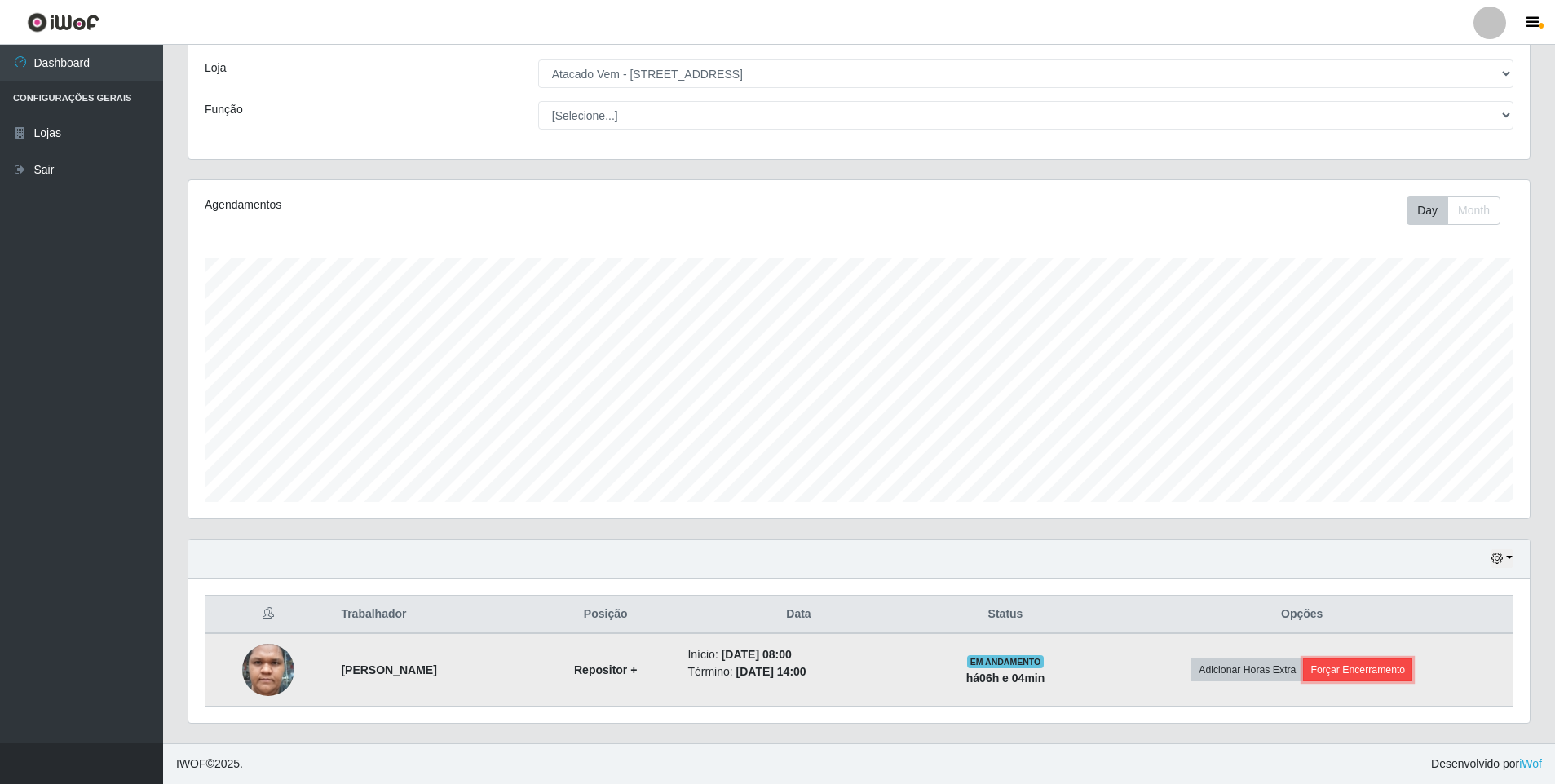
click at [1356, 671] on button "Forçar Encerramento" at bounding box center [1357, 670] width 109 height 23
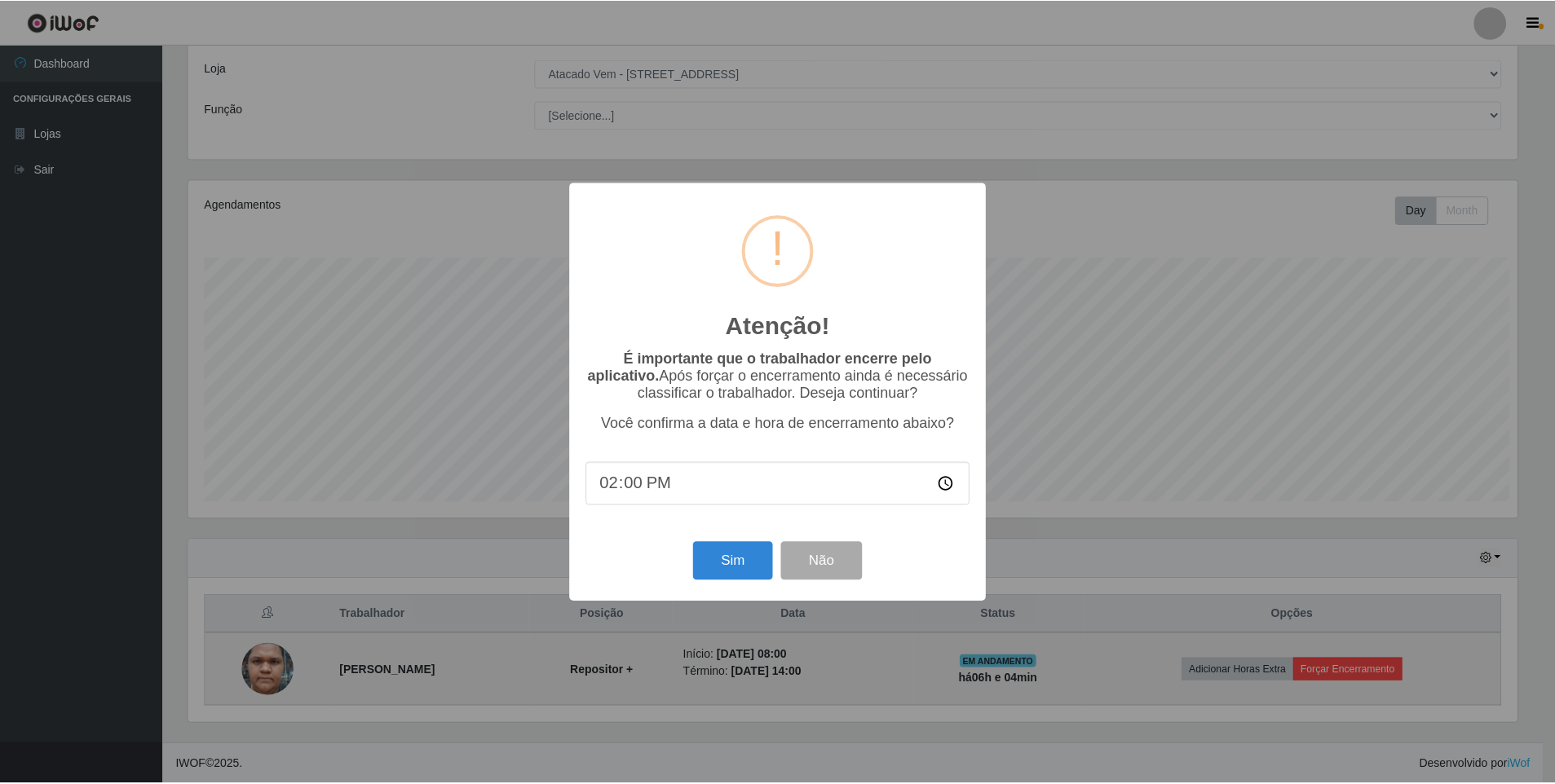
scroll to position [338, 1333]
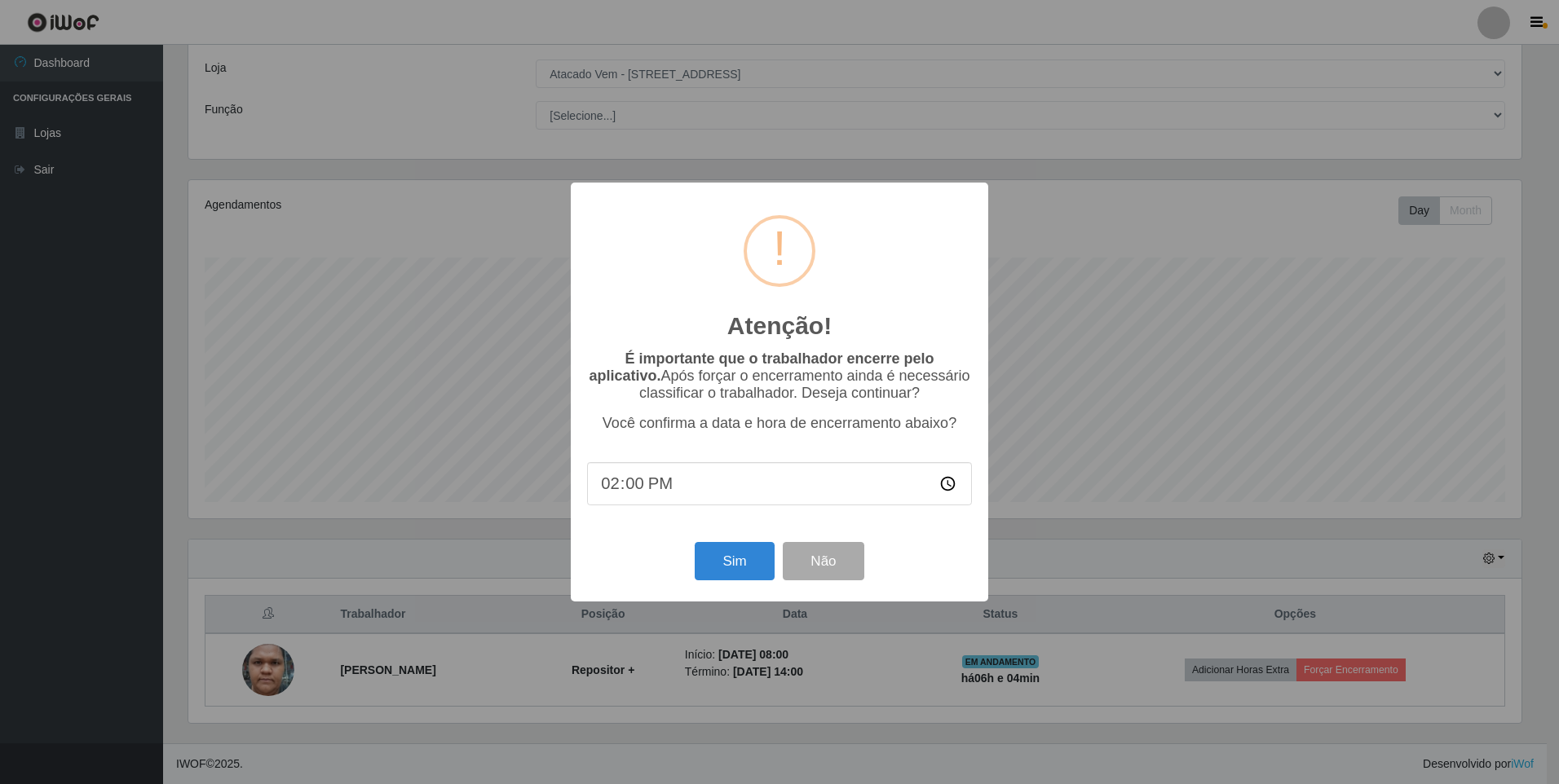
click at [654, 487] on input "14:00" at bounding box center [780, 483] width 385 height 43
click at [625, 494] on input "14:00" at bounding box center [780, 483] width 385 height 43
click at [924, 577] on div "Sim Não" at bounding box center [780, 561] width 385 height 47
click at [631, 493] on input "14:00" at bounding box center [780, 483] width 385 height 43
click at [604, 493] on input "14:00" at bounding box center [780, 483] width 385 height 43
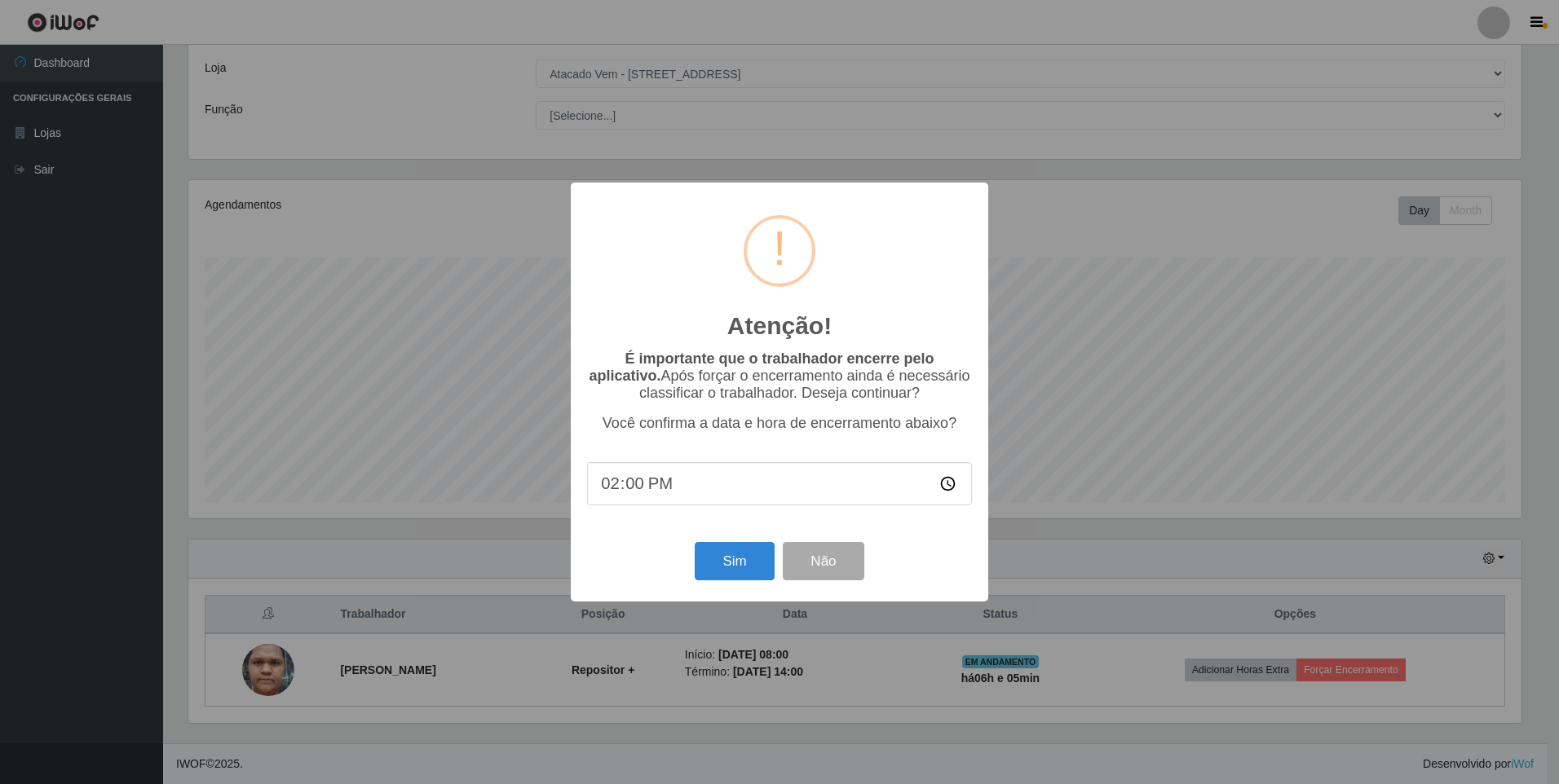
click at [633, 558] on div "Sim Não" at bounding box center [780, 561] width 385 height 47
click at [849, 293] on div "Atenção! ×" at bounding box center [780, 274] width 385 height 152
click at [736, 565] on button "Sim" at bounding box center [734, 562] width 79 height 38
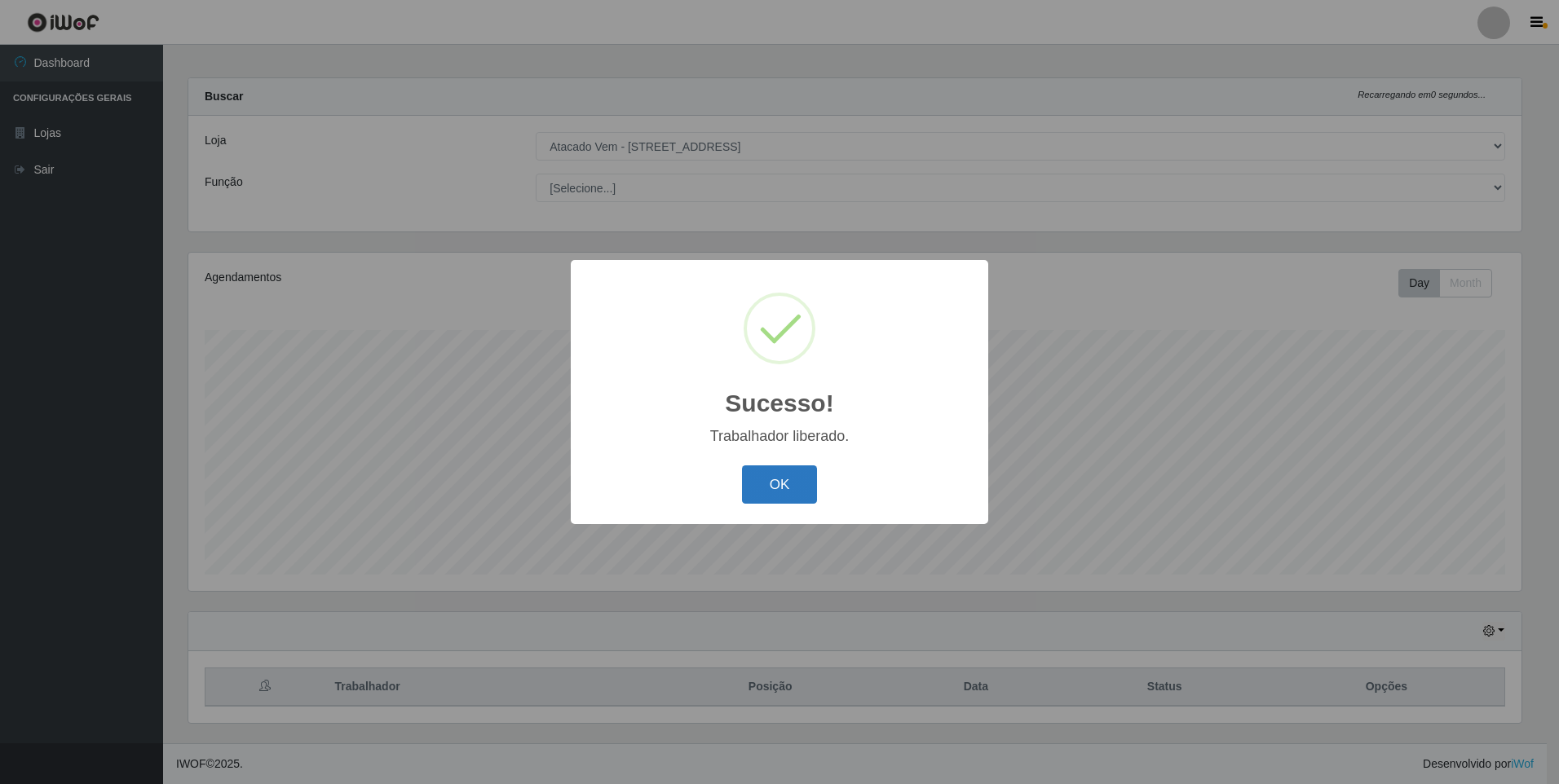
click at [759, 481] on button "OK" at bounding box center [780, 484] width 75 height 38
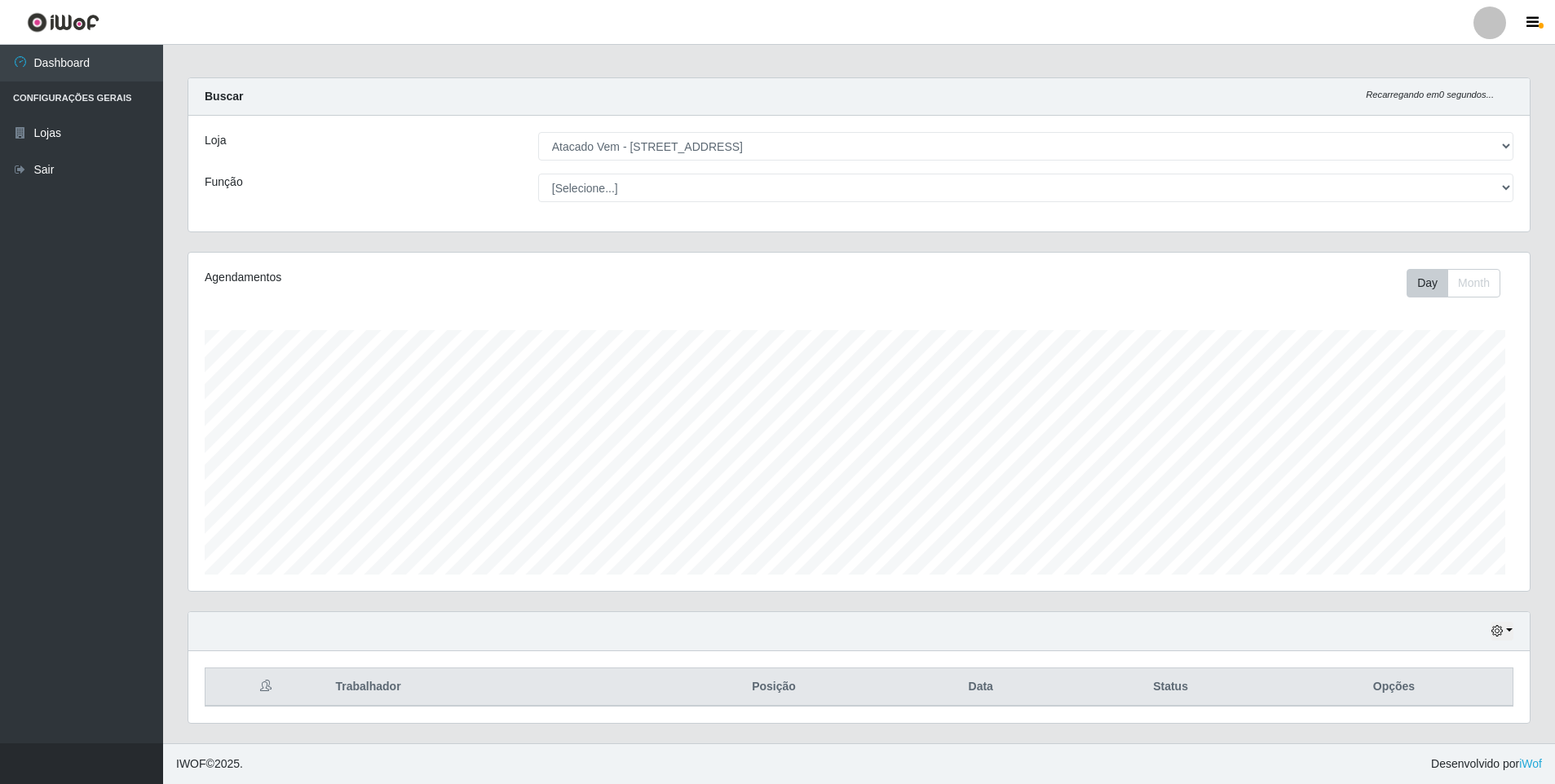
scroll to position [338, 1341]
